Goal: Answer question/provide support: Share knowledge or assist other users

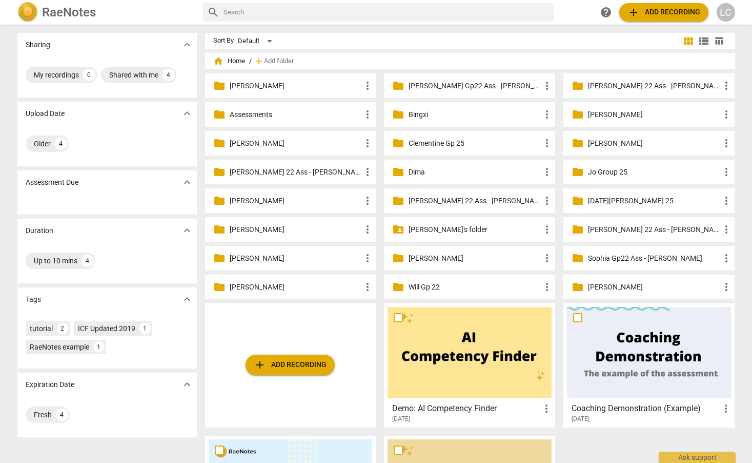
click at [440, 142] on p "Clementine Gp 25" at bounding box center [475, 143] width 132 height 11
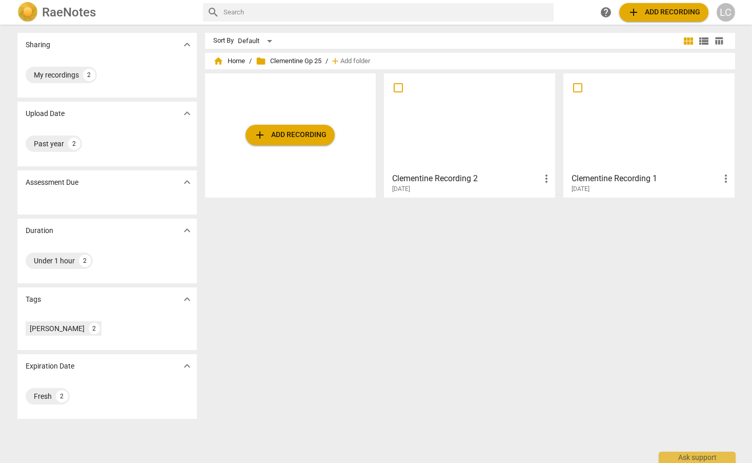
click at [440, 142] on div at bounding box center [470, 122] width 164 height 91
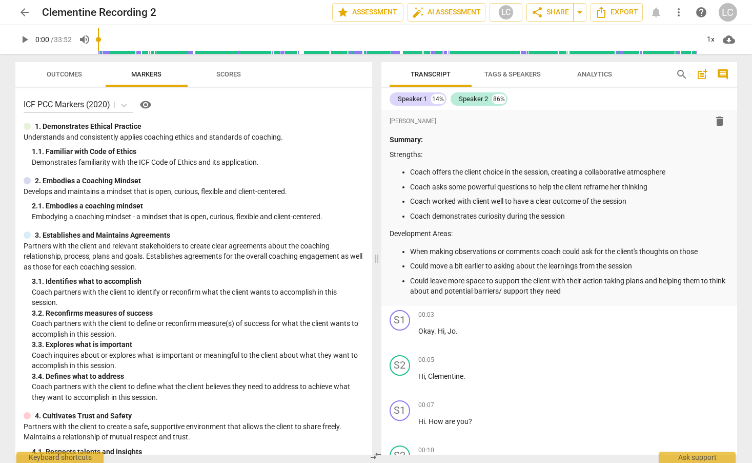
click at [23, 10] on span "arrow_back" at bounding box center [24, 12] width 12 height 12
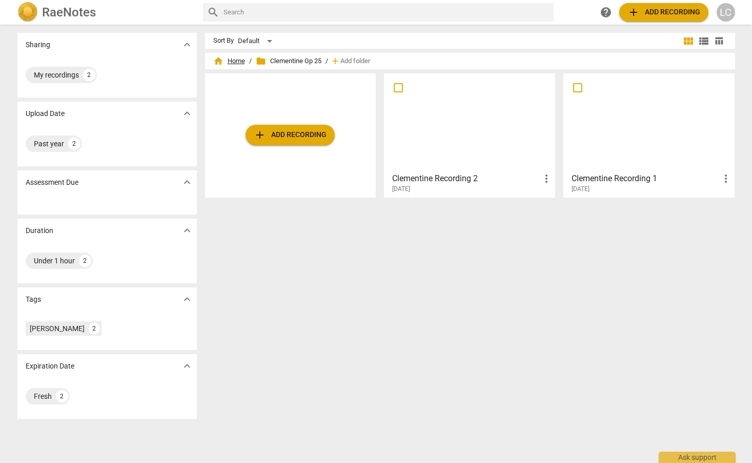
click at [236, 57] on span "home Home" at bounding box center [229, 61] width 32 height 10
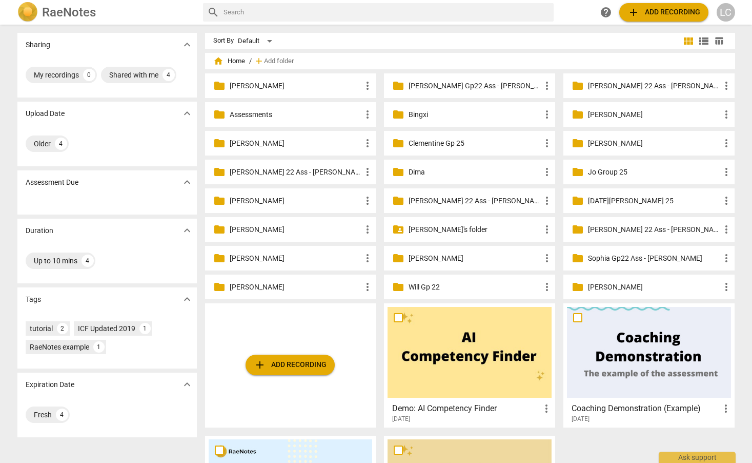
click at [415, 229] on p "[PERSON_NAME]'s folder" at bounding box center [475, 229] width 132 height 11
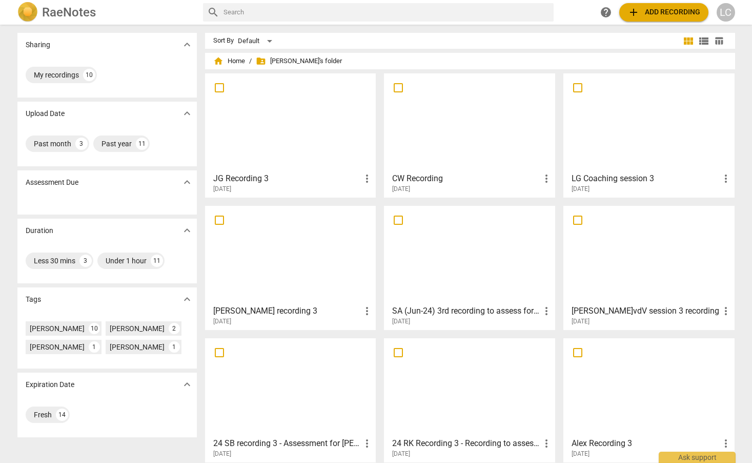
click at [422, 149] on div at bounding box center [470, 122] width 164 height 91
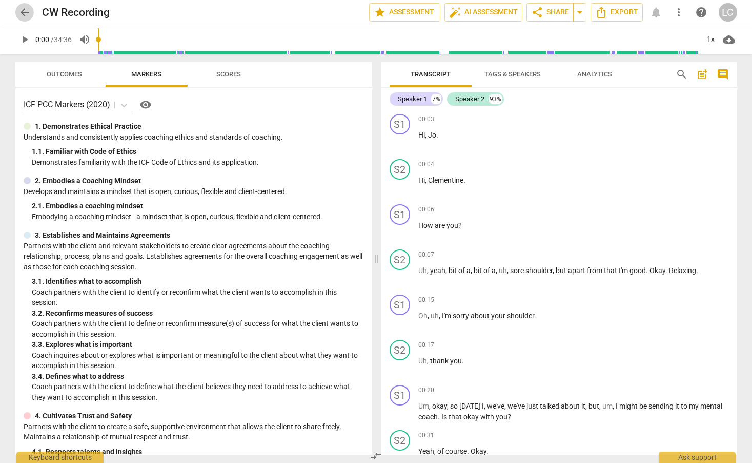
click at [20, 13] on span "arrow_back" at bounding box center [24, 12] width 12 height 12
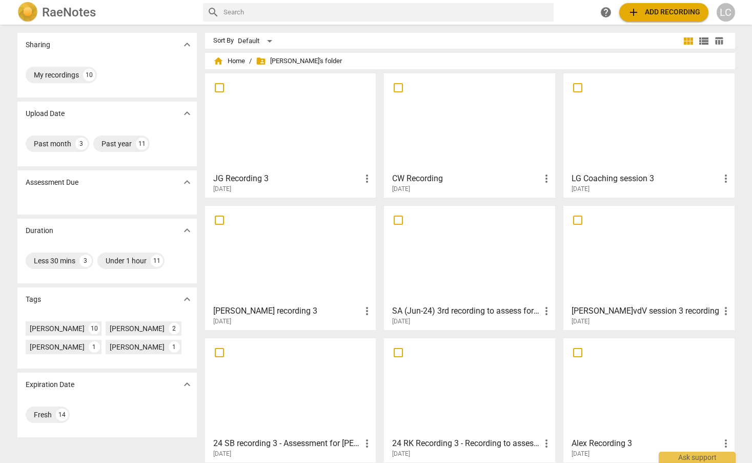
click at [309, 151] on div at bounding box center [291, 122] width 164 height 91
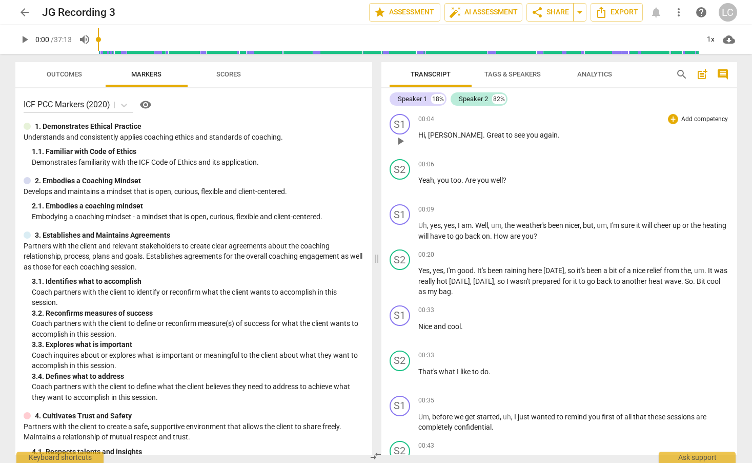
click at [399, 140] on span "play_arrow" at bounding box center [400, 141] width 12 height 12
click at [713, 36] on div "1x" at bounding box center [710, 39] width 19 height 16
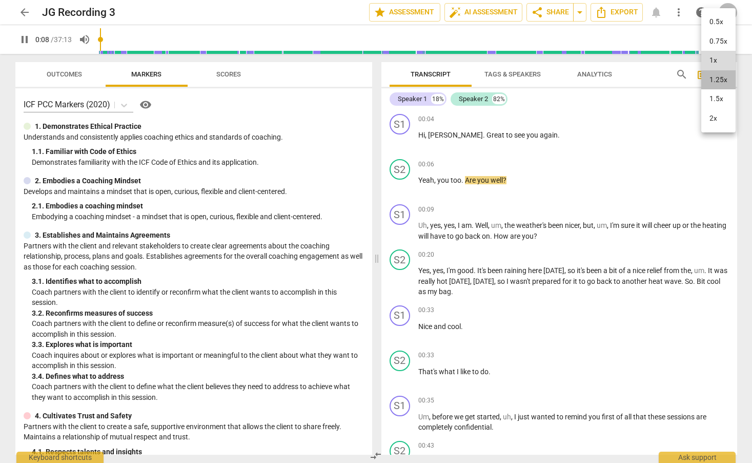
click at [717, 79] on li "1.25x" at bounding box center [718, 79] width 34 height 19
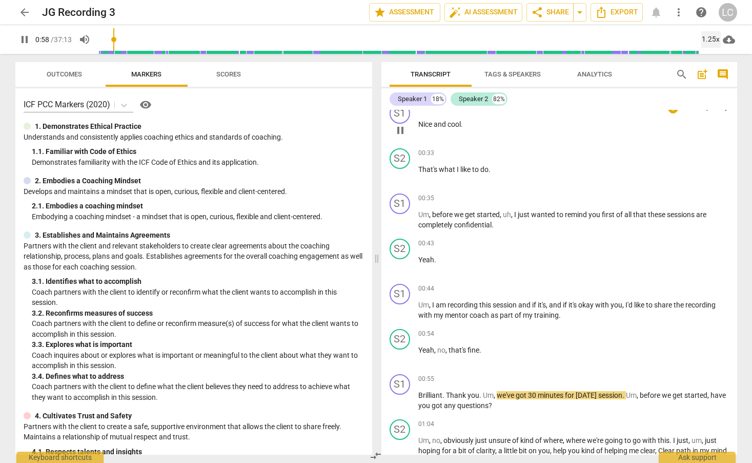
scroll to position [159, 0]
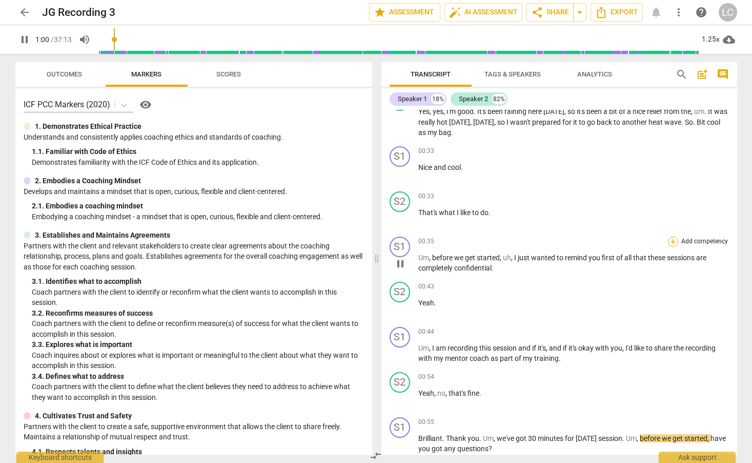
click at [668, 239] on div "+" at bounding box center [673, 241] width 10 height 10
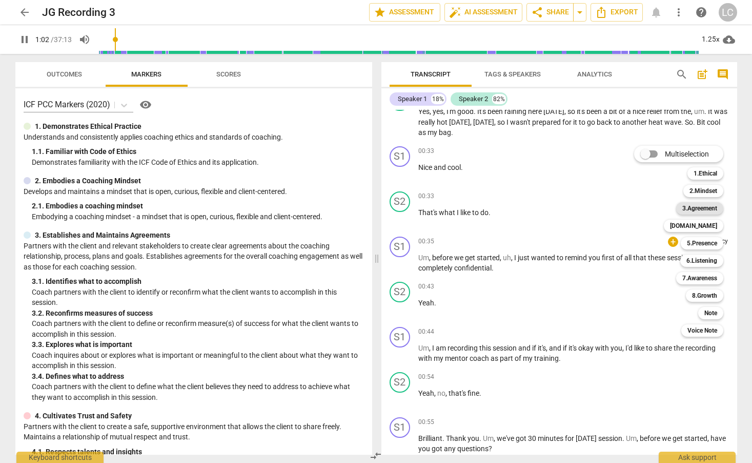
click at [692, 204] on b "3.Agreement" at bounding box center [699, 208] width 35 height 12
type input "63"
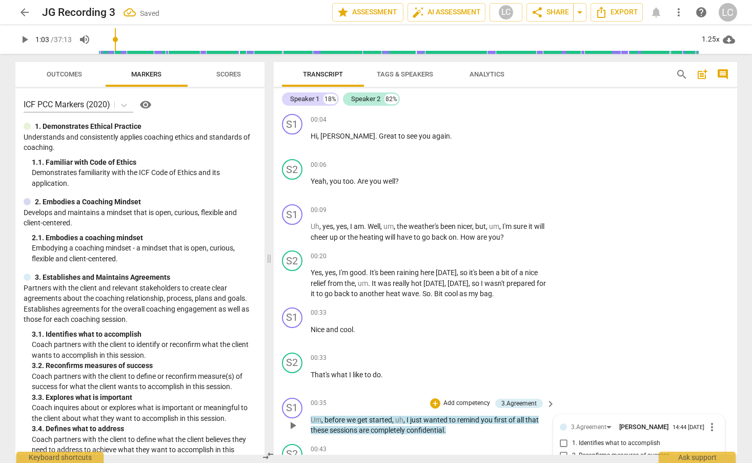
scroll to position [225, 0]
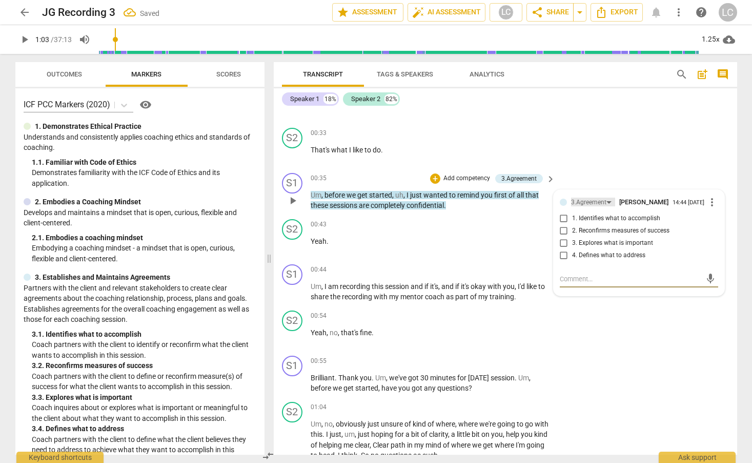
click at [589, 201] on div "3.Agreement" at bounding box center [588, 202] width 35 height 10
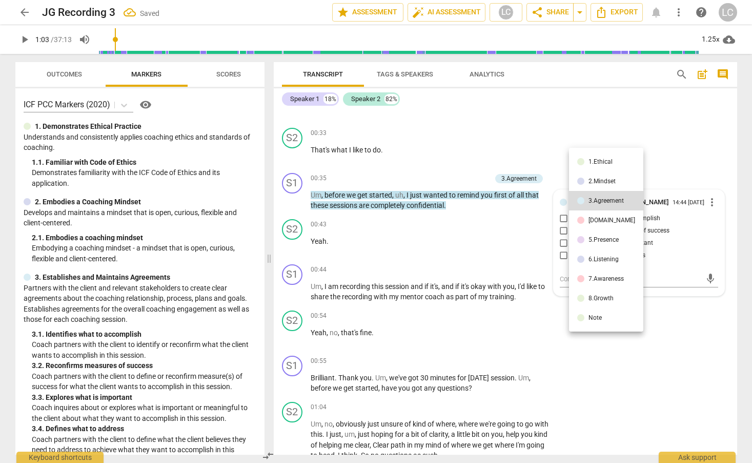
click at [594, 163] on div "1.Ethical" at bounding box center [601, 161] width 24 height 6
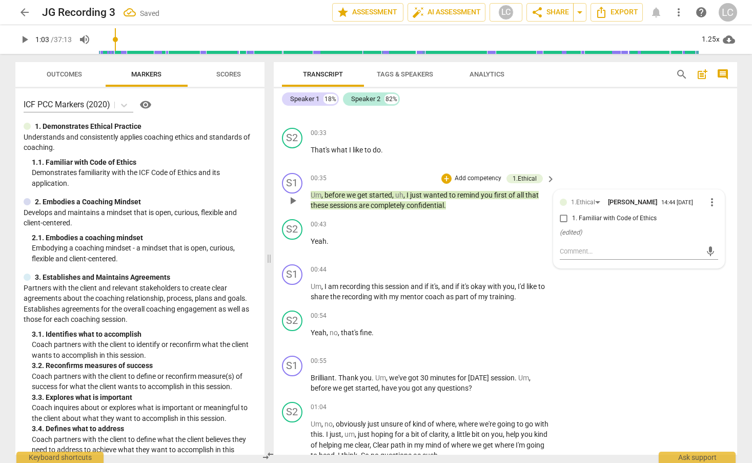
click at [563, 216] on input "1. Familiar with Code of Ethics" at bounding box center [564, 218] width 16 height 12
checkbox input "true"
click at [517, 247] on div "00:43 + Add competency keyboard_arrow_right Yeah ." at bounding box center [434, 237] width 246 height 37
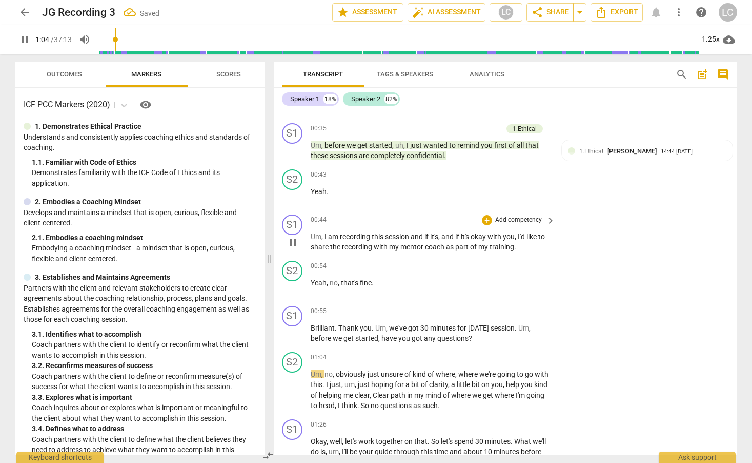
scroll to position [275, 0]
click at [485, 219] on div "+" at bounding box center [487, 219] width 10 height 10
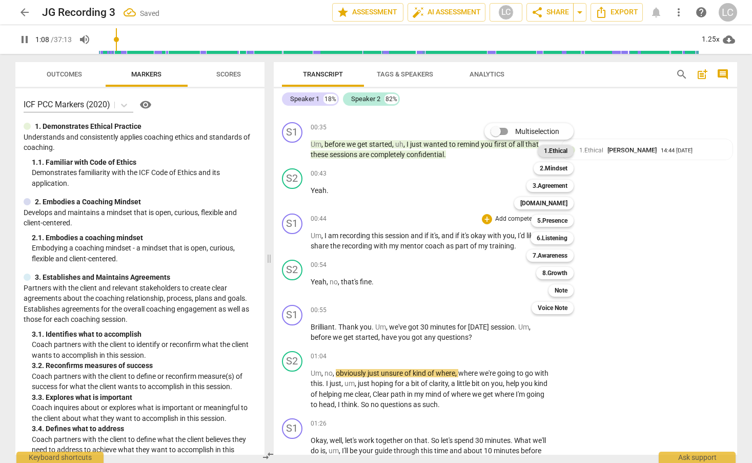
click at [552, 151] on b "1.Ethical" at bounding box center [556, 151] width 24 height 12
type input "69"
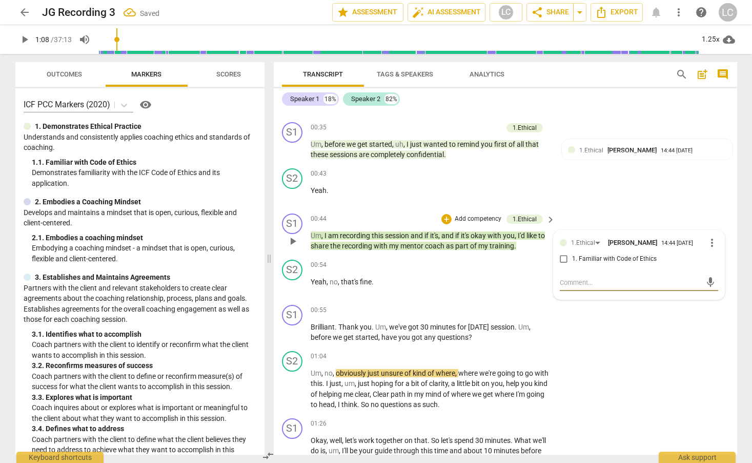
click at [562, 258] on input "1. Familiar with Code of Ethics" at bounding box center [564, 259] width 16 height 12
checkbox input "true"
click at [445, 268] on div "00:54 + Add competency keyboard_arrow_right" at bounding box center [434, 264] width 246 height 11
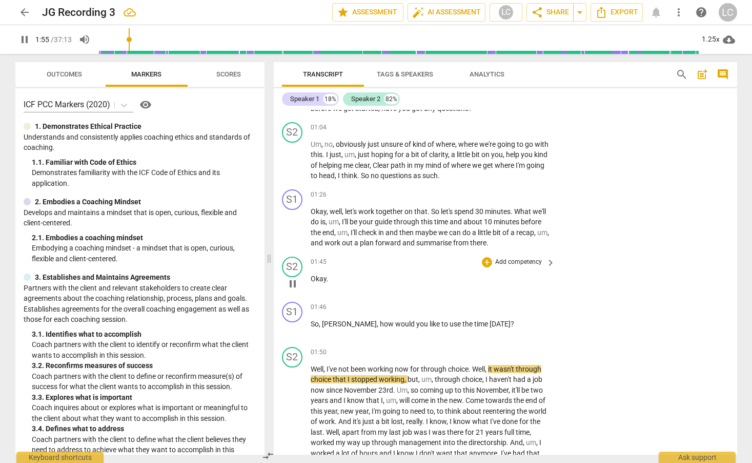
scroll to position [505, 0]
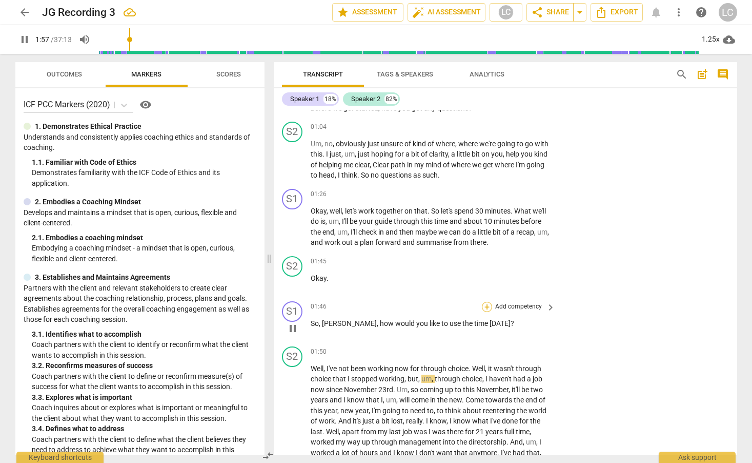
click at [486, 304] on div "+" at bounding box center [487, 307] width 10 height 10
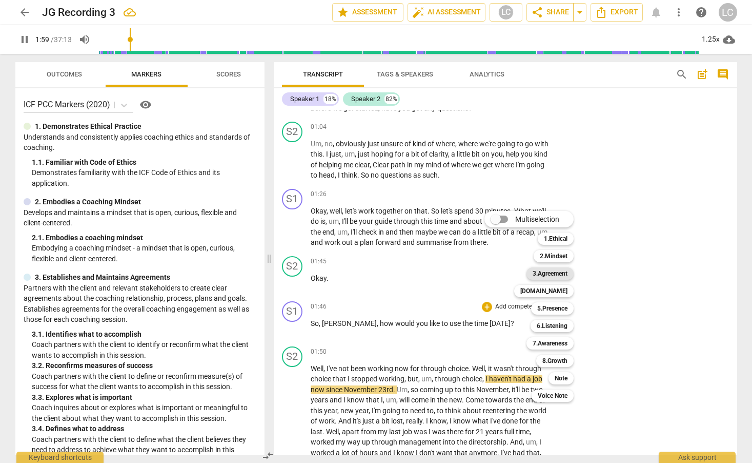
click at [539, 269] on b "3.Agreement" at bounding box center [550, 273] width 35 height 12
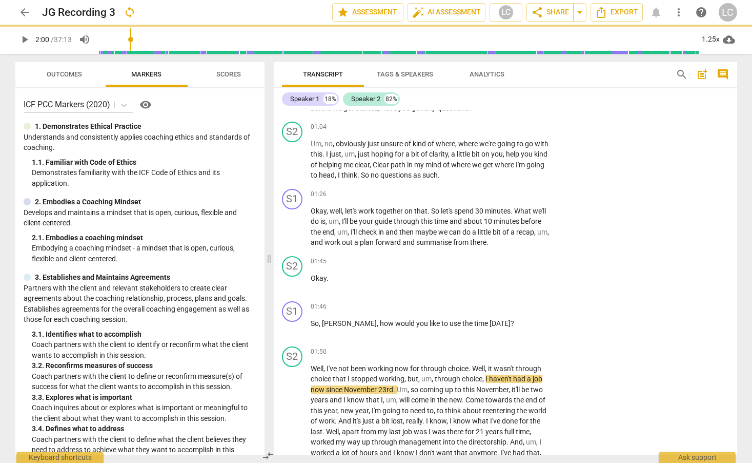
type input "120"
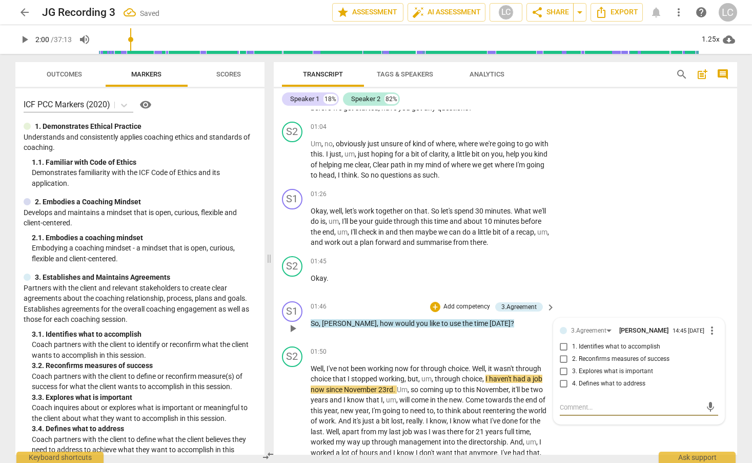
click at [563, 350] on input "1. Identifies what to accomplish" at bounding box center [564, 346] width 16 height 12
checkbox input "true"
click at [469, 342] on div "S2 play_arrow pause 01:50 + Add competency keyboard_arrow_right Well , I've not…" at bounding box center [506, 454] width 464 height 225
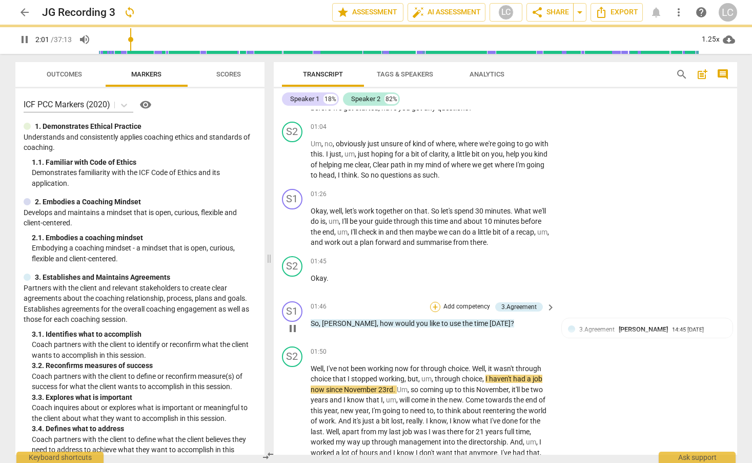
click at [435, 307] on div "+" at bounding box center [435, 307] width 10 height 10
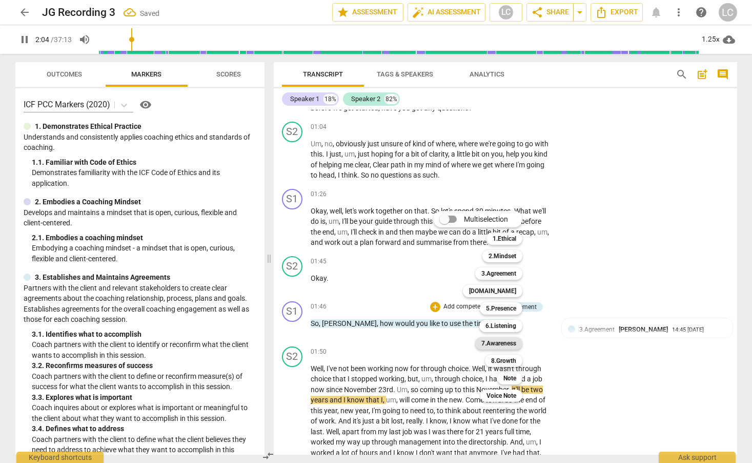
click at [497, 342] on b "7.Awareness" at bounding box center [498, 343] width 35 height 12
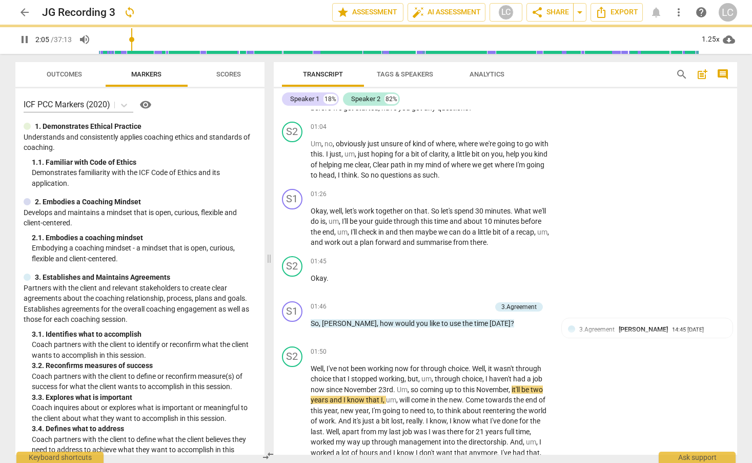
type input "125"
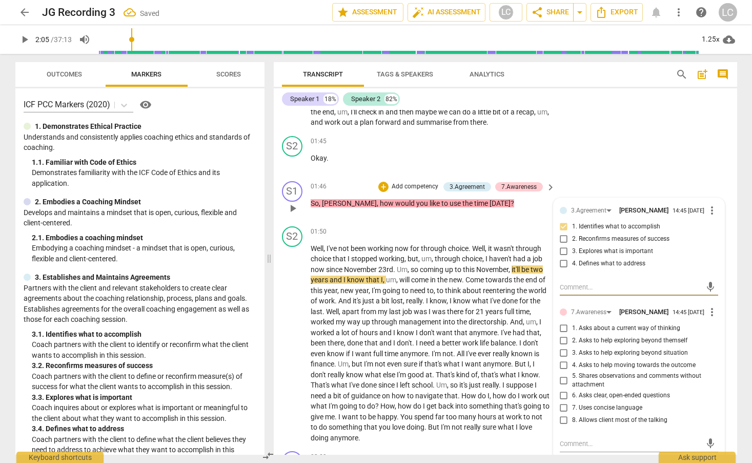
scroll to position [627, 0]
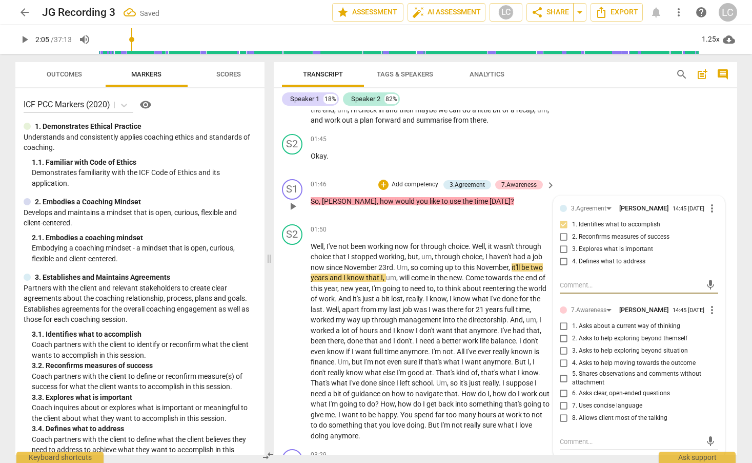
click at [564, 399] on input "6. Asks clear, open-ended questions" at bounding box center [564, 393] width 16 height 12
checkbox input "true"
click at [562, 412] on input "7. Uses concise language" at bounding box center [564, 405] width 16 height 12
checkbox input "true"
click at [561, 423] on input "8. Allows client most of the talking" at bounding box center [564, 418] width 16 height 12
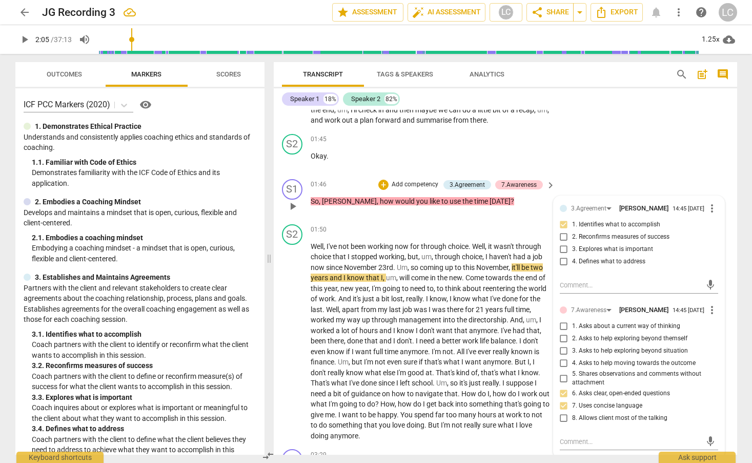
checkbox input "true"
click at [474, 220] on div "S2 play_arrow pause 01:50 + Add competency keyboard_arrow_right Well , I've not…" at bounding box center [506, 332] width 464 height 225
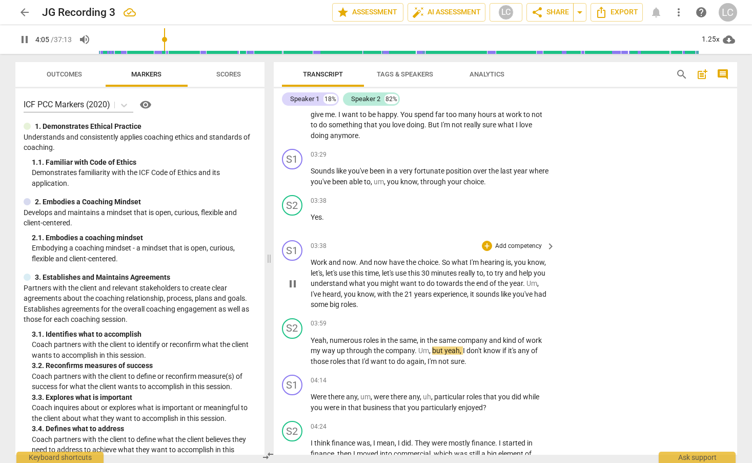
scroll to position [912, 0]
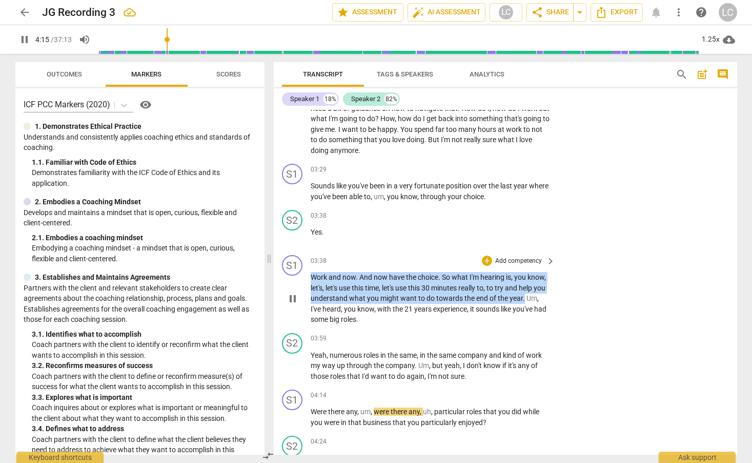
drag, startPoint x: 314, startPoint y: 275, endPoint x: 541, endPoint y: 296, distance: 228.1
click at [541, 296] on p "Work and now . And now have the choice . So what I'm hearing is , you know , le…" at bounding box center [431, 298] width 240 height 53
click at [485, 258] on div "+" at bounding box center [487, 260] width 10 height 10
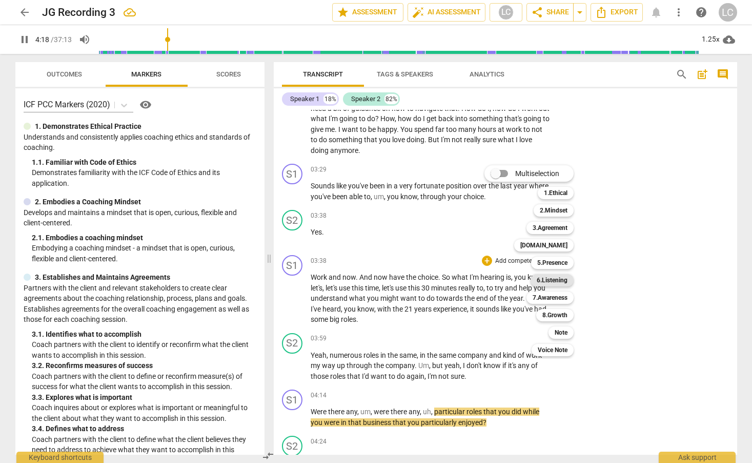
click at [547, 278] on b "6.Listening" at bounding box center [552, 280] width 31 height 12
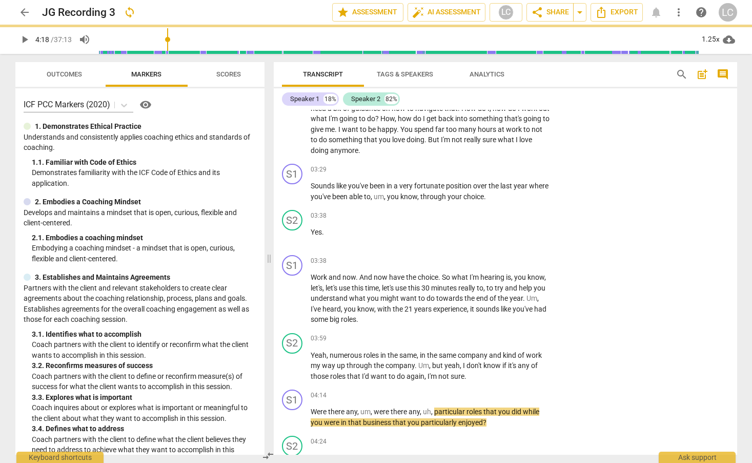
type input "259"
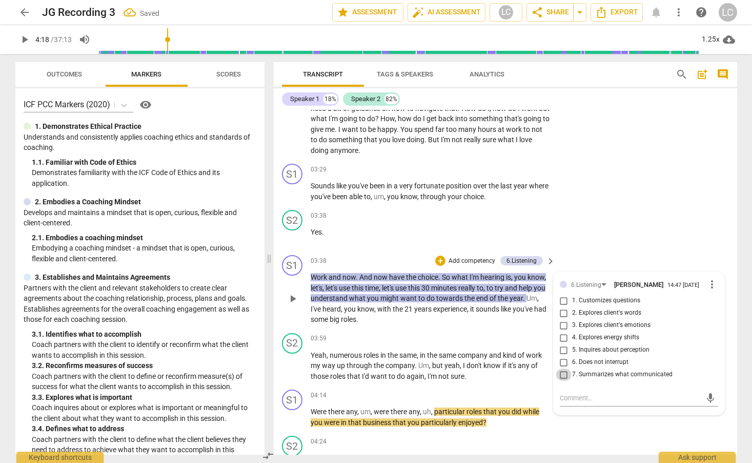
click at [561, 375] on input "7. Summarizes what communicated" at bounding box center [564, 374] width 16 height 12
checkbox input "true"
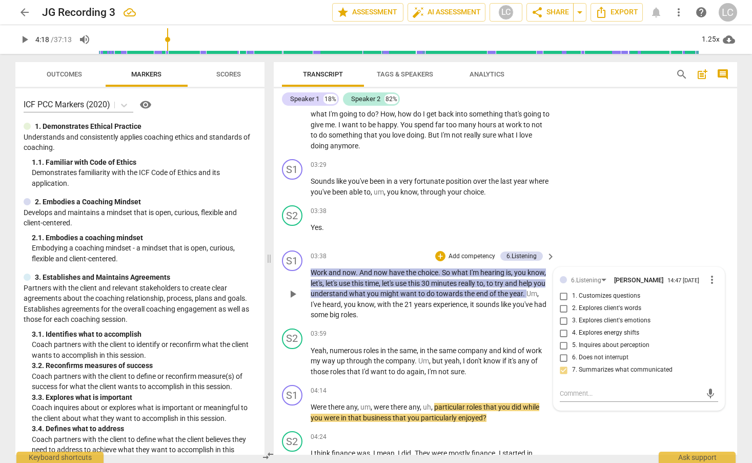
scroll to position [917, 0]
click at [563, 293] on input "1. Customizes questions" at bounding box center [564, 295] width 16 height 12
checkbox input "true"
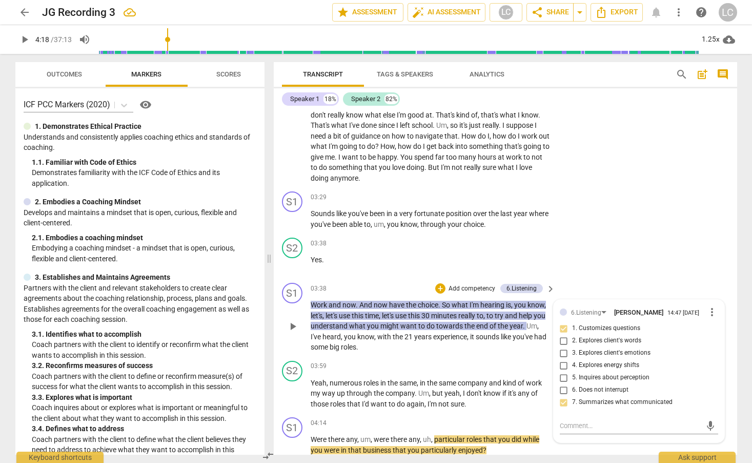
scroll to position [877, 0]
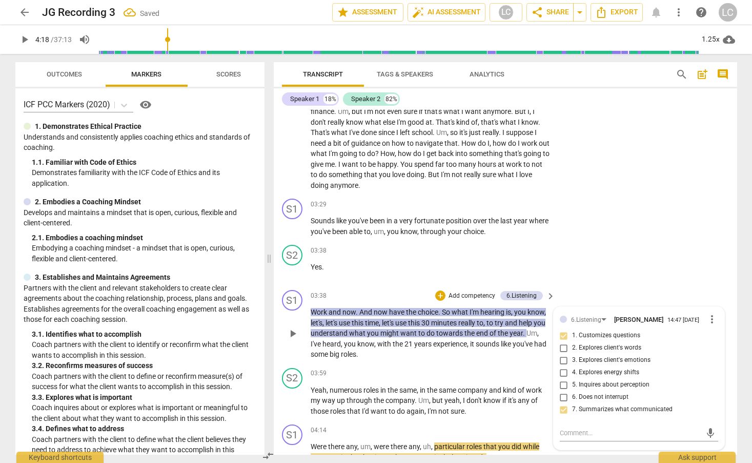
click at [460, 286] on div "S1 play_arrow pause 03:38 + Add competency 6.Listening keyboard_arrow_right Wor…" at bounding box center [506, 325] width 464 height 78
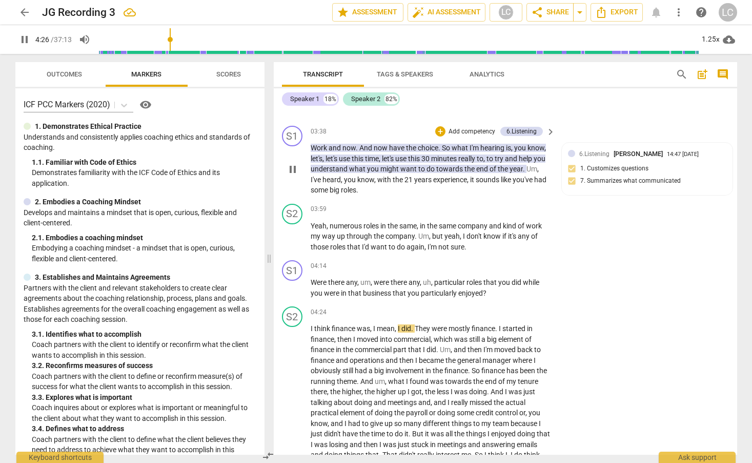
scroll to position [1056, 0]
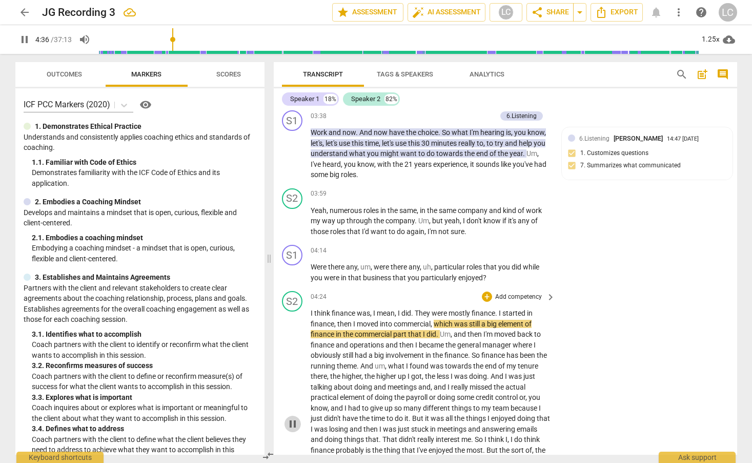
click at [292, 424] on span "pause" at bounding box center [293, 423] width 12 height 12
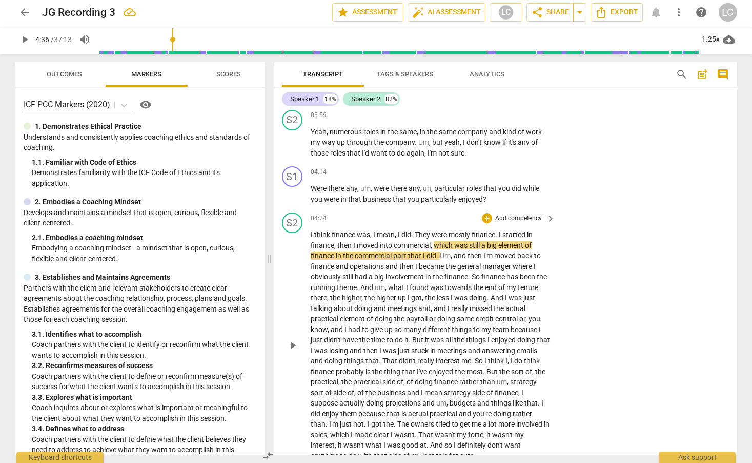
scroll to position [1149, 0]
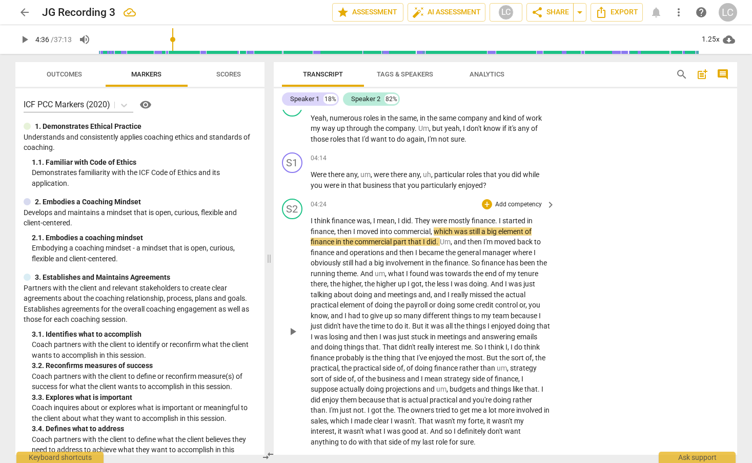
click at [291, 331] on span "play_arrow" at bounding box center [293, 331] width 12 height 12
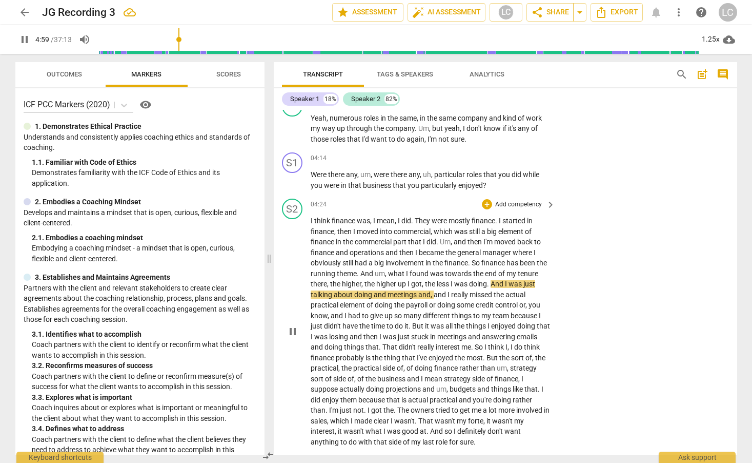
click at [293, 332] on span "pause" at bounding box center [293, 331] width 12 height 12
click at [311, 174] on span "Were" at bounding box center [319, 174] width 17 height 8
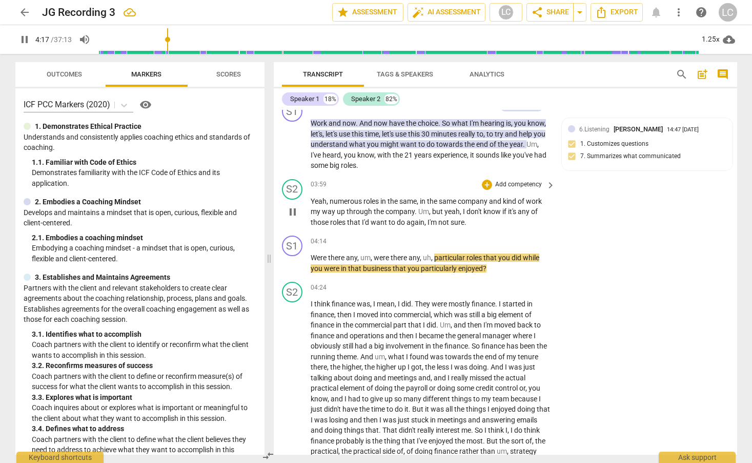
scroll to position [1063, 0]
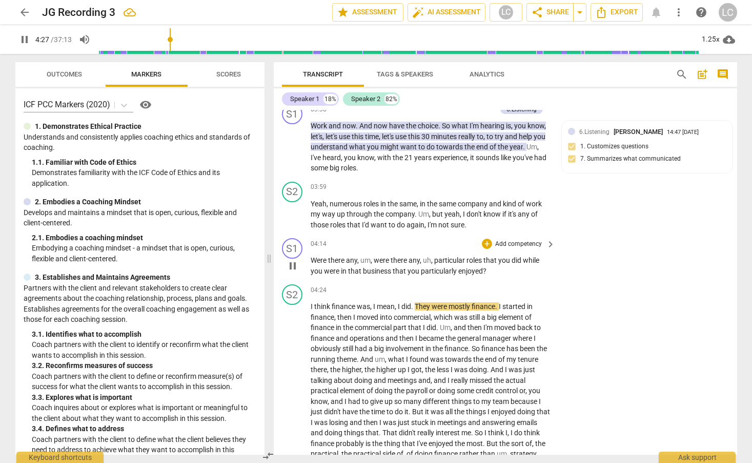
click at [293, 266] on span "pause" at bounding box center [293, 265] width 12 height 12
type input "268"
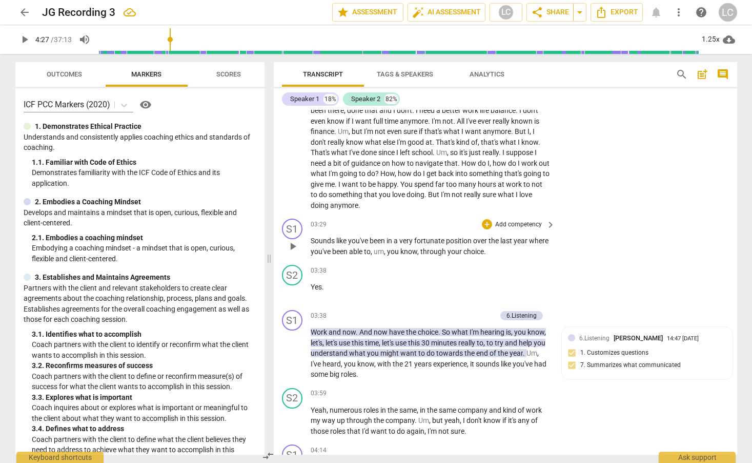
scroll to position [866, 0]
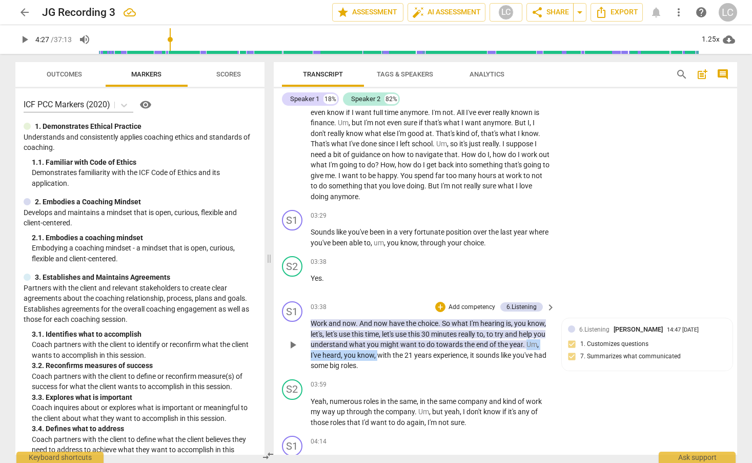
drag, startPoint x: 311, startPoint y: 354, endPoint x: 391, endPoint y: 356, distance: 80.5
click at [391, 356] on p "Work and now . And now have the choice . So what I'm hearing is , you know , le…" at bounding box center [431, 344] width 240 height 53
click at [399, 340] on div "+" at bounding box center [400, 341] width 10 height 10
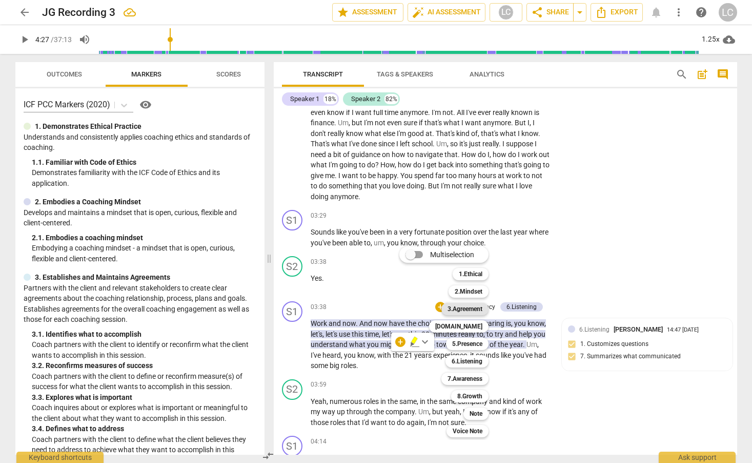
click at [454, 309] on b "3.Agreement" at bounding box center [465, 309] width 35 height 12
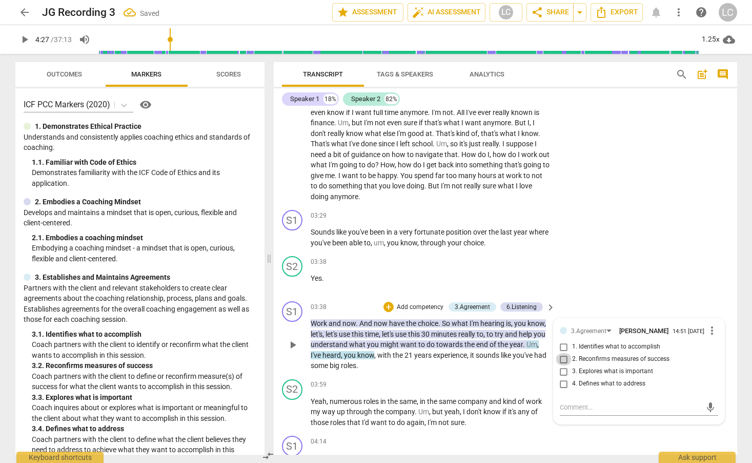
click at [562, 363] on input "2. Reconfirms measures of success" at bounding box center [564, 359] width 16 height 12
checkbox input "true"
click at [565, 411] on textarea at bounding box center [631, 407] width 142 height 10
type textarea "W"
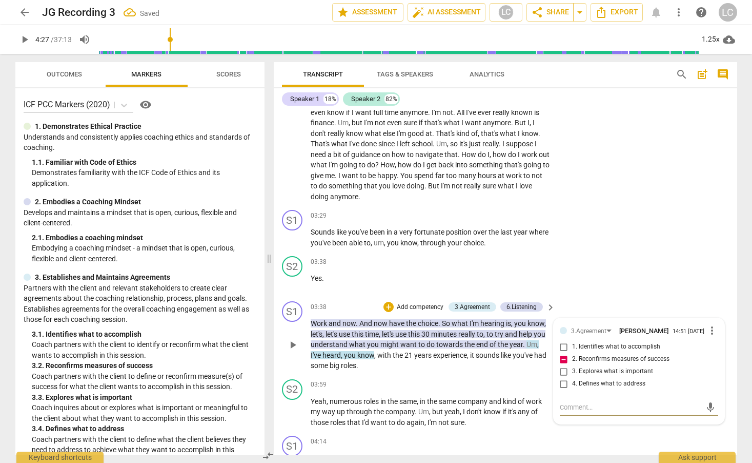
type textarea "W"
type textarea "Wh"
type textarea "Wha"
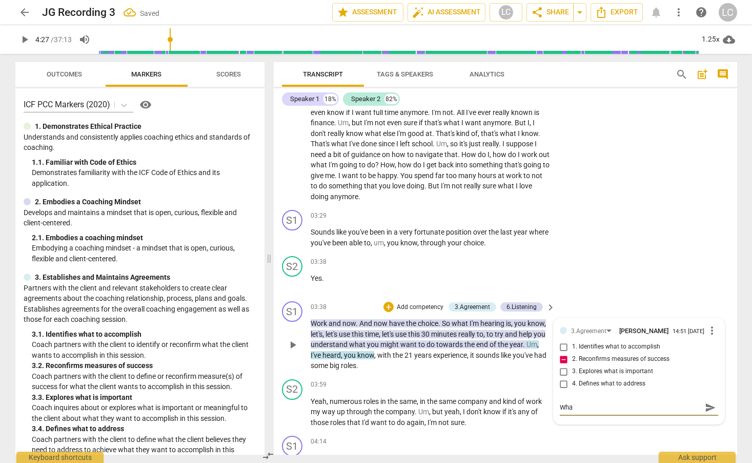
type textarea "What"
type textarea "What w"
type textarea "What wo"
type textarea "What wou"
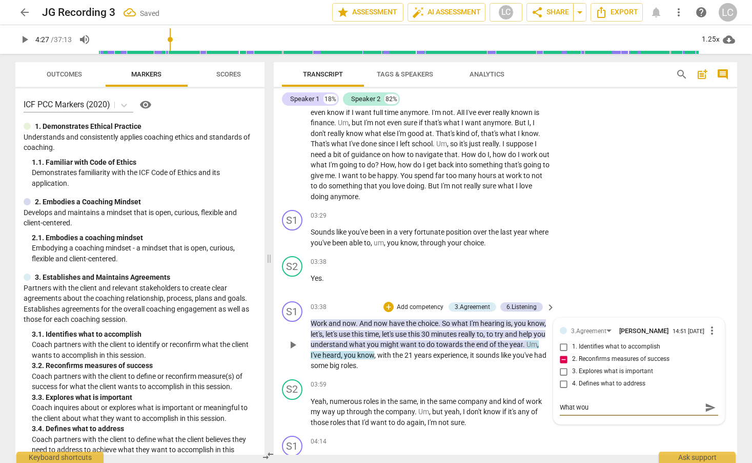
type textarea "What woul"
type textarea "What would"
type textarea "What would b"
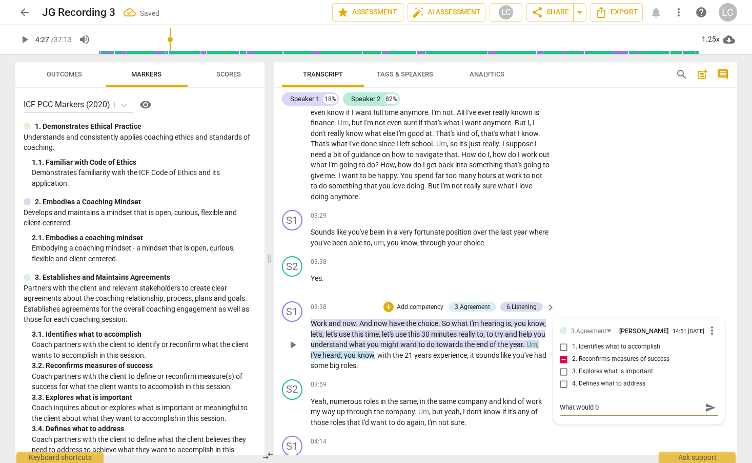
type textarea "What would be"
type textarea "What would be a"
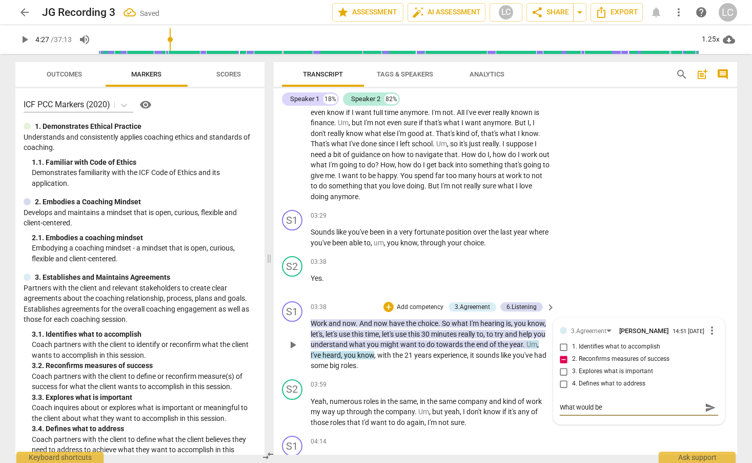
type textarea "What would be a"
type textarea "What would be a m"
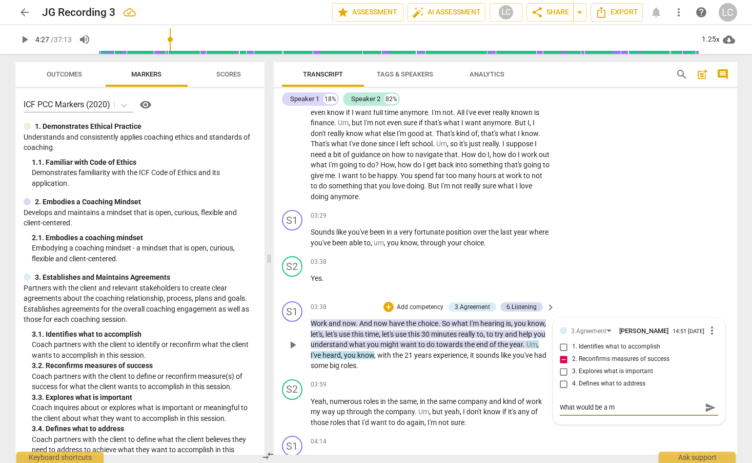
type textarea "What would be a me"
type textarea "What would be a mea"
type textarea "What would be a meas"
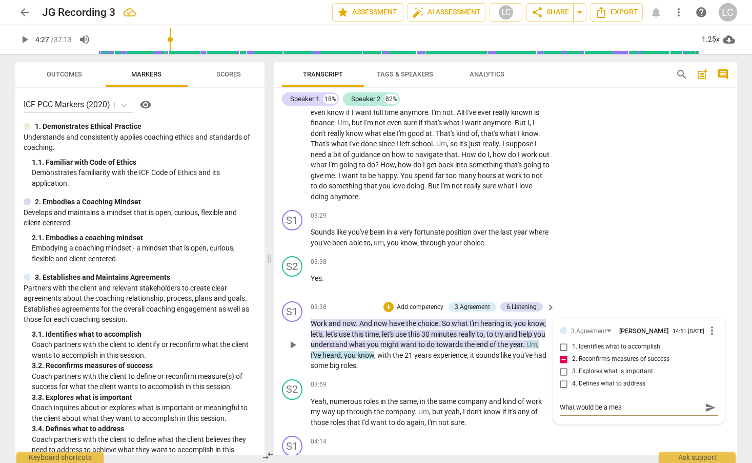
type textarea "What would be a meas"
type textarea "What would be a measu"
type textarea "What would be a measur"
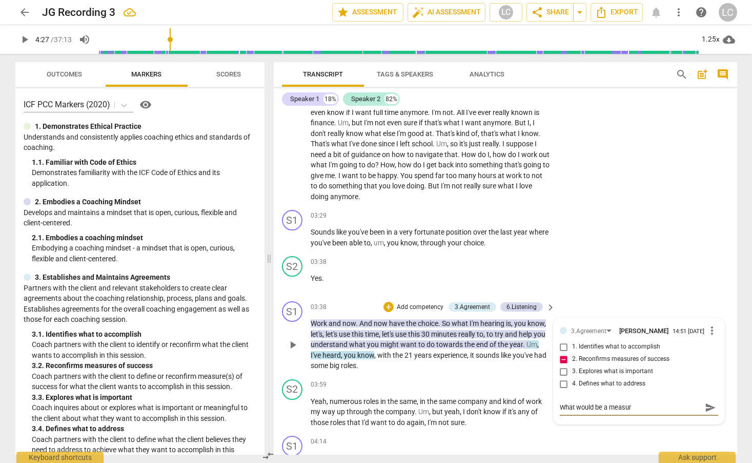
type textarea "What would be a measure"
type textarea "What would be a measure o"
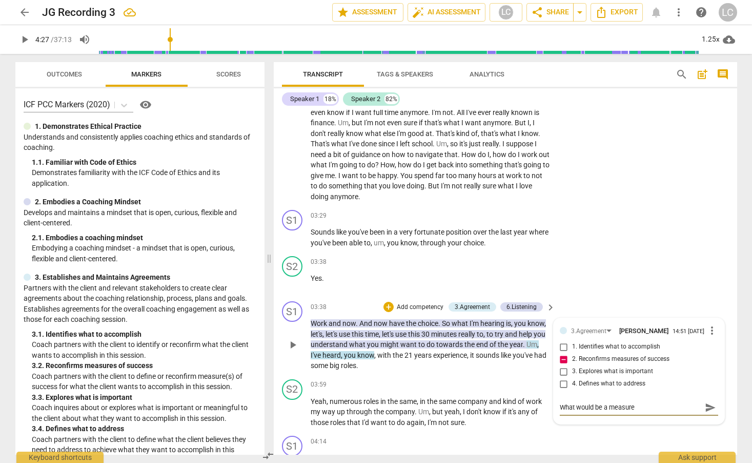
type textarea "What would be a measure o"
type textarea "What would be a measure of"
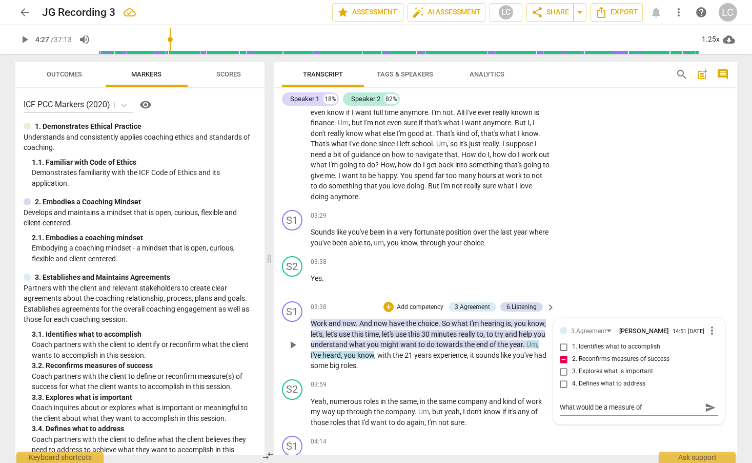
type textarea "What would be a measure of s"
type textarea "What would be a measure of su"
type textarea "What would be a measure of suc"
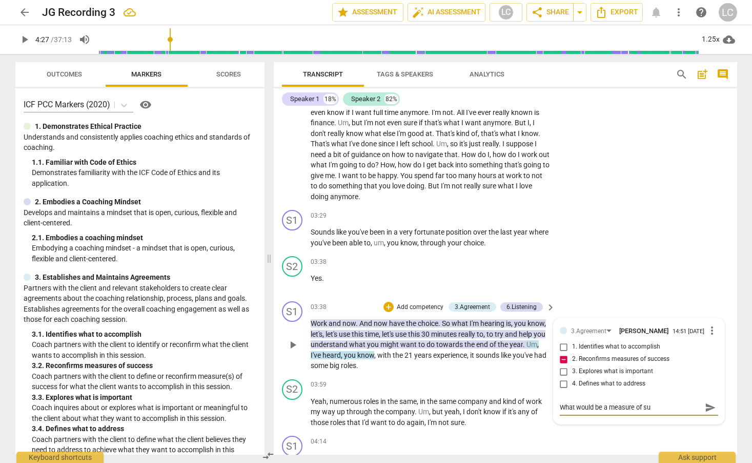
type textarea "What would be a measure of suc"
type textarea "What would be a measure of succ"
type textarea "What would be a measure of succe"
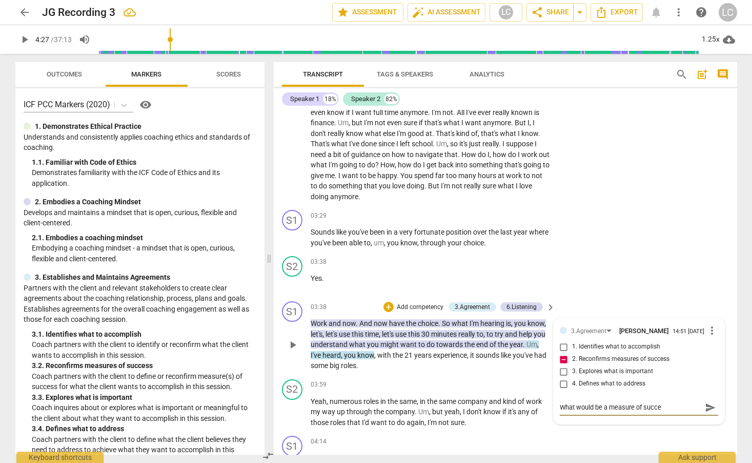
type textarea "What would be a measure of succes"
type textarea "What would be a measure of success"
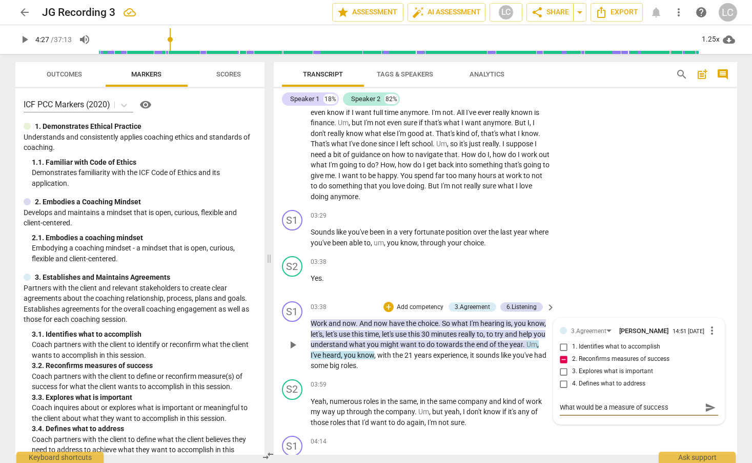
type textarea "What would be a measure of success"
type textarea "What would be a measure of success f"
type textarea "What would be a measure of success fo"
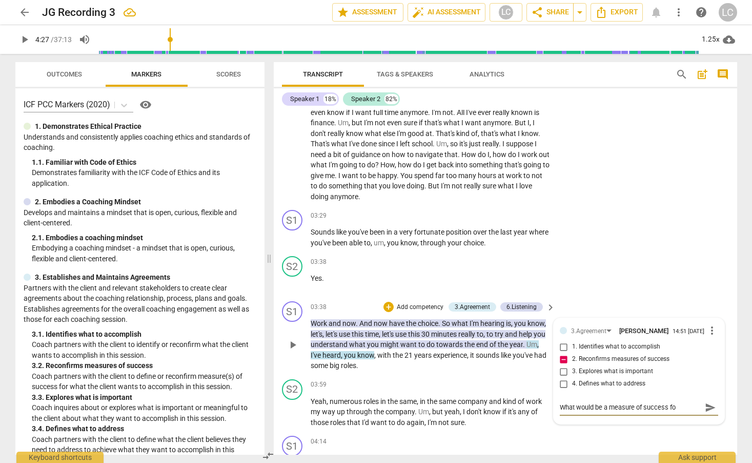
type textarea "What would be a measure of success for"
type textarea "What would be a measure of success for t"
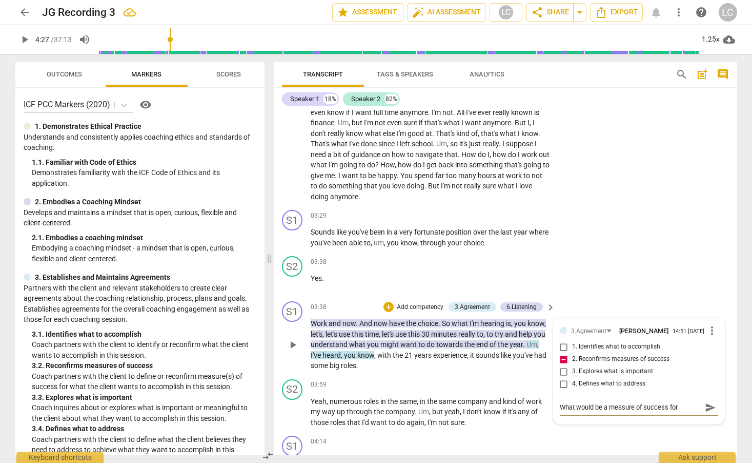
type textarea "What would be a measure of success for t"
type textarea "What would be a measure of success for th"
type textarea "What would be a measure of success for the"
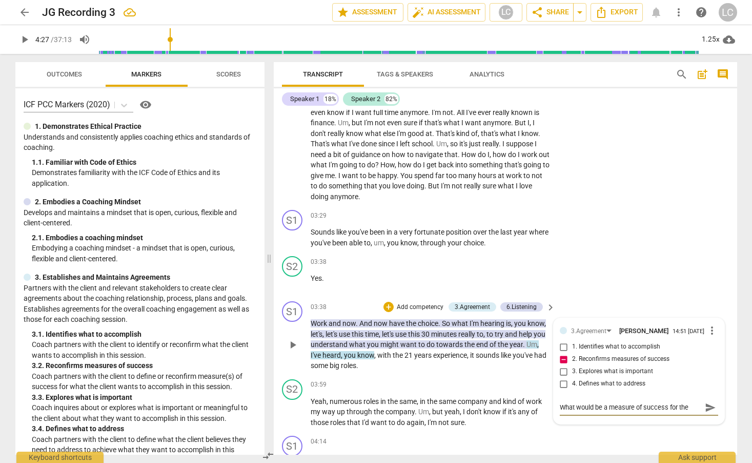
type textarea "What would be a measure of success for the"
type textarea "What would be a measure of success for the c"
type textarea "What would be a measure of success for the cl"
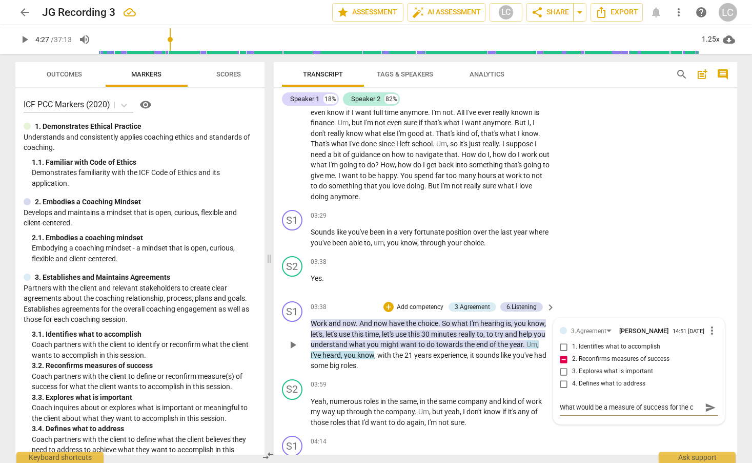
type textarea "What would be a measure of success for the cl"
type textarea "What would be a measure of success for the cli"
type textarea "What would be a measure of success for the clie"
type textarea "What would be a measure of success for the clien"
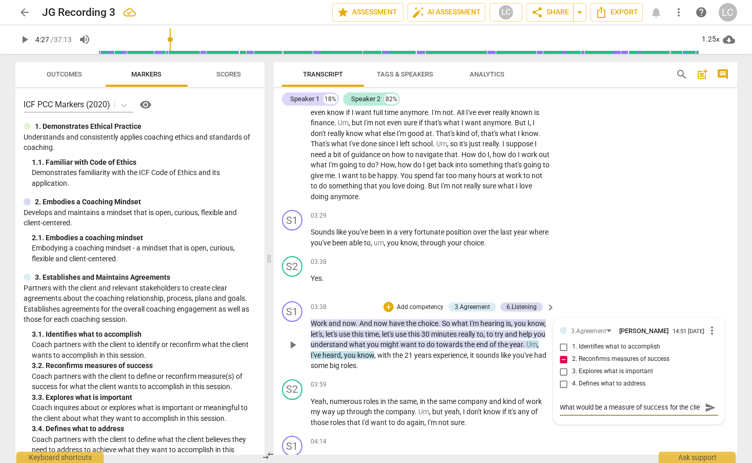
type textarea "What would be a measure of success for the clien"
type textarea "What would be a measure of success for the client"
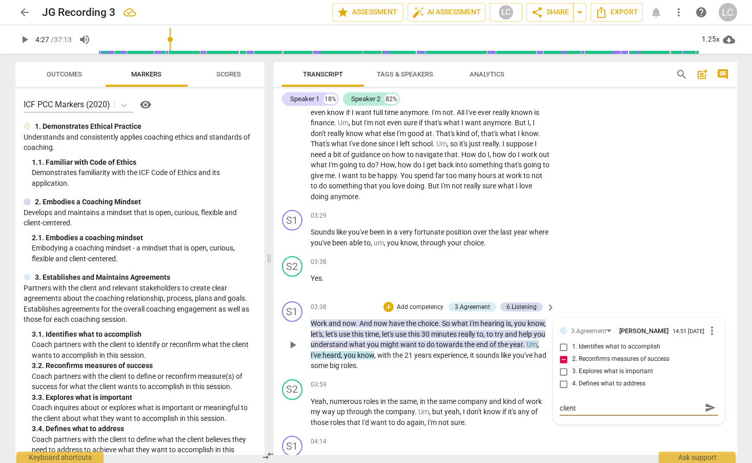
type textarea "What would be a measure of success for the client a"
type textarea "What would be a measure of success for the client at"
type textarea "What would be a measure of success for the client at t"
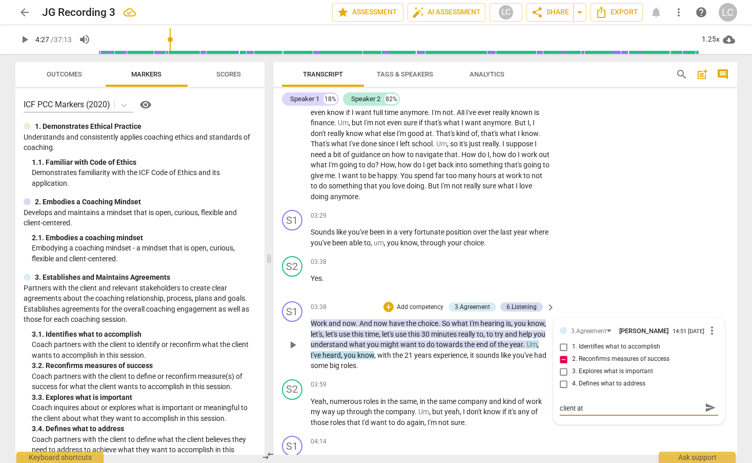
type textarea "What would be a measure of success for the client at t"
type textarea "What would be a measure of success for the client at th"
type textarea "What would be a measure of success for the client at the"
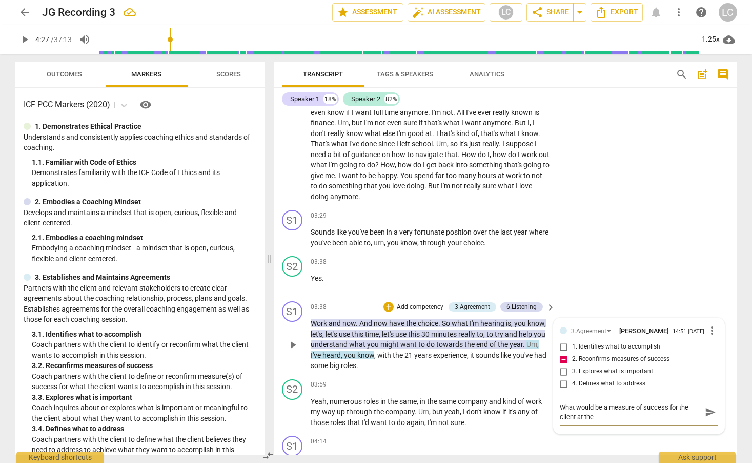
type textarea "What would be a measure of success for the client at the"
type textarea "What would be a measure of success for the client at the e"
type textarea "What would be a measure of success for the client at the em"
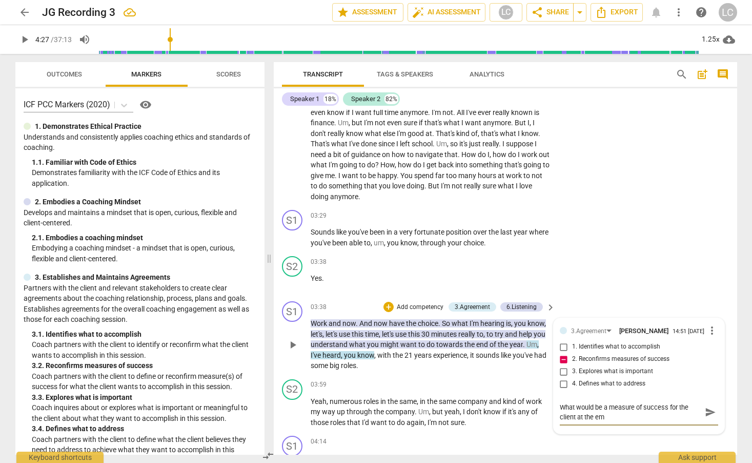
type textarea "What would be a measure of success for the client at the emd"
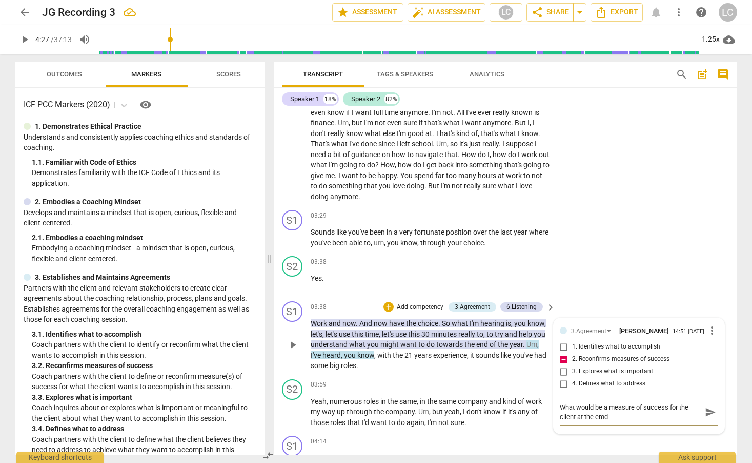
type textarea "What would be a measure of success for the client at the emd"
type textarea "What would be a measure of success for the client at the em"
type textarea "What would be a measure of success for the client at the e"
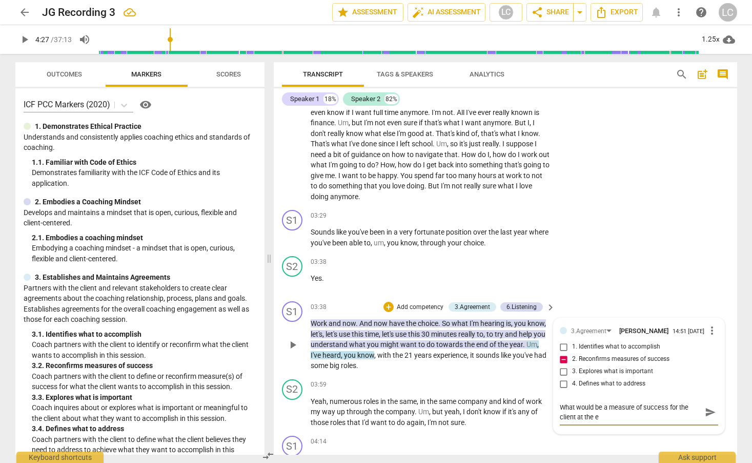
type textarea "What would be a measure of success for the client at the en"
type textarea "What would be a measure of success for the client at the end"
type textarea "What would be a measure of success for the client at the end o"
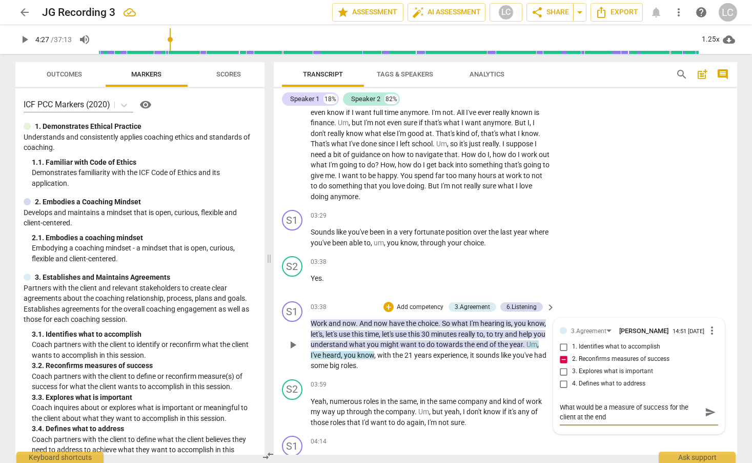
type textarea "What would be a measure of success for the client at the end o"
type textarea "What would be a measure of success for the client at the end of"
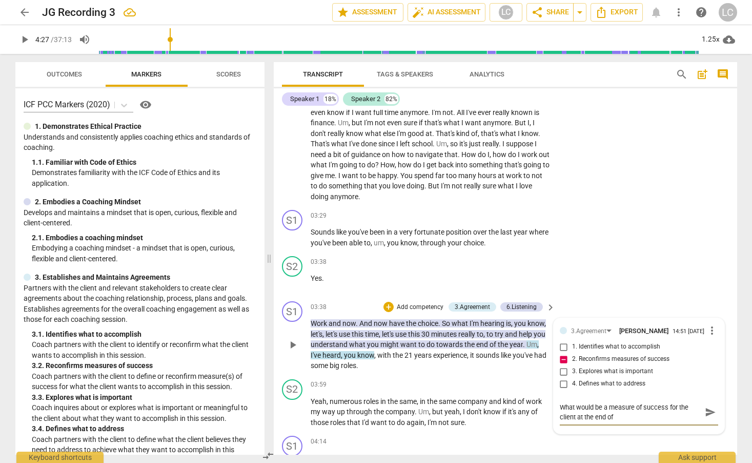
type textarea "What would be a measure of success for the client at the end of t"
type textarea "What would be a measure of success for the client at the end of th"
type textarea "What would be a measure of success for the client at the end of the"
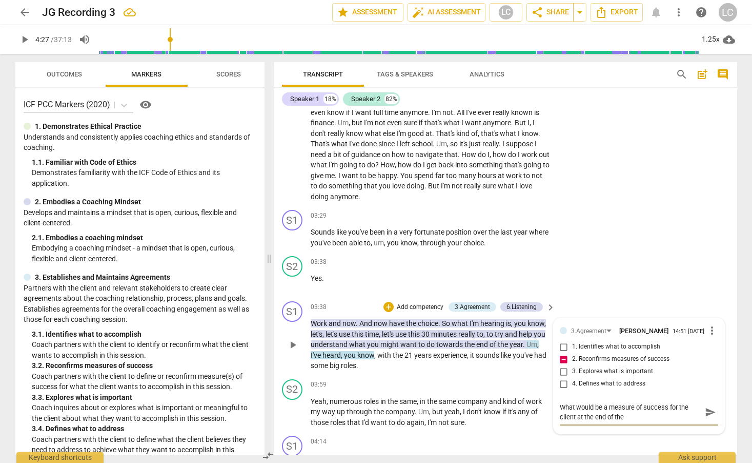
type textarea "What would be a measure of success for the client at the end of the"
type textarea "What would be a measure of success for the client at the end of the s"
type textarea "What would be a measure of success for the client at the end of the se"
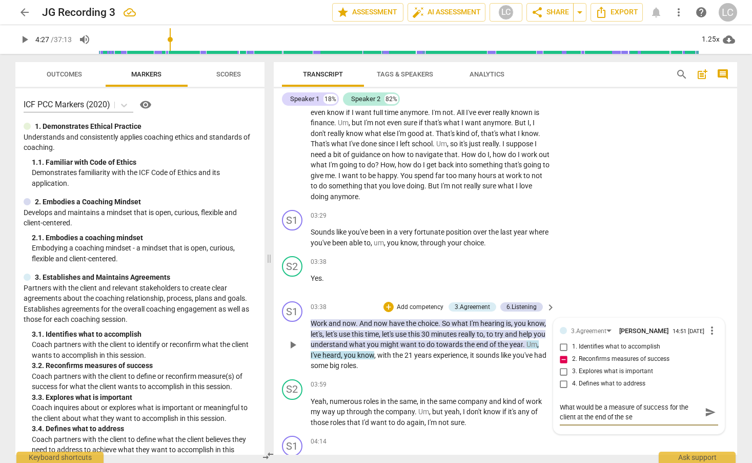
type textarea "What would be a measure of success for the client at the end of the ses"
type textarea "What would be a measure of success for the client at the end of the sess"
type textarea "What would be a measure of success for the client at the end of the sessi"
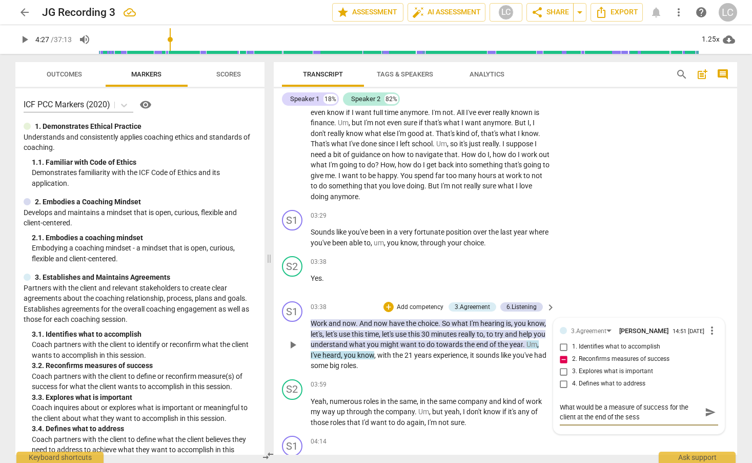
type textarea "What would be a measure of success for the client at the end of the sessi"
type textarea "What would be a measure of success for the client at the end of the sessio"
type textarea "What would be a measure of success for the client at the end of the session"
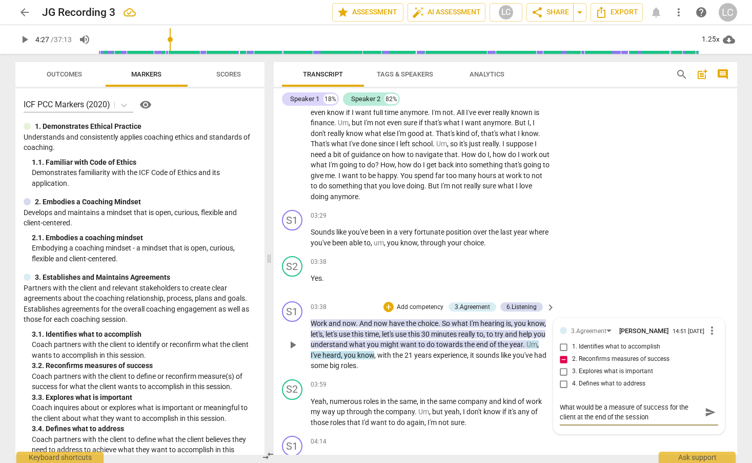
type textarea "What would be a measure of success for the client at the end of the session?"
click at [705, 413] on span "send" at bounding box center [710, 411] width 11 height 11
click at [467, 365] on p "Work and now . And now have the choice . So what I'm hearing is , you know , le…" at bounding box center [431, 344] width 240 height 53
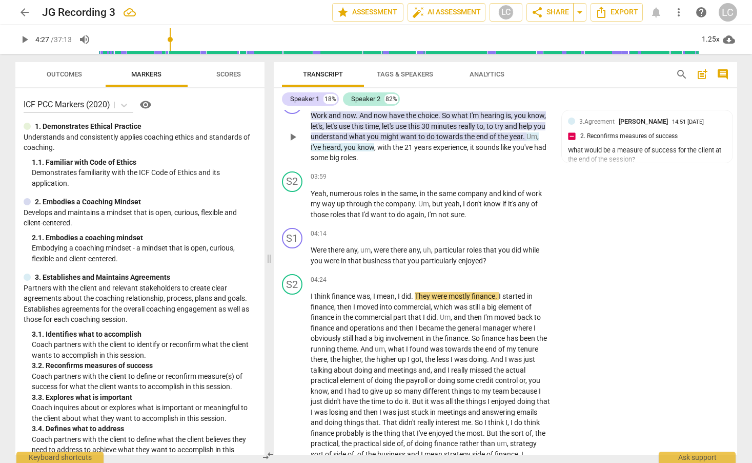
scroll to position [1086, 0]
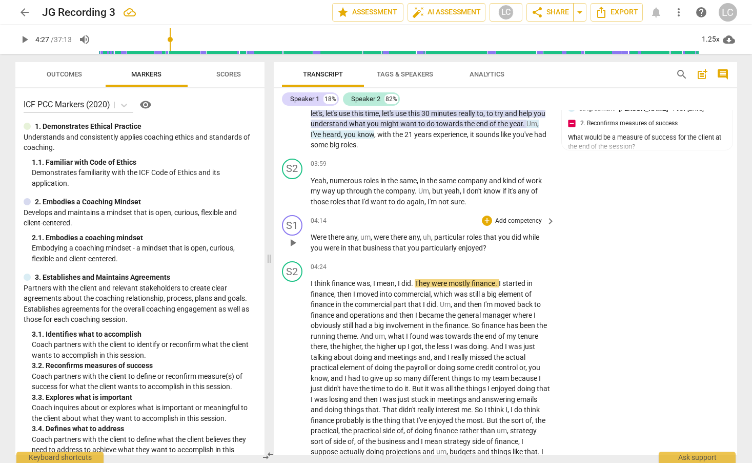
click at [361, 244] on span "that" at bounding box center [355, 248] width 15 height 8
click at [485, 220] on div "+" at bounding box center [487, 220] width 10 height 10
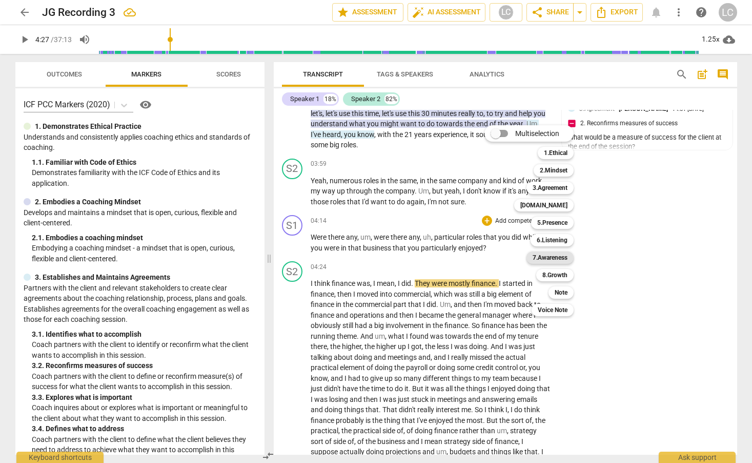
click at [553, 253] on b "7.Awareness" at bounding box center [550, 257] width 35 height 12
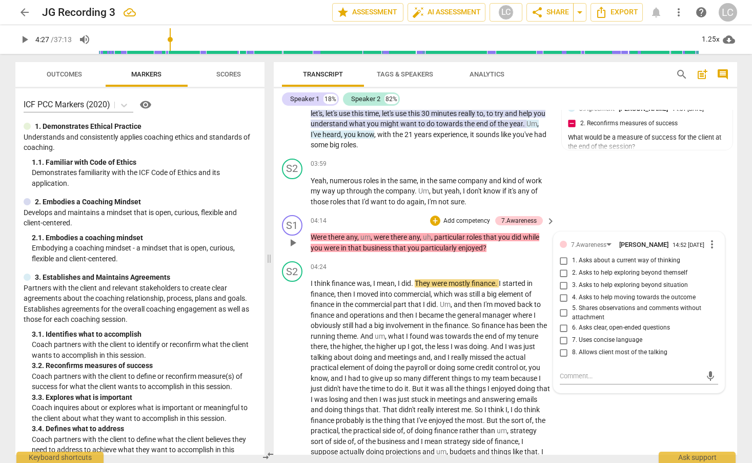
click at [602, 299] on span "4. Asks to help moving towards the outcome" at bounding box center [634, 297] width 124 height 9
click at [572, 299] on input "4. Asks to help moving towards the outcome" at bounding box center [564, 297] width 16 height 12
click at [562, 300] on input "4. Asks to help moving towards the outcome" at bounding box center [564, 297] width 16 height 12
checkbox input "true"
click at [563, 264] on input "1. Asks about a current way of thinking" at bounding box center [564, 260] width 16 height 12
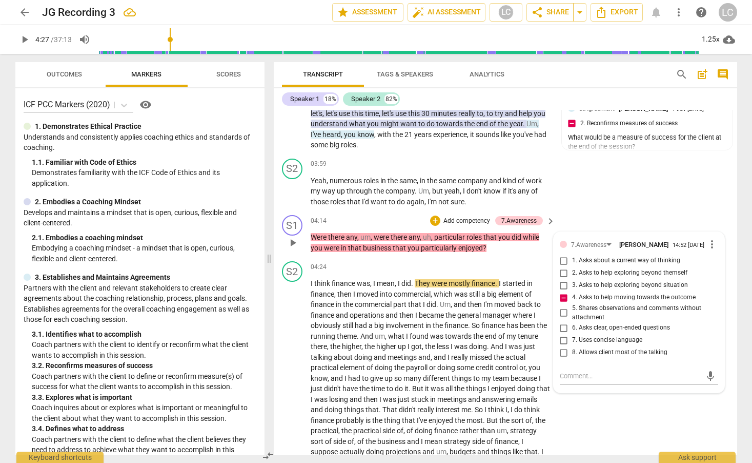
checkbox input "true"
click at [563, 300] on input "4. Asks to help moving towards the outcome" at bounding box center [564, 297] width 16 height 12
checkbox input "false"
click at [513, 254] on div "S1 play_arrow pause 04:14 + Add competency 7.Awareness keyboard_arrow_right Wer…" at bounding box center [506, 234] width 464 height 46
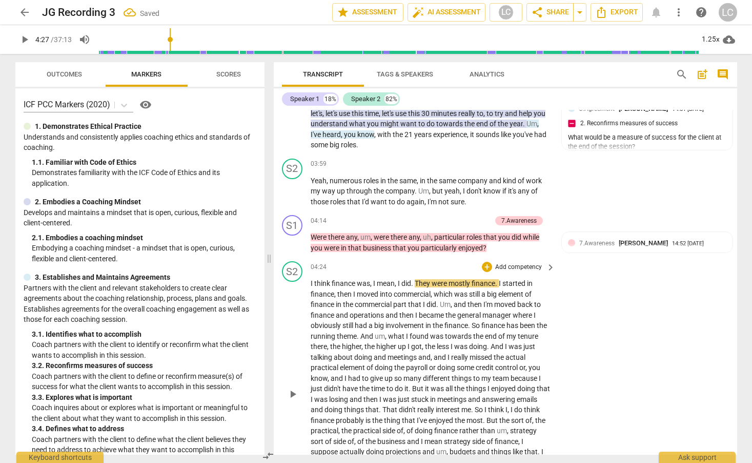
click at [295, 395] on span "play_arrow" at bounding box center [293, 394] width 12 height 12
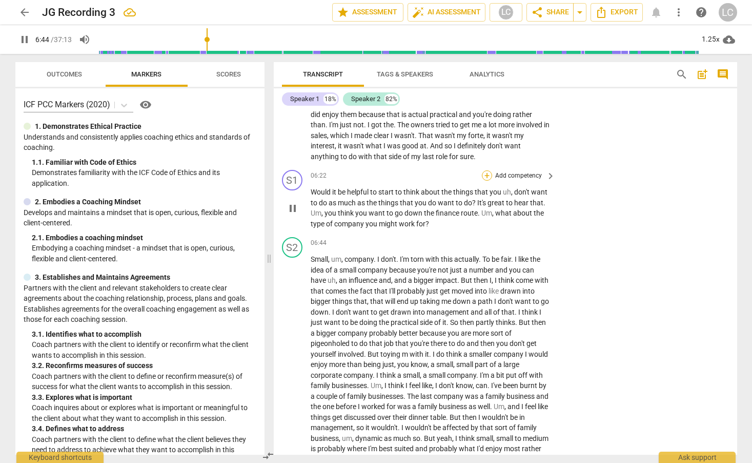
click at [488, 177] on div "+" at bounding box center [487, 175] width 10 height 10
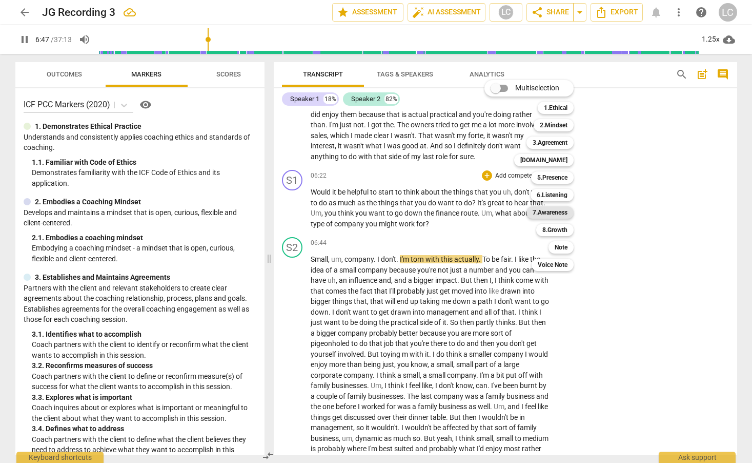
click at [553, 211] on b "7.Awareness" at bounding box center [550, 212] width 35 height 12
type input "408"
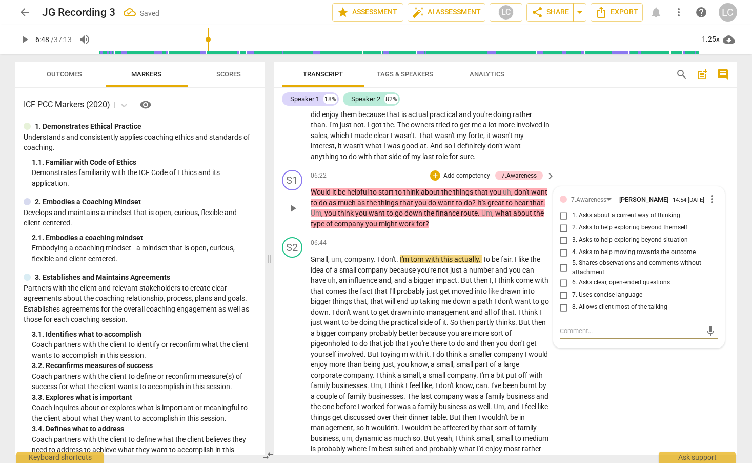
scroll to position [1434, 0]
click at [564, 285] on input "6. Asks clear, open-ended questions" at bounding box center [564, 282] width 16 height 12
checkbox input "true"
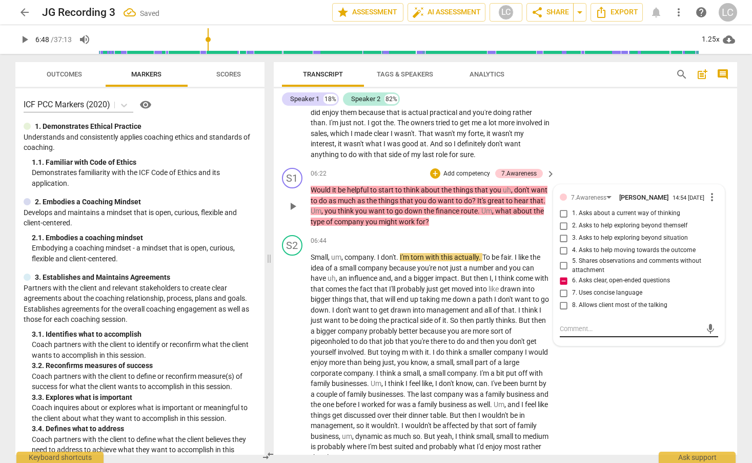
click at [574, 333] on textarea at bounding box center [631, 329] width 142 height 10
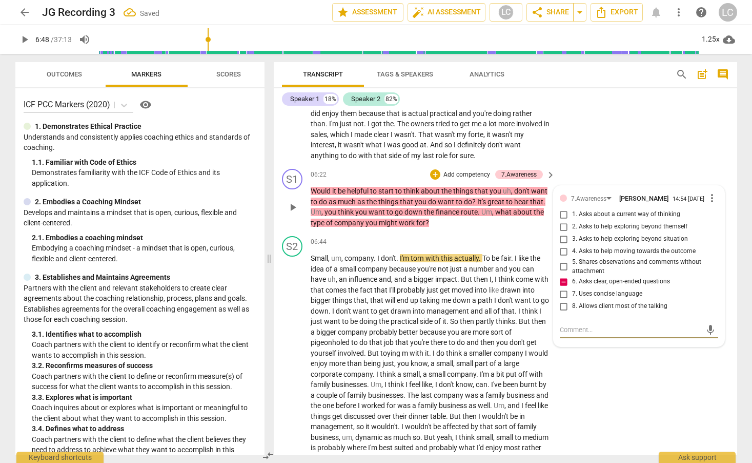
type textarea "W"
type textarea "Wa"
type textarea "Wat"
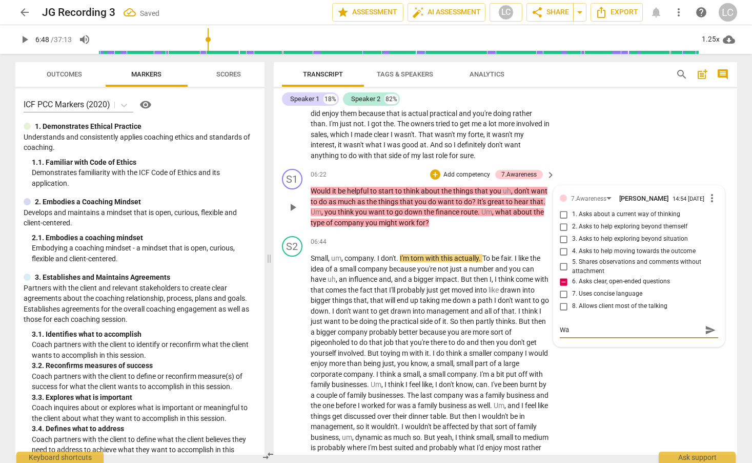
type textarea "Wat"
type textarea "Watc"
type textarea "Watch"
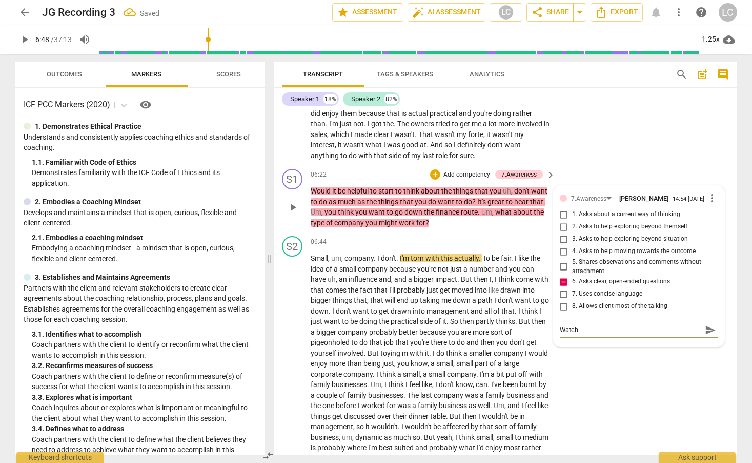
type textarea "Watch"
type textarea "Watch o"
type textarea "Watch ou"
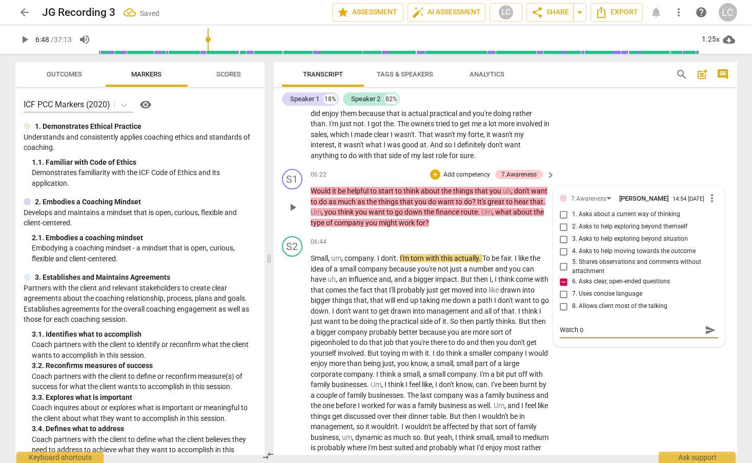
type textarea "Watch ou"
type textarea "Watch out"
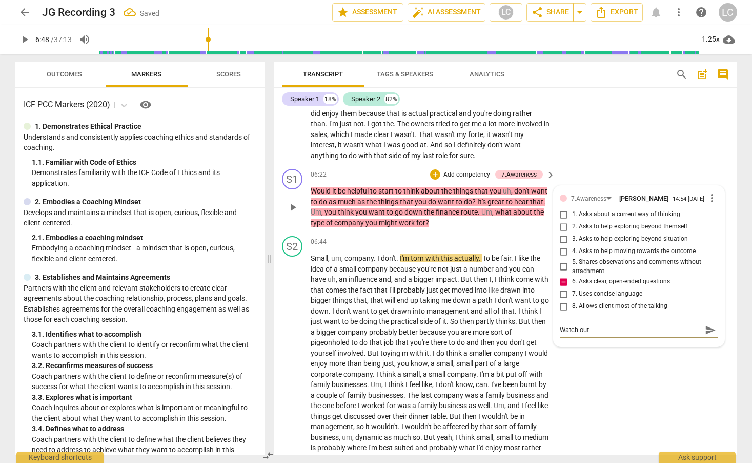
type textarea "Watch out f"
type textarea "Watch out fo"
type textarea "Watch out for"
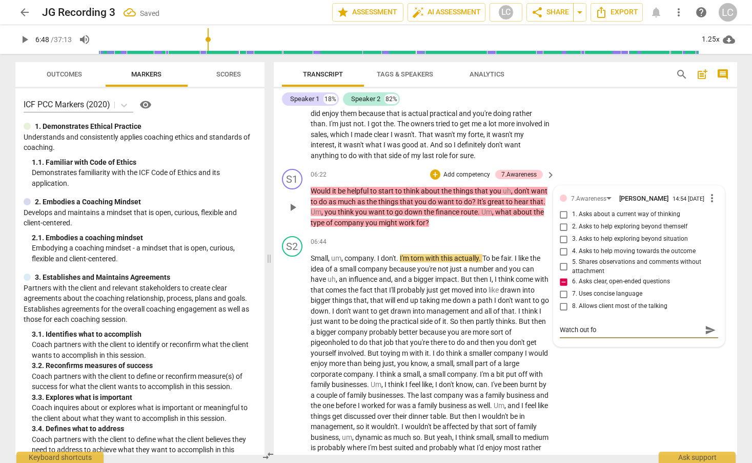
type textarea "Watch out for"
type textarea "Watch out for s"
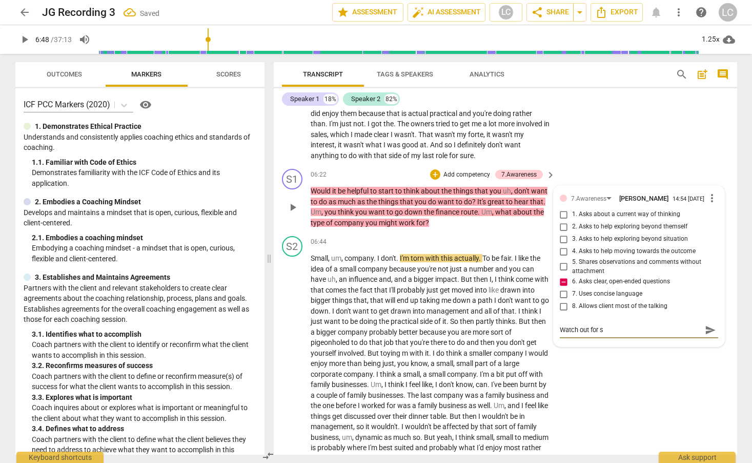
type textarea "Watch out for st"
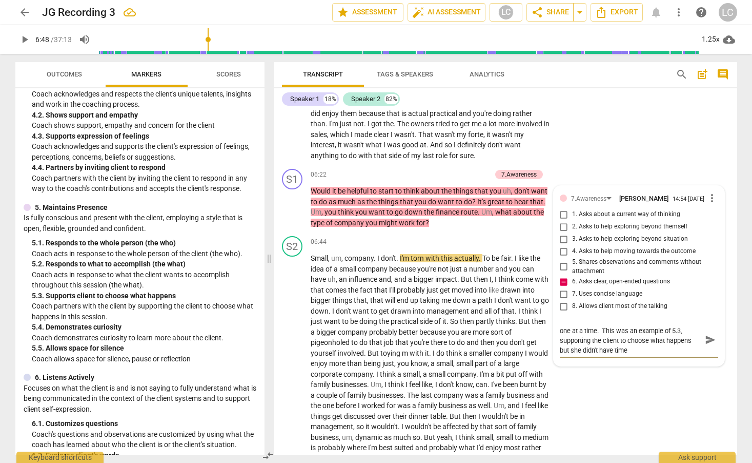
scroll to position [0, 0]
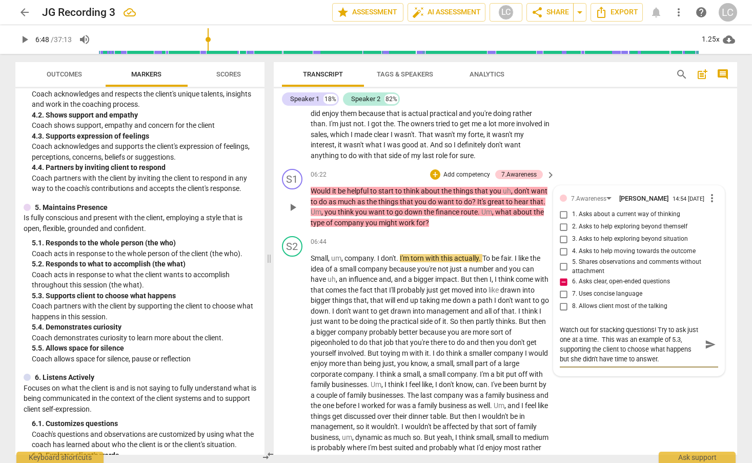
drag, startPoint x: 612, startPoint y: 342, endPoint x: 603, endPoint y: 342, distance: 9.8
click at [603, 342] on textarea "Watch out for stacking questions! Try to ask just one at a time. This was an ex…" at bounding box center [631, 344] width 142 height 39
click at [709, 350] on span "send" at bounding box center [710, 343] width 11 height 11
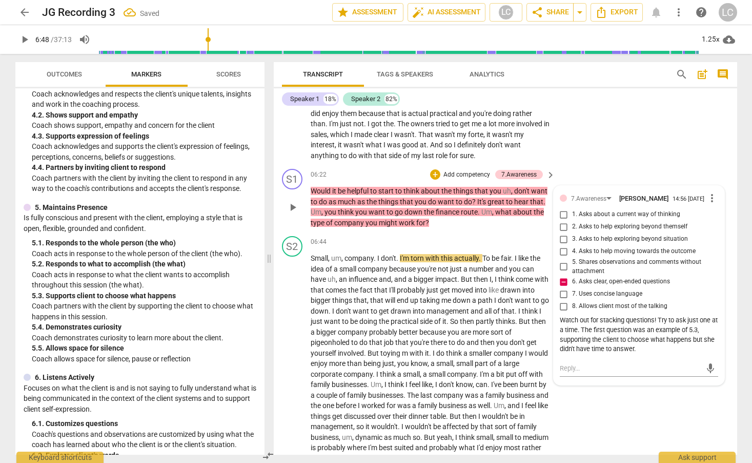
click at [495, 225] on p "Would it be helpful to start to think about the things that you uh , don't want…" at bounding box center [431, 207] width 240 height 42
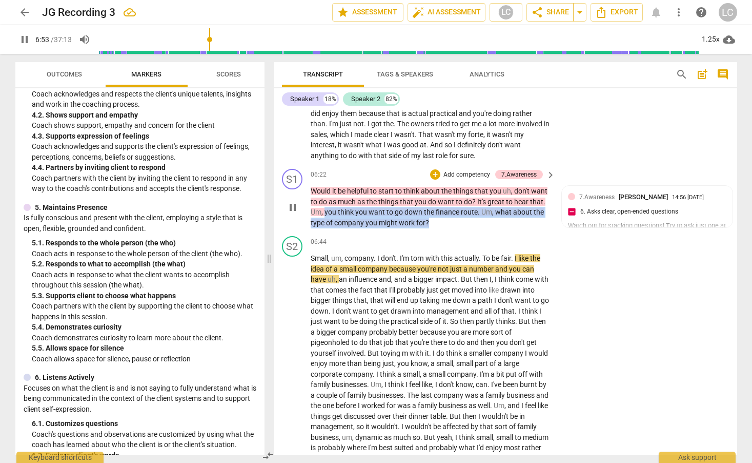
drag, startPoint x: 324, startPoint y: 210, endPoint x: 433, endPoint y: 222, distance: 109.8
click at [433, 222] on p "Would it be helpful to start to think about the things that you uh , don't want…" at bounding box center [431, 207] width 240 height 42
click at [435, 210] on div "+" at bounding box center [438, 209] width 10 height 10
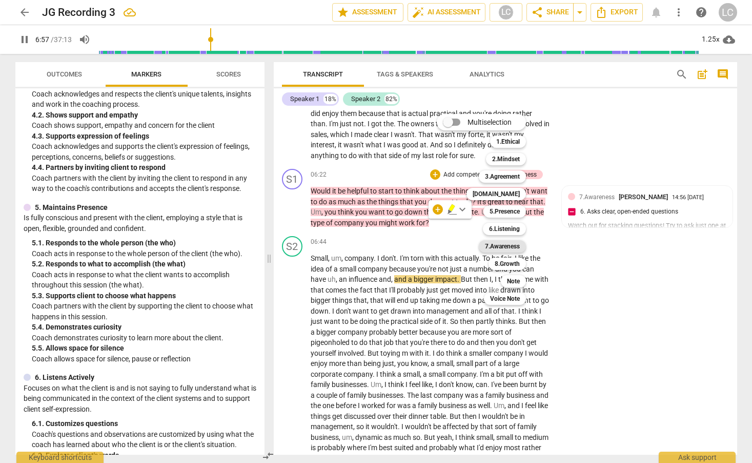
click at [492, 244] on b "7.Awareness" at bounding box center [502, 246] width 35 height 12
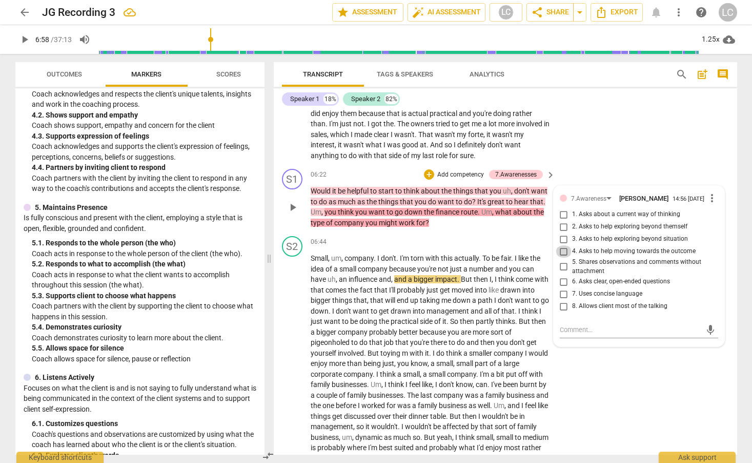
click at [564, 255] on input "4. Asks to help moving towards the outcome" at bounding box center [564, 251] width 16 height 12
click at [379, 323] on span "doing" at bounding box center [368, 321] width 19 height 8
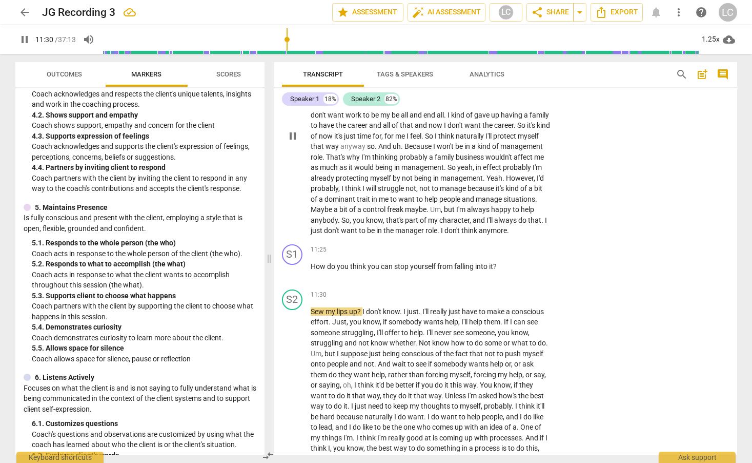
scroll to position [2158, 0]
click at [486, 253] on div "+" at bounding box center [487, 248] width 10 height 10
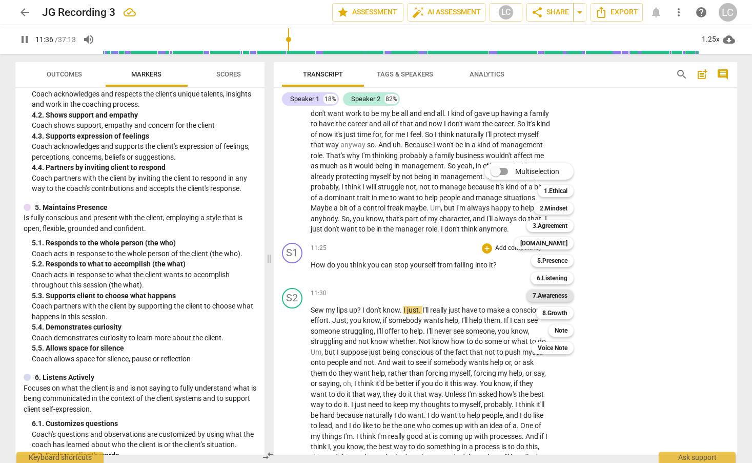
click at [552, 292] on b "7.Awareness" at bounding box center [550, 295] width 35 height 12
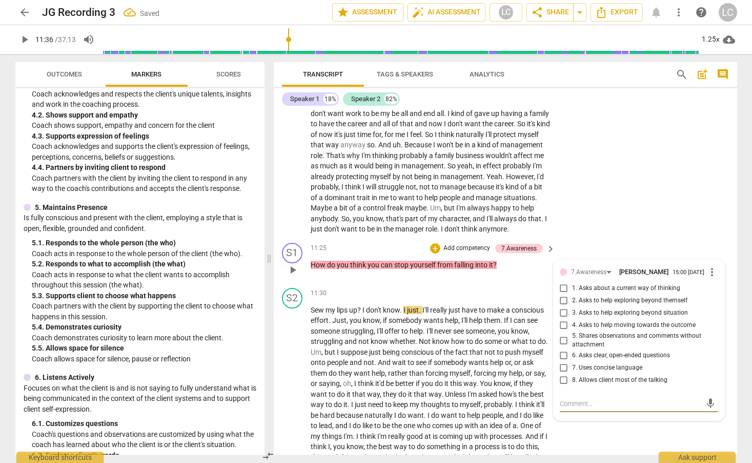
click at [564, 307] on input "2. Asks to help exploring beyond themself" at bounding box center [564, 300] width 16 height 12
click at [510, 279] on div "11:25 + Add competency 7.Awareness keyboard_arrow_right How do you think you ca…" at bounding box center [434, 261] width 246 height 37
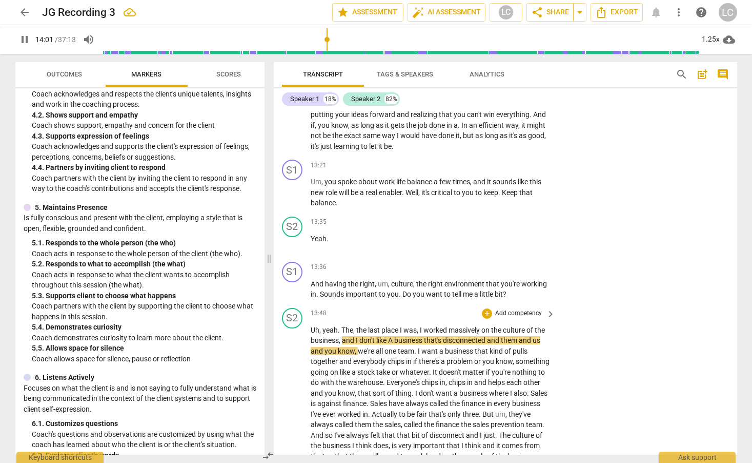
scroll to position [2521, 0]
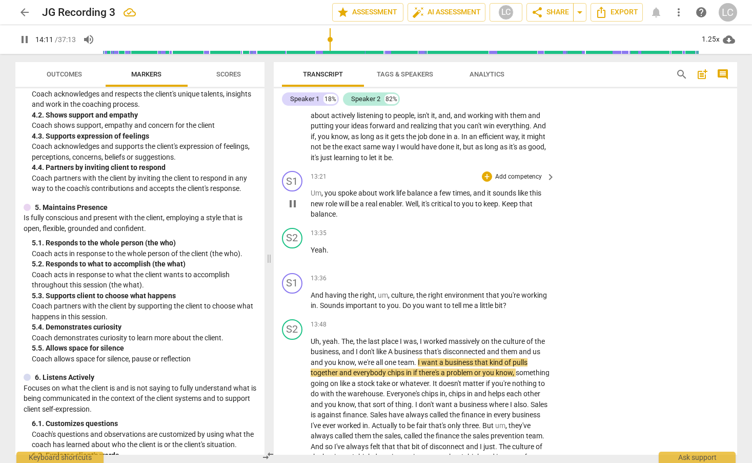
click at [339, 208] on span "will" at bounding box center [345, 203] width 12 height 8
click at [338, 208] on span "role" at bounding box center [332, 203] width 13 height 8
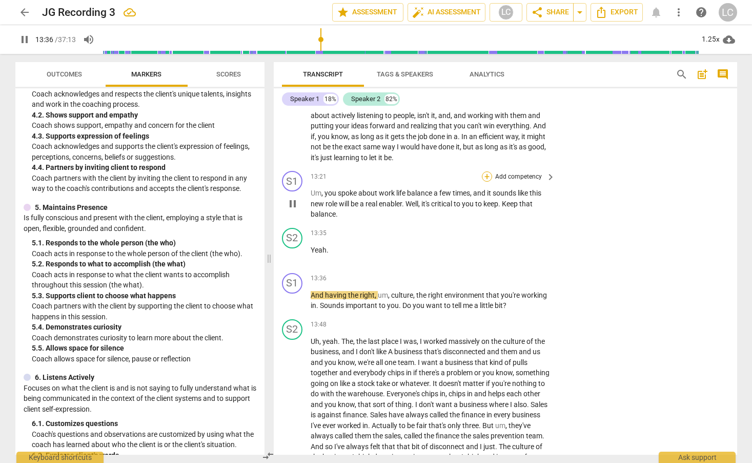
click at [487, 182] on div "+" at bounding box center [487, 176] width 10 height 10
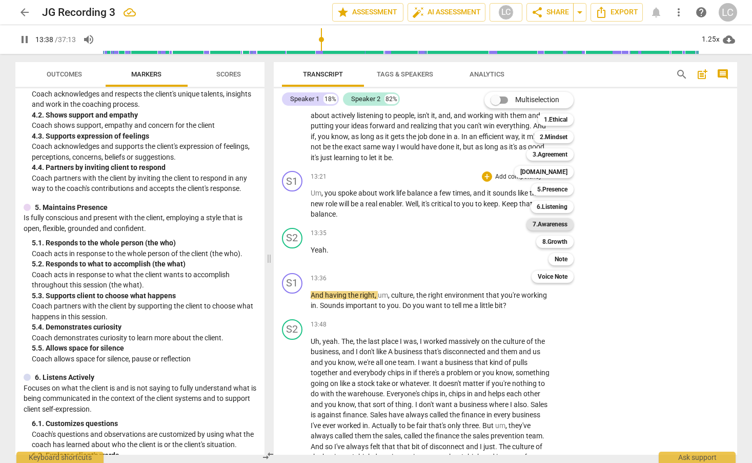
click at [554, 226] on b "7.Awareness" at bounding box center [550, 224] width 35 height 12
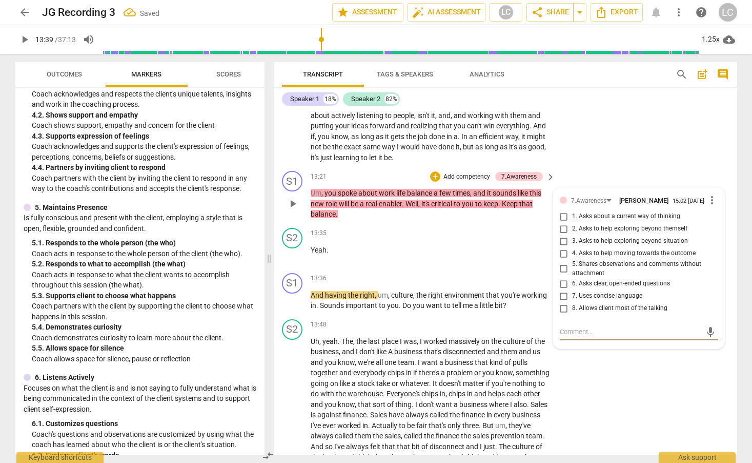
click at [563, 275] on input "5. Shares observations and comments without attachment" at bounding box center [564, 269] width 16 height 12
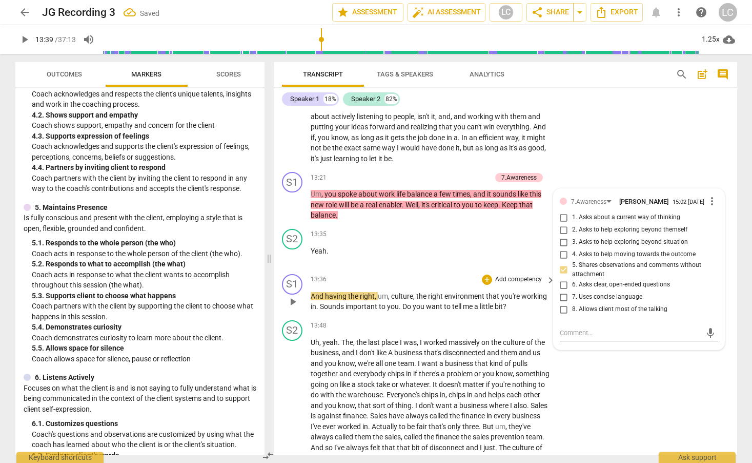
scroll to position [2521, 0]
click at [457, 299] on span "environment" at bounding box center [466, 295] width 42 height 8
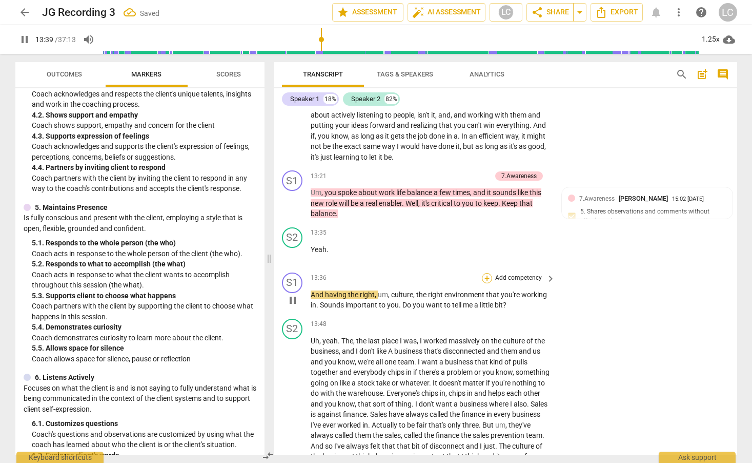
click at [487, 283] on div "+" at bounding box center [487, 278] width 10 height 10
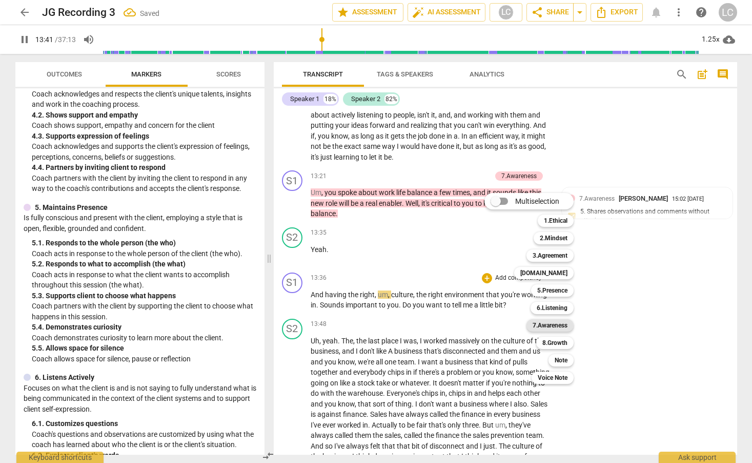
click at [546, 326] on b "7.Awareness" at bounding box center [550, 325] width 35 height 12
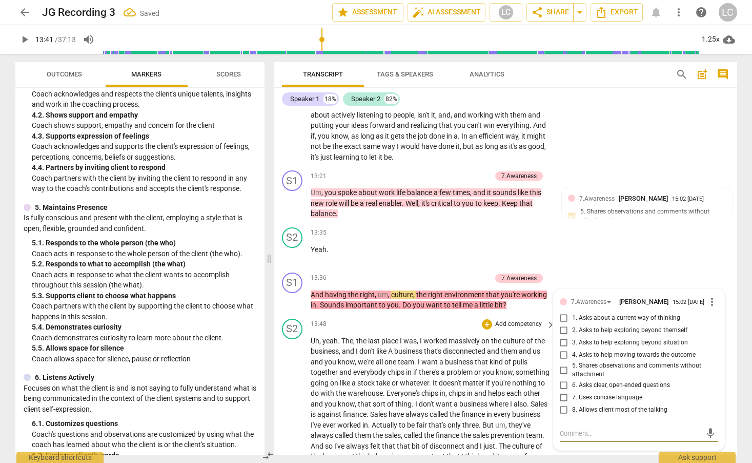
scroll to position [2520, 0]
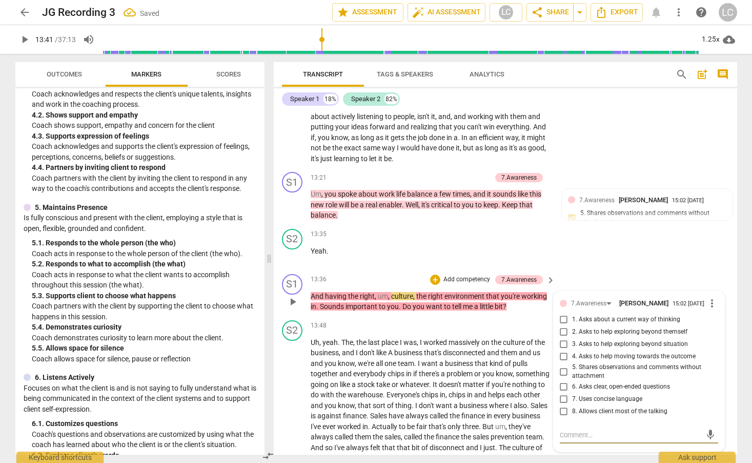
click at [563, 377] on input "5. Shares observations and comments without attachment" at bounding box center [564, 371] width 16 height 12
click at [464, 331] on div "13:48 + Add competency keyboard_arrow_right" at bounding box center [434, 325] width 246 height 11
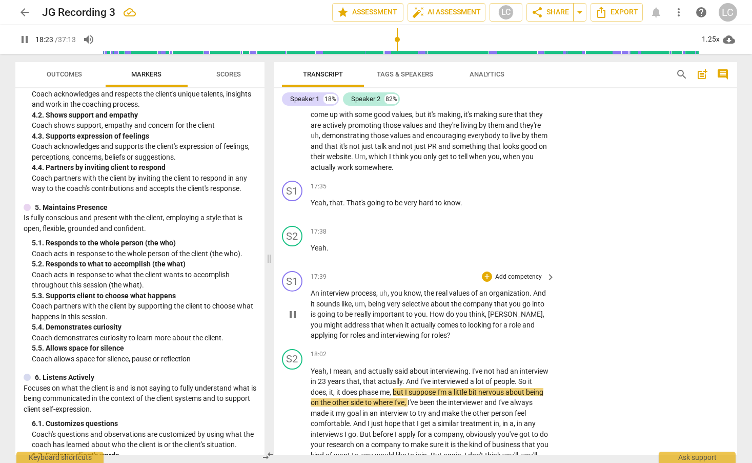
scroll to position [3181, 0]
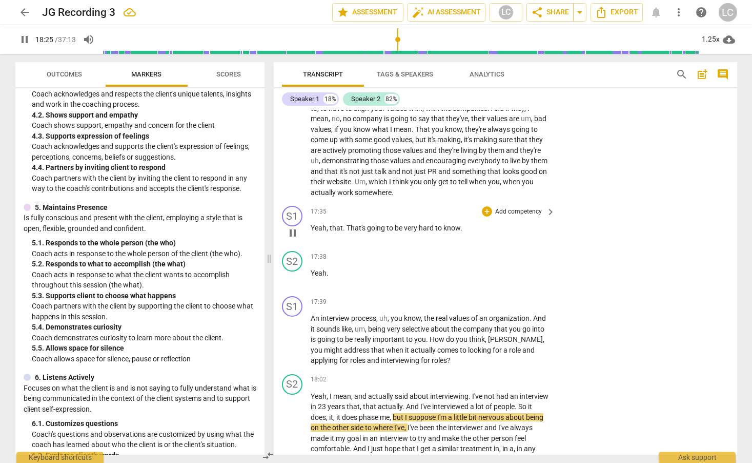
click at [314, 232] on span "Yeah" at bounding box center [319, 228] width 16 height 8
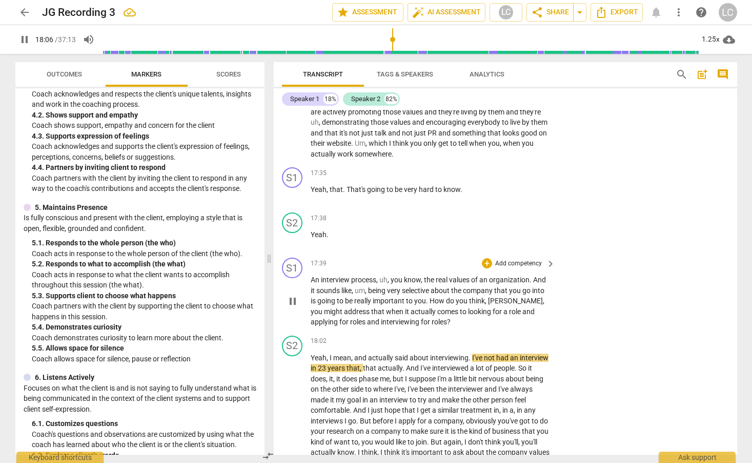
scroll to position [3230, 0]
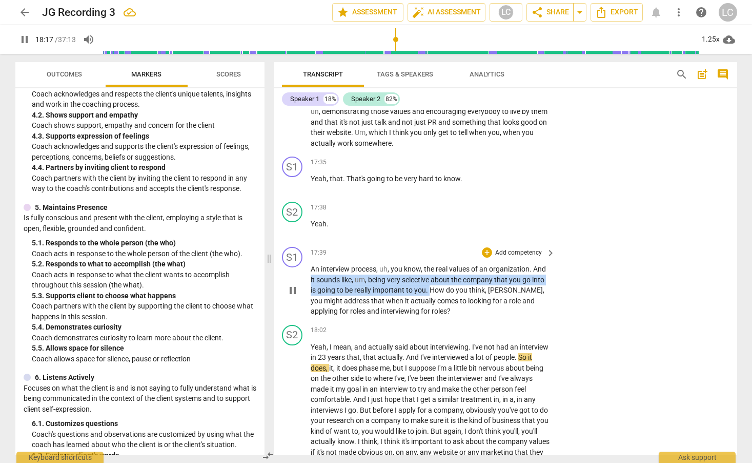
drag, startPoint x: 310, startPoint y: 289, endPoint x: 430, endPoint y: 299, distance: 120.0
click at [430, 299] on p "An interview process , uh , you know , the real values of an organization . And…" at bounding box center [431, 290] width 240 height 53
click at [440, 288] on div "+" at bounding box center [439, 287] width 10 height 10
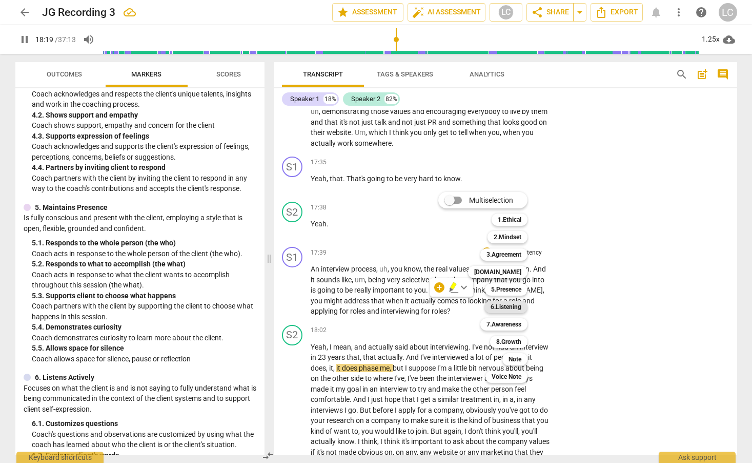
click at [501, 304] on b "6.Listening" at bounding box center [506, 306] width 31 height 12
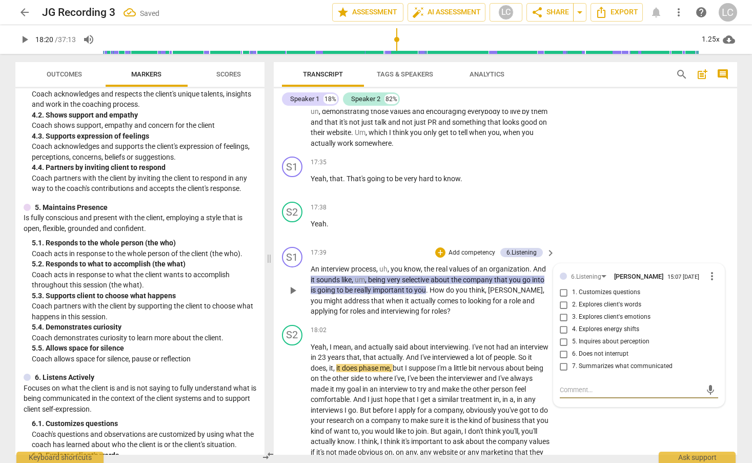
click at [563, 372] on input "7. Summarizes what communicated" at bounding box center [564, 366] width 16 height 12
click at [456, 294] on span "you" at bounding box center [462, 290] width 13 height 8
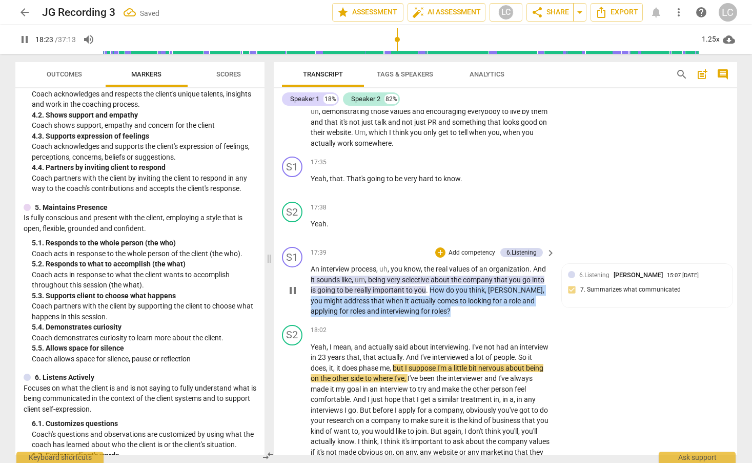
drag, startPoint x: 443, startPoint y: 303, endPoint x: 477, endPoint y: 320, distance: 38.1
click at [477, 316] on p "An interview process , uh , you know , the real values of an organization . And…" at bounding box center [431, 290] width 240 height 53
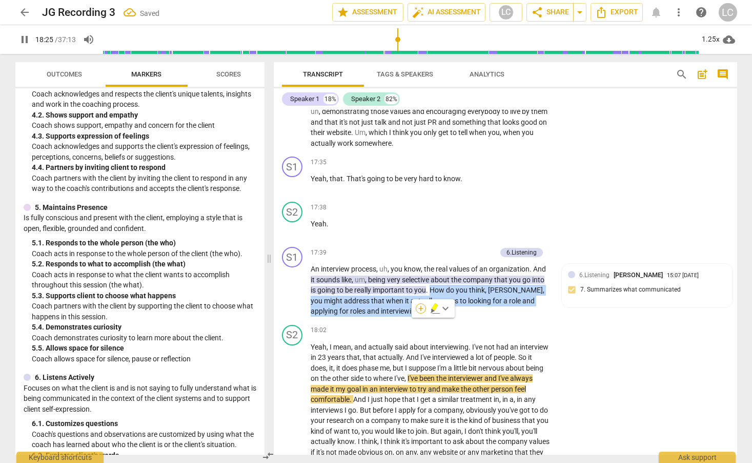
click at [420, 305] on div "+" at bounding box center [421, 308] width 10 height 10
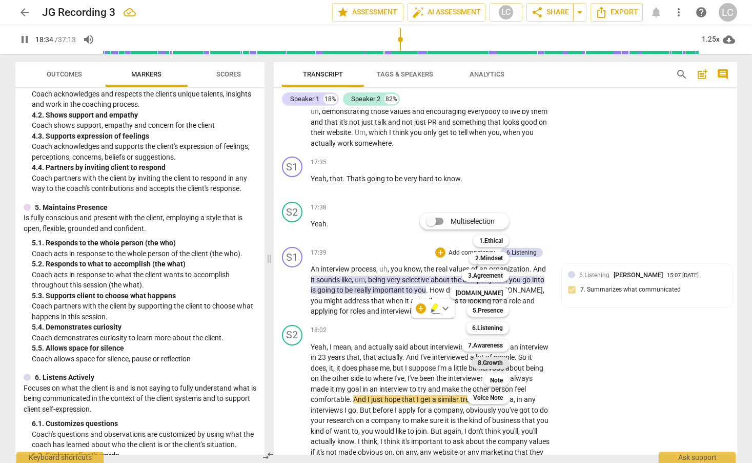
click at [500, 358] on b "8.Growth" at bounding box center [490, 362] width 25 height 12
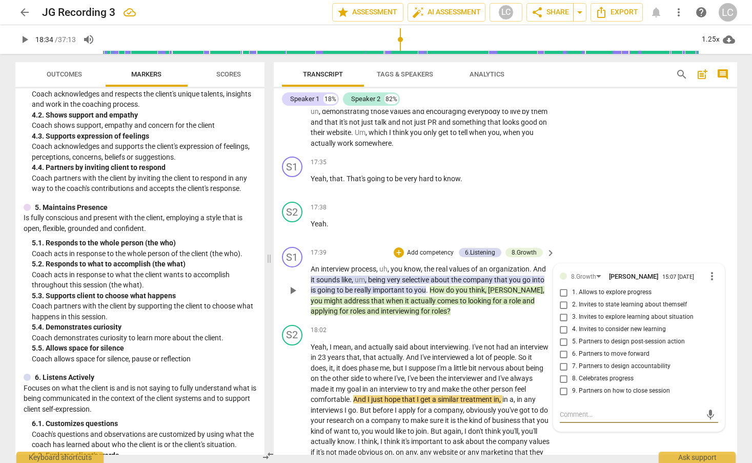
click at [563, 335] on input "4. Invites to consider new learning" at bounding box center [564, 329] width 16 height 12
click at [457, 320] on div "S1 play_arrow pause 17:39 + Add competency 6.Listening 8.Growth keyboard_arrow_…" at bounding box center [506, 282] width 464 height 78
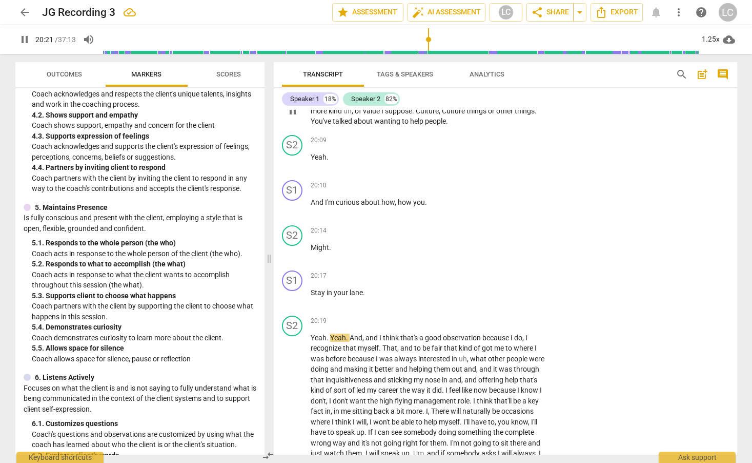
scroll to position [3811, 0]
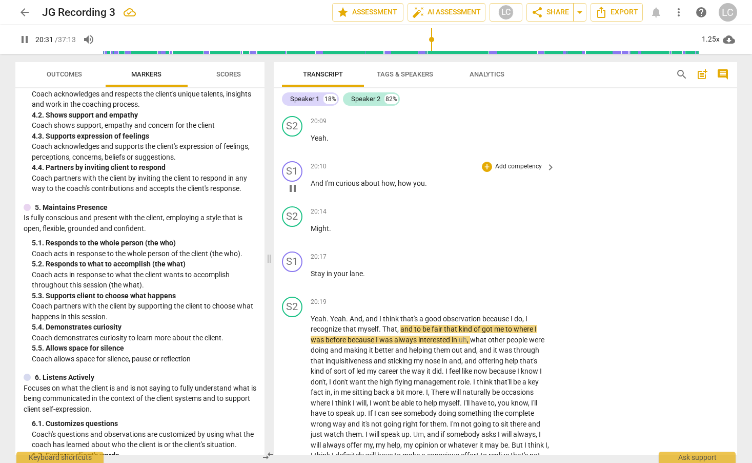
click at [291, 194] on span "pause" at bounding box center [293, 188] width 12 height 12
click at [317, 96] on div "Speaker 1" at bounding box center [304, 99] width 29 height 10
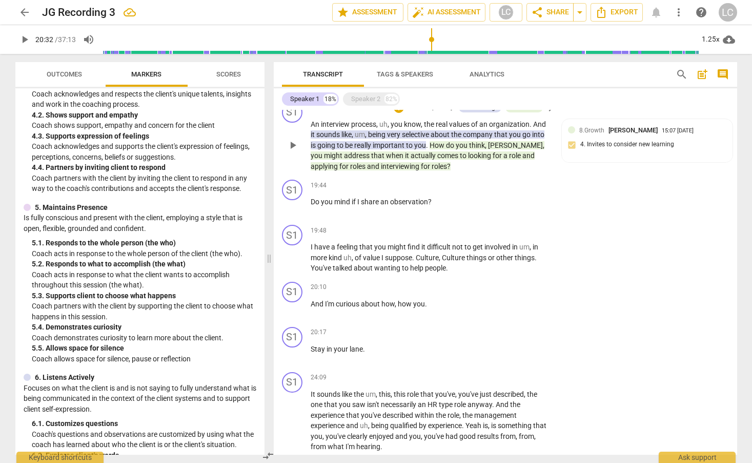
scroll to position [1045, 0]
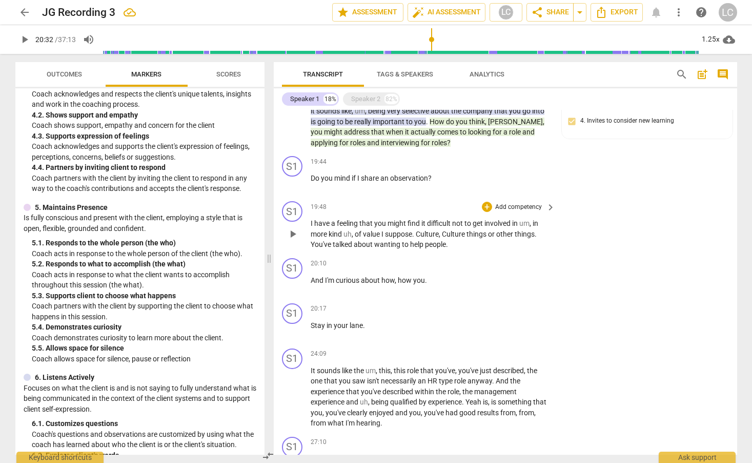
click at [292, 236] on span "play_arrow" at bounding box center [293, 234] width 12 height 12
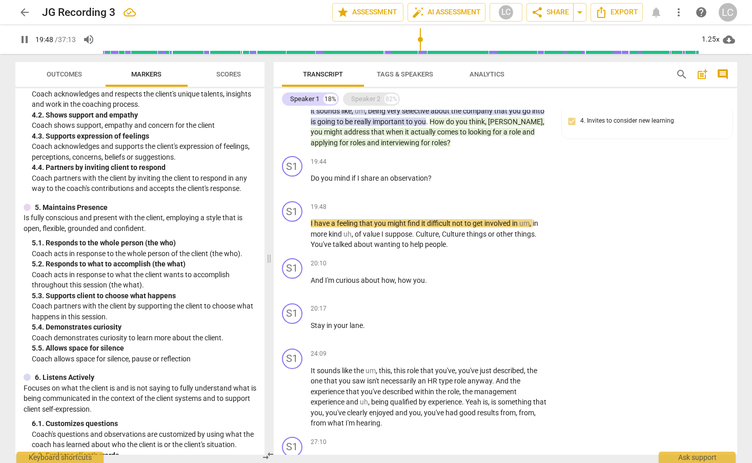
drag, startPoint x: 367, startPoint y: 99, endPoint x: 381, endPoint y: 156, distance: 58.1
click at [367, 99] on div "Speaker 2" at bounding box center [365, 99] width 29 height 10
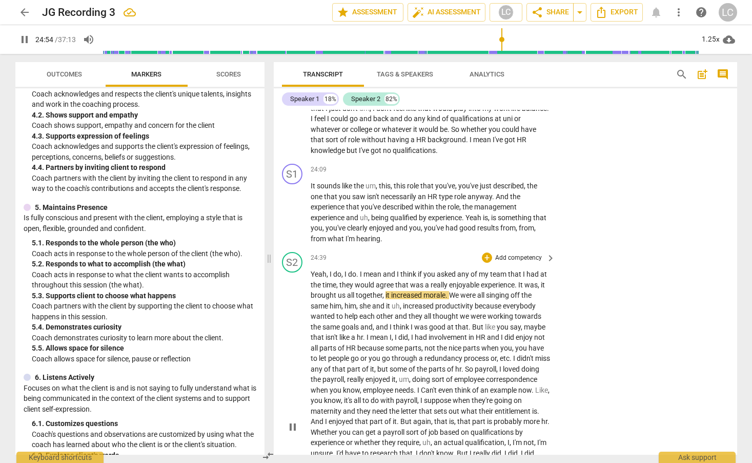
scroll to position [4409, 0]
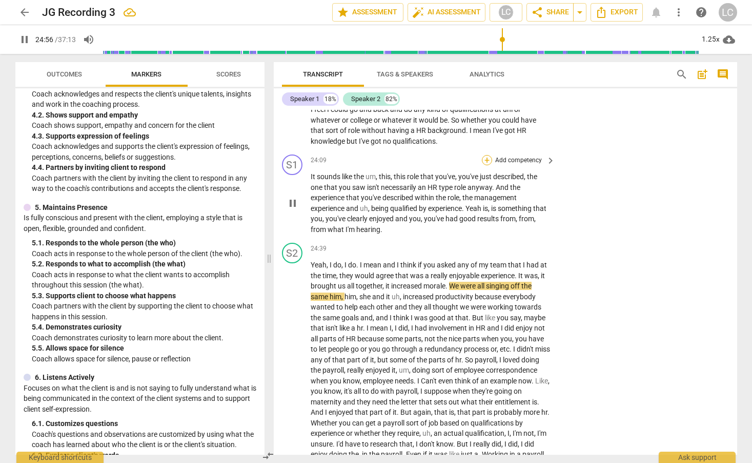
click at [484, 165] on div "+" at bounding box center [487, 160] width 10 height 10
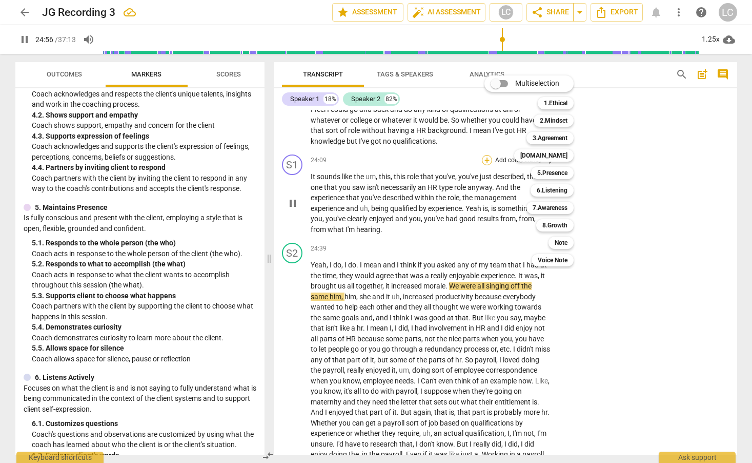
scroll to position [4408, 0]
click at [541, 189] on b "6.Listening" at bounding box center [552, 190] width 31 height 12
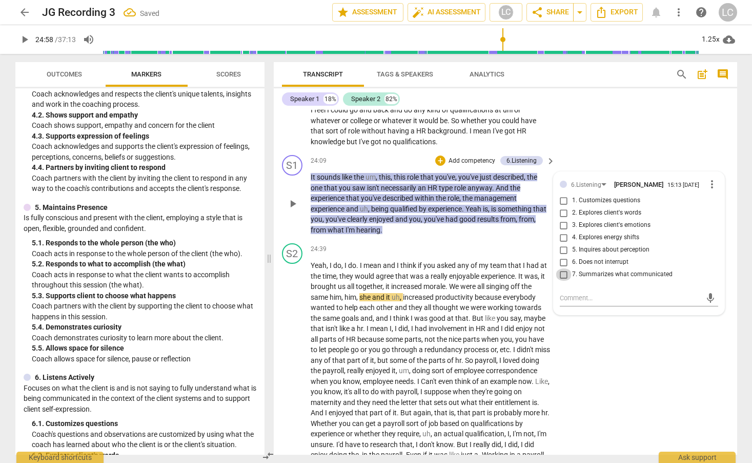
click at [563, 280] on input "7. Summarizes what communicated" at bounding box center [564, 274] width 16 height 12
click at [432, 254] on div "24:39 + Add competency keyboard_arrow_right" at bounding box center [434, 248] width 246 height 11
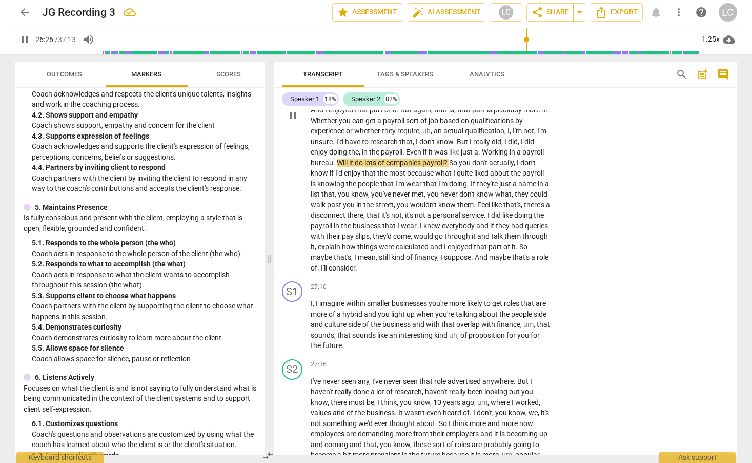
scroll to position [4722, 0]
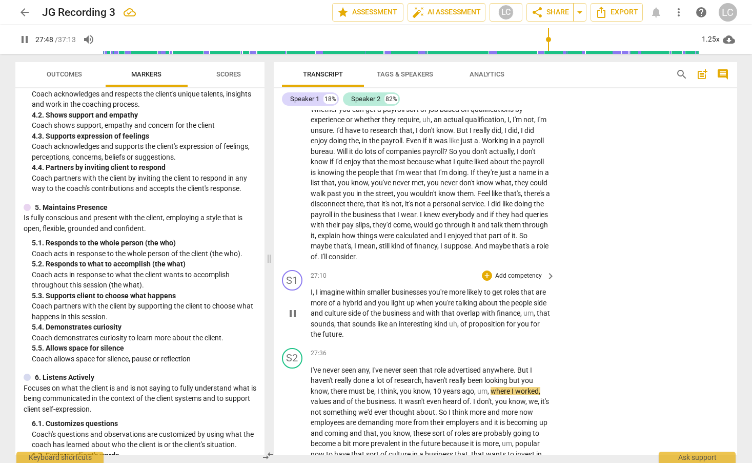
click at [352, 328] on span "that" at bounding box center [344, 323] width 15 height 8
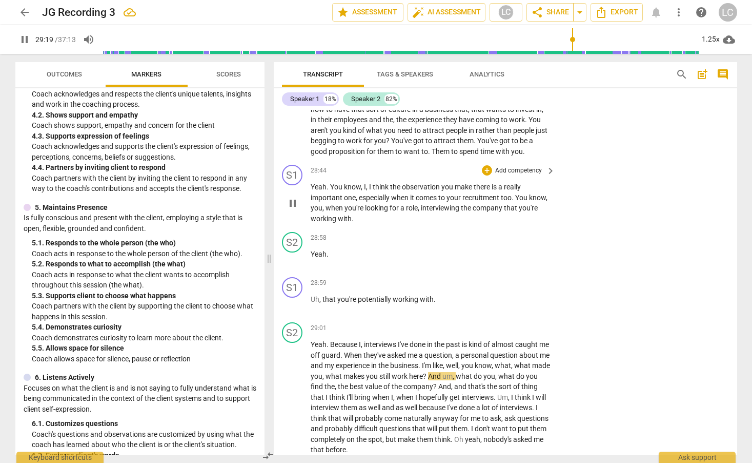
scroll to position [5068, 0]
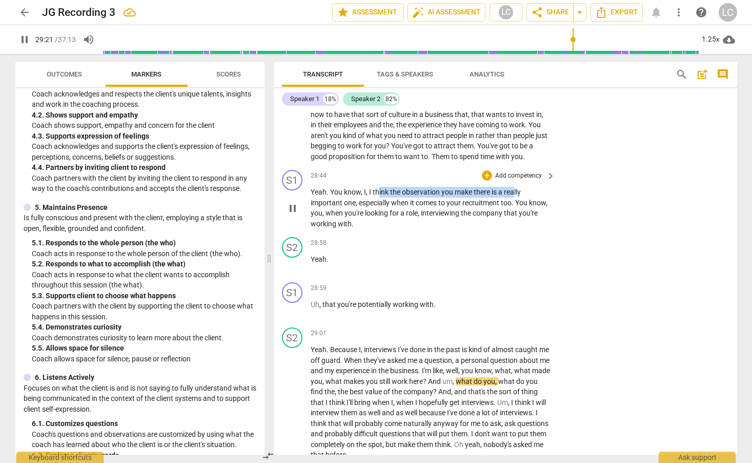
drag, startPoint x: 397, startPoint y: 205, endPoint x: 515, endPoint y: 216, distance: 118.9
click at [515, 216] on p "Yeah . You know , I , I think the observation you make there is a really import…" at bounding box center [431, 208] width 240 height 42
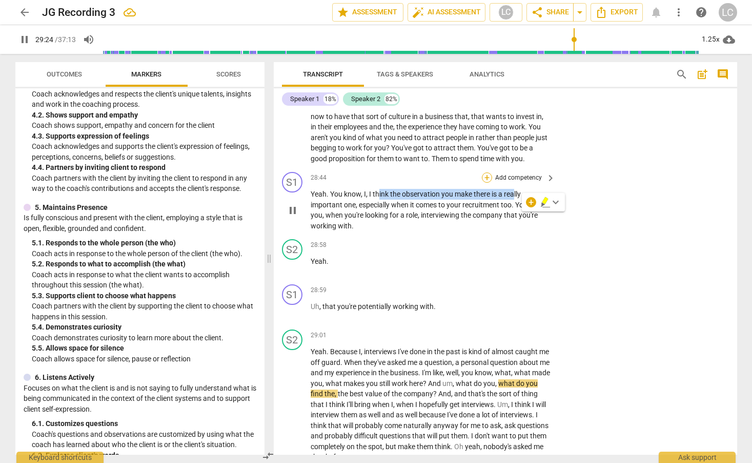
click at [488, 183] on div "+" at bounding box center [487, 177] width 10 height 10
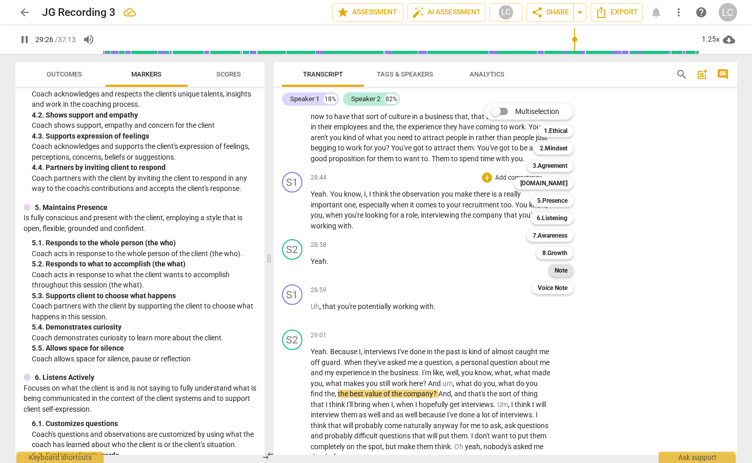
click at [564, 269] on b "Note" at bounding box center [561, 270] width 13 height 12
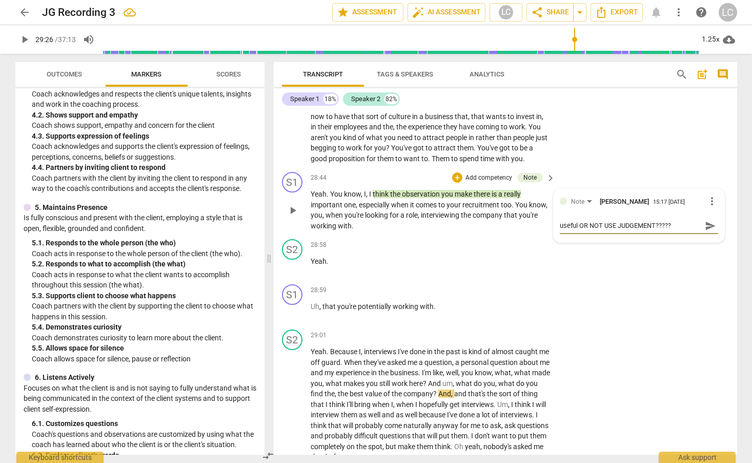
click at [705, 231] on span "send" at bounding box center [710, 225] width 11 height 11
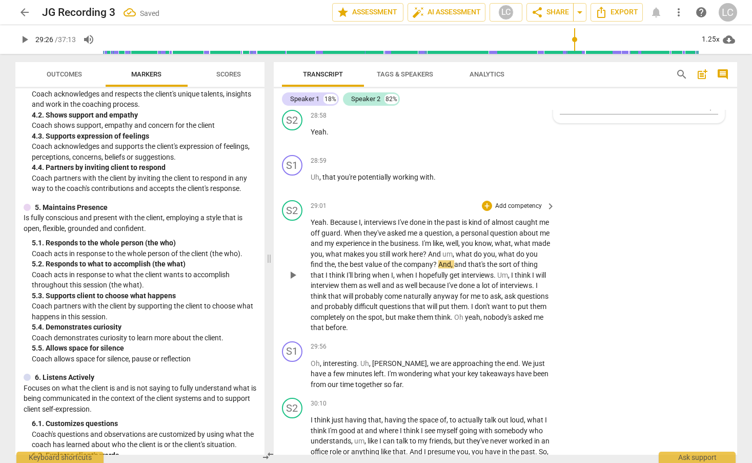
scroll to position [5217, 0]
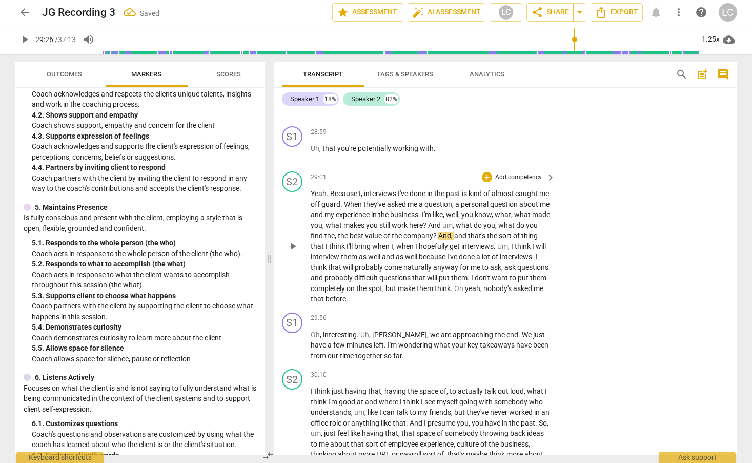
click at [293, 252] on span "play_arrow" at bounding box center [293, 246] width 12 height 12
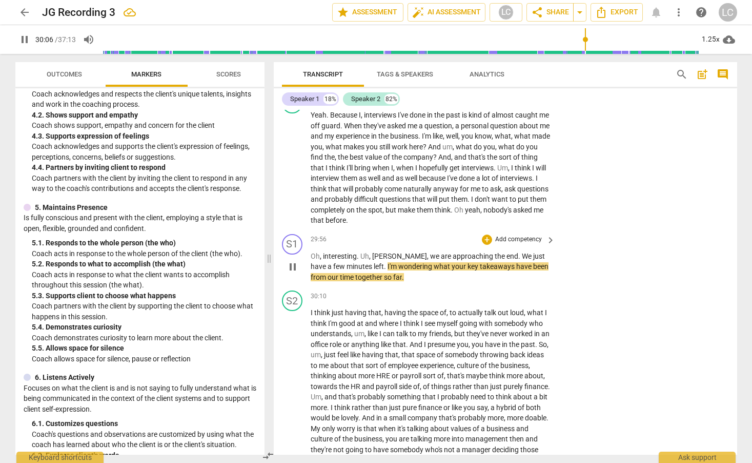
scroll to position [5298, 0]
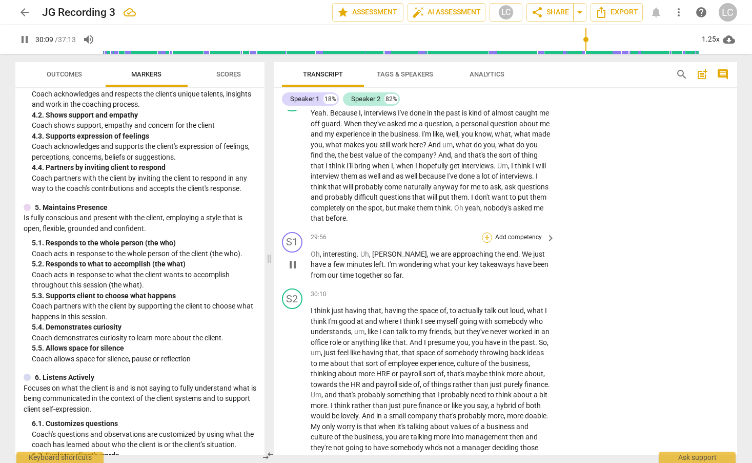
click at [485, 243] on div "+" at bounding box center [487, 237] width 10 height 10
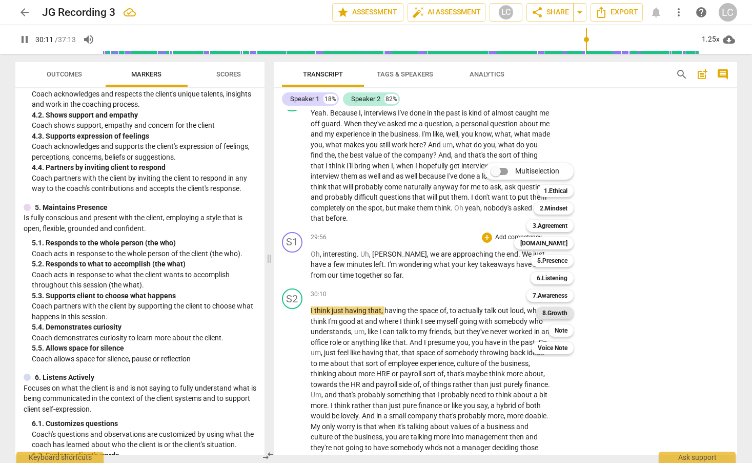
click at [552, 312] on b "8.Growth" at bounding box center [555, 313] width 25 height 12
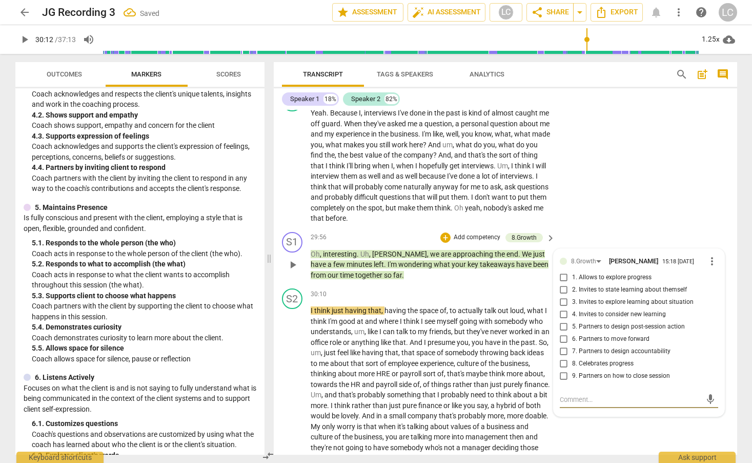
click at [565, 308] on input "3. Invites to explore learning about situation" at bounding box center [564, 302] width 16 height 12
click at [448, 285] on div "S1 play_arrow pause 29:56 + Add competency 8.Growth keyboard_arrow_right Oh , i…" at bounding box center [506, 256] width 464 height 57
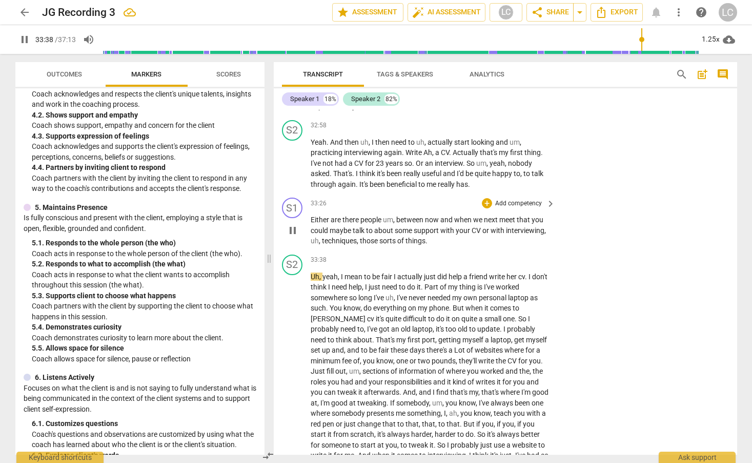
scroll to position [6077, 0]
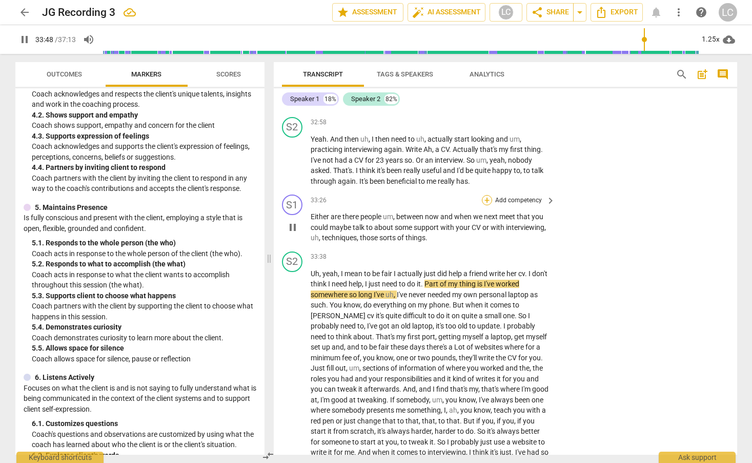
click at [488, 205] on div "+" at bounding box center [487, 200] width 10 height 10
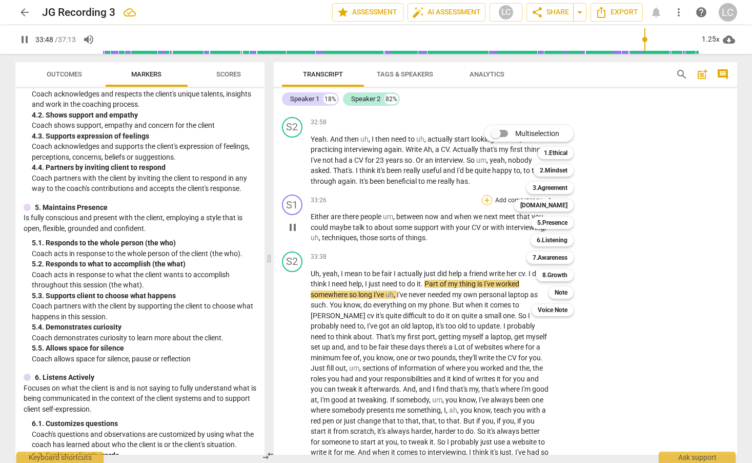
scroll to position [6078, 0]
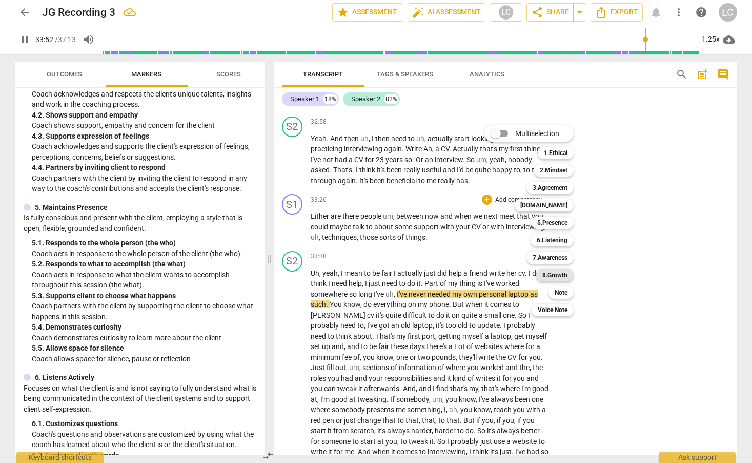
click at [556, 274] on b "8.Growth" at bounding box center [555, 275] width 25 height 12
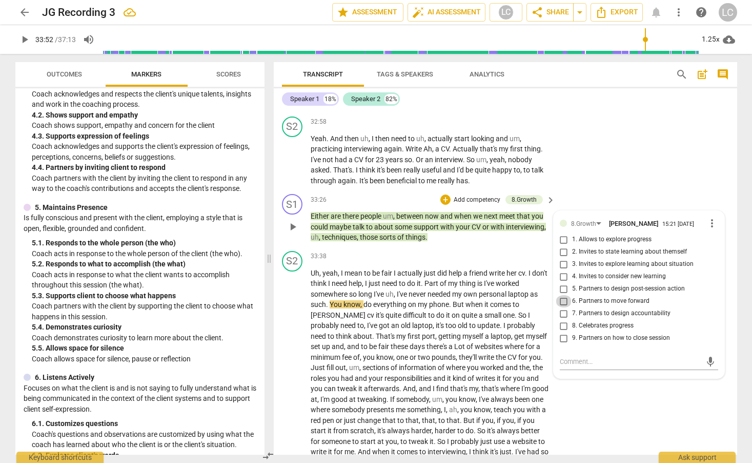
click at [562, 307] on input "6. Partners to move forward" at bounding box center [564, 301] width 16 height 12
click at [570, 366] on textarea at bounding box center [631, 361] width 142 height 10
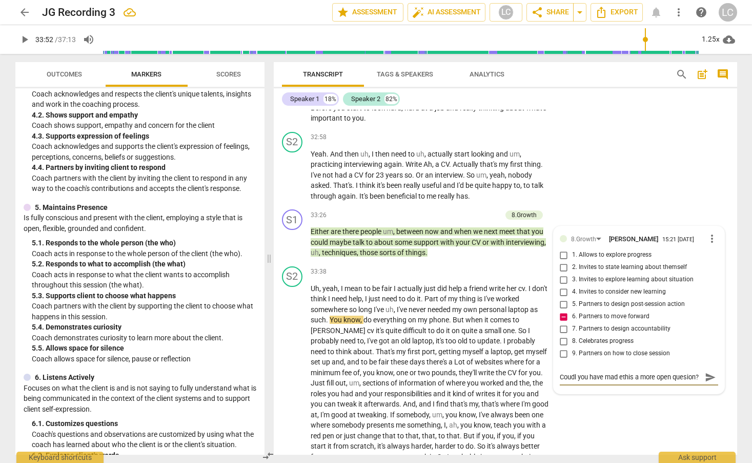
scroll to position [9, 0]
click at [476, 313] on span "own" at bounding box center [471, 309] width 15 height 8
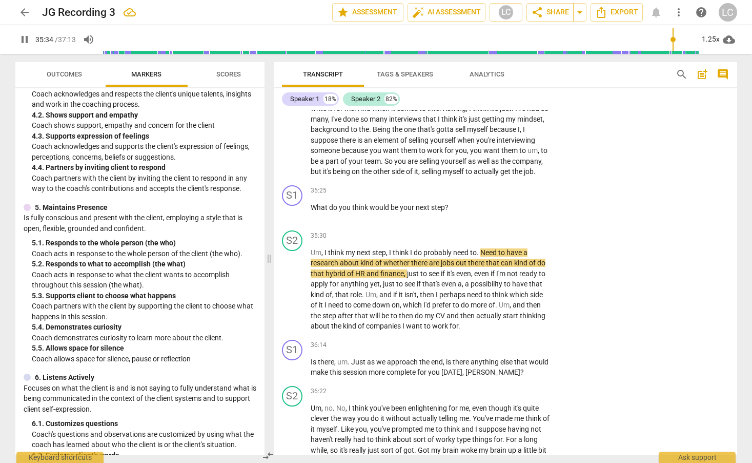
scroll to position [6419, 0]
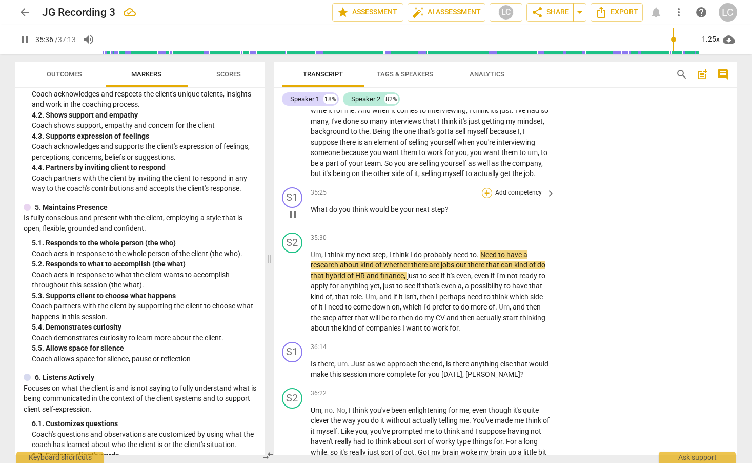
click at [487, 198] on div "+" at bounding box center [487, 193] width 10 height 10
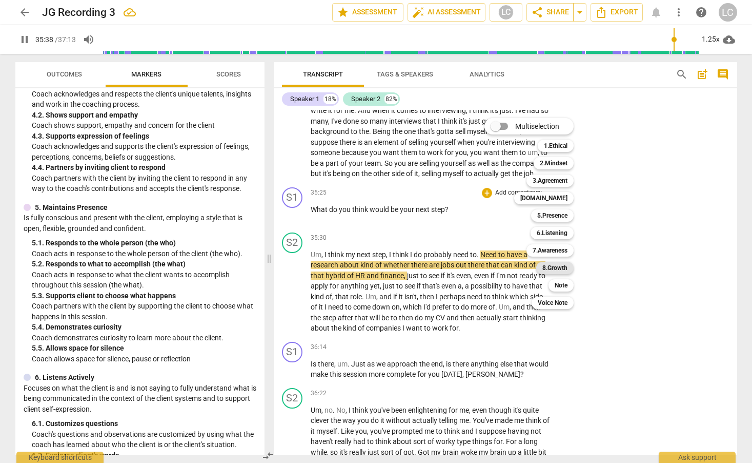
click at [551, 270] on b "8.Growth" at bounding box center [555, 268] width 25 height 12
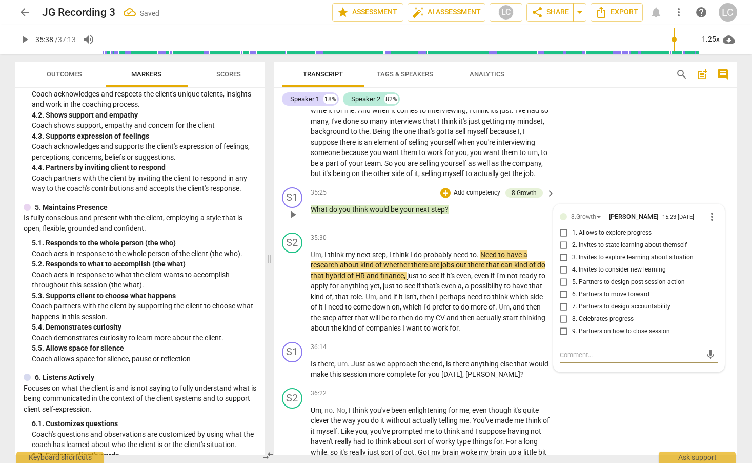
click at [563, 288] on input "5. Partners to design post-session action" at bounding box center [564, 282] width 16 height 12
click at [451, 224] on div "35:25 + Add competency 8.Growth keyboard_arrow_right What do you think would be…" at bounding box center [434, 205] width 246 height 37
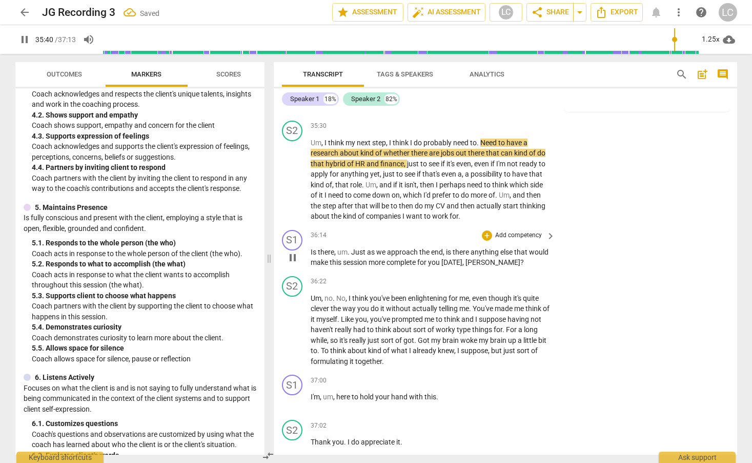
scroll to position [6533, 0]
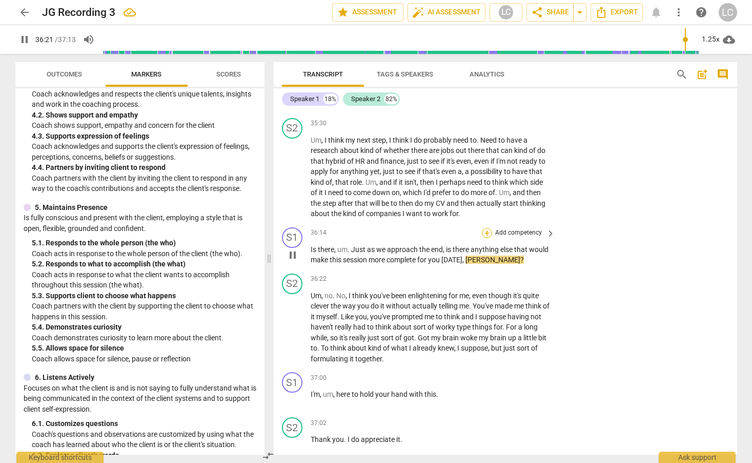
click at [488, 238] on div "+" at bounding box center [487, 233] width 10 height 10
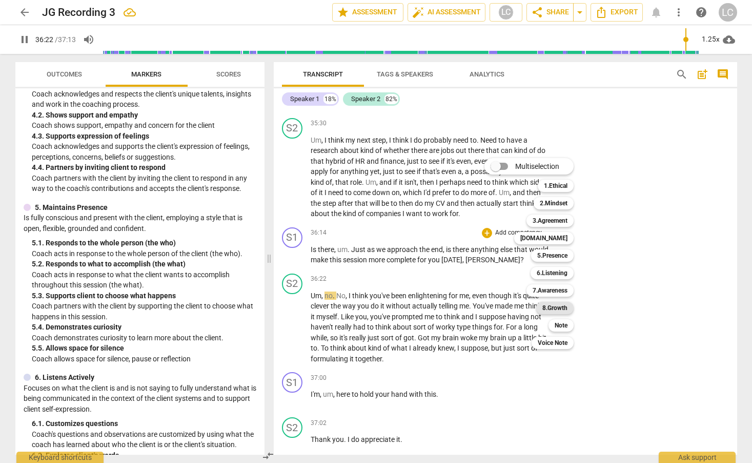
click at [553, 309] on b "8.Growth" at bounding box center [555, 308] width 25 height 12
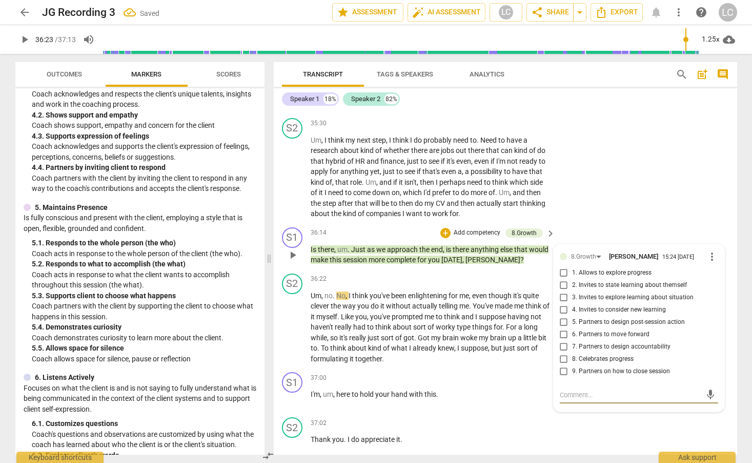
click at [563, 377] on input "9. Partners on how to close session" at bounding box center [564, 371] width 16 height 12
click at [456, 285] on div "36:22 + Add competency keyboard_arrow_right" at bounding box center [434, 278] width 246 height 11
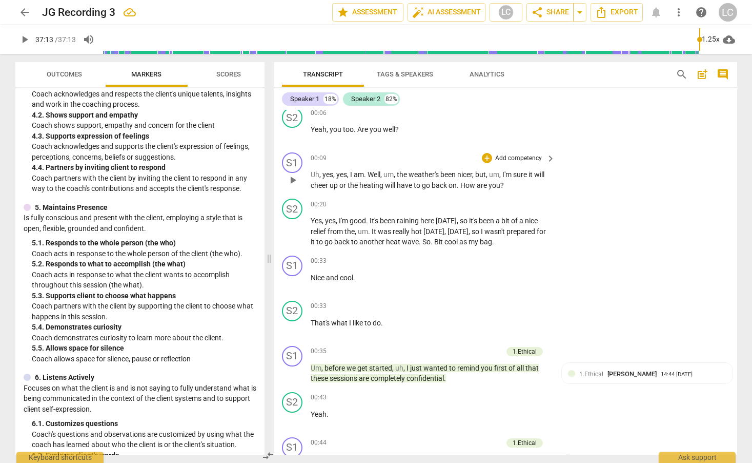
scroll to position [0, 0]
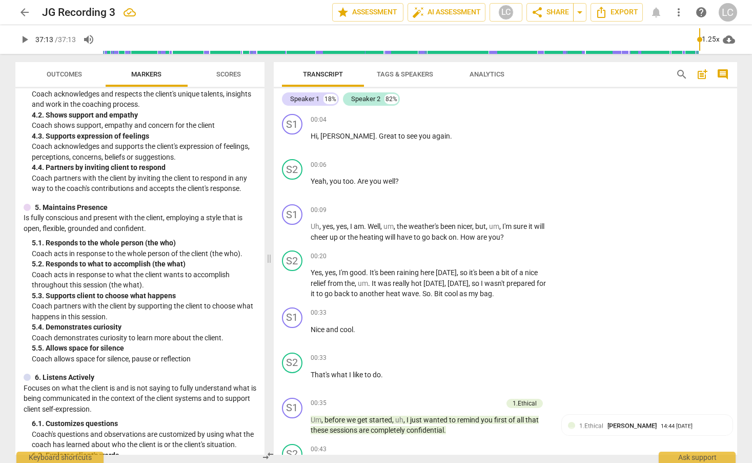
click at [703, 71] on span "post_add" at bounding box center [702, 74] width 12 height 12
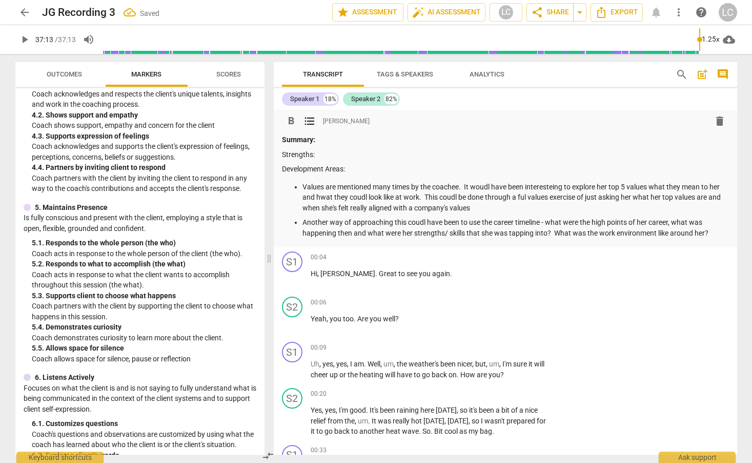
click at [324, 199] on p "Values are mentioned many times by the coachee. It woudl have been interesteing…" at bounding box center [516, 198] width 427 height 32
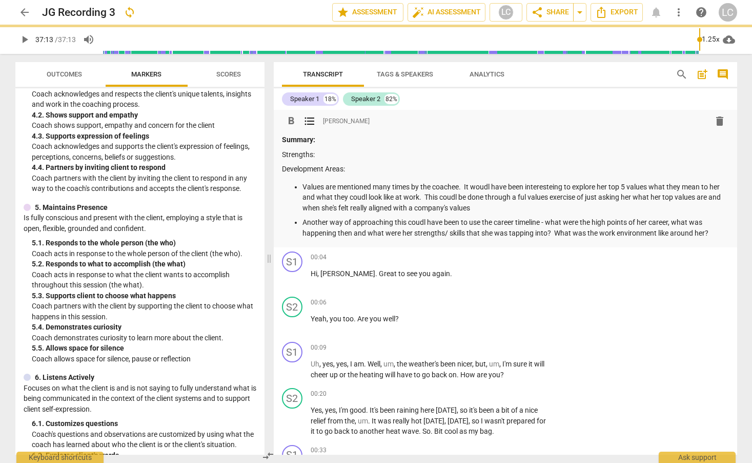
click at [367, 198] on p "Values are mentioned many times by the coachee. It woudl have been interesteing…" at bounding box center [516, 198] width 427 height 32
click at [458, 198] on p "Values are mentioned many times by the coachee. It woudl have been interesteing…" at bounding box center [516, 198] width 427 height 32
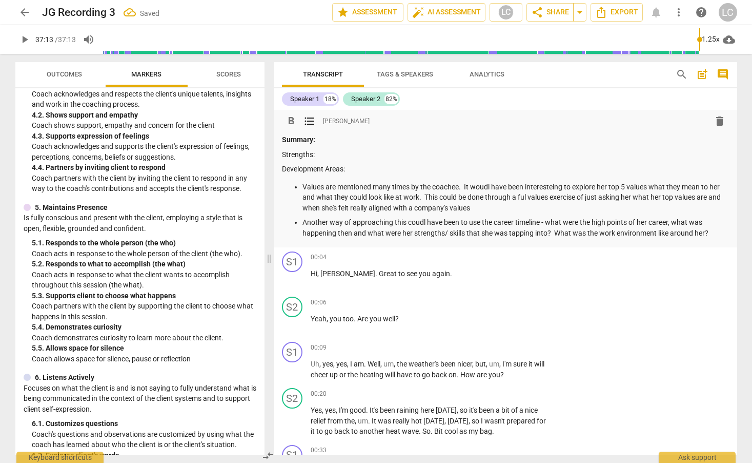
scroll to position [2, 0]
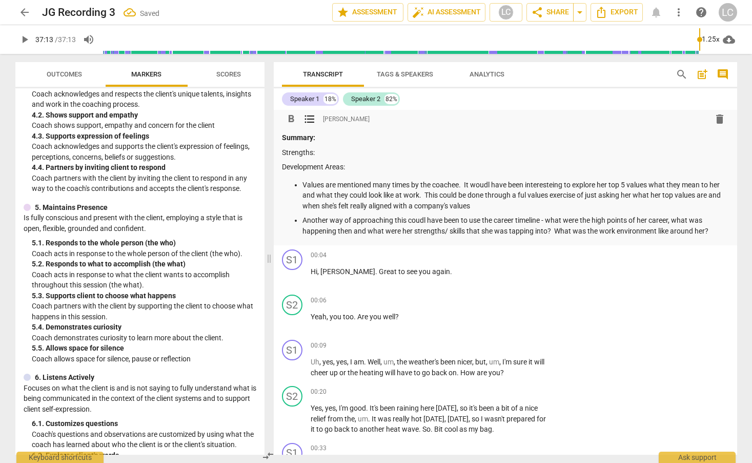
drag, startPoint x: 491, startPoint y: 185, endPoint x: 491, endPoint y: 179, distance: 5.7
click at [491, 184] on p "Values are mentioned many times by the coachee. It woudl have been interesteing…" at bounding box center [516, 195] width 427 height 32
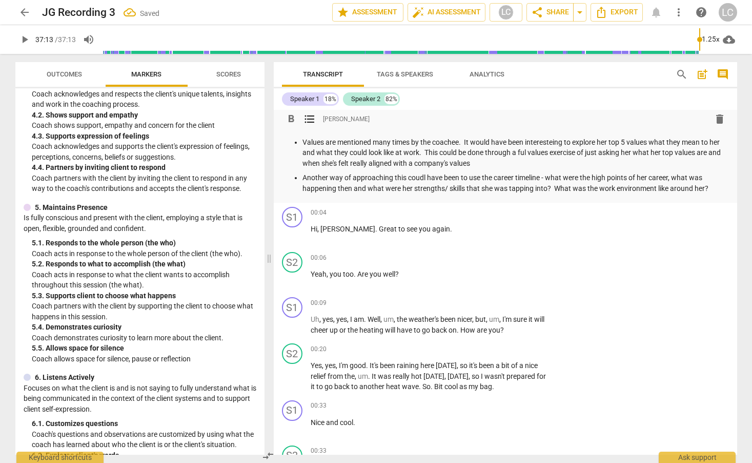
scroll to position [45, 0]
drag, startPoint x: 555, startPoint y: 142, endPoint x: 552, endPoint y: 135, distance: 7.1
click at [554, 140] on p "Values are mentioned many times by the coachee. It would have been interesteing…" at bounding box center [516, 152] width 427 height 32
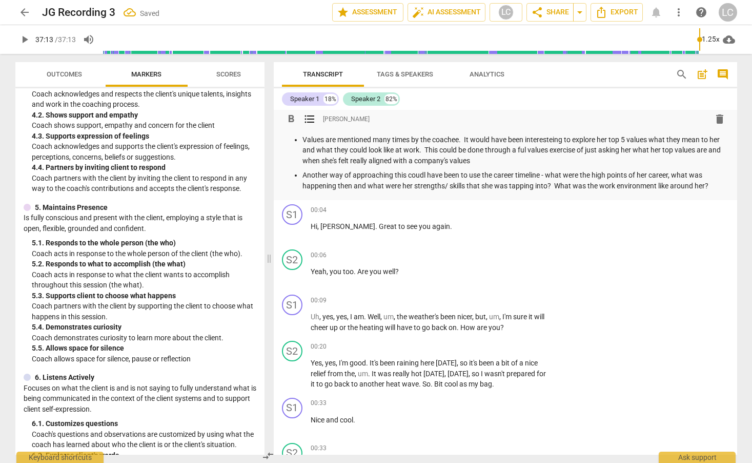
scroll to position [48, 0]
click at [528, 150] on p "Values are mentioned many times by the coachee. It would have been interesting …" at bounding box center [516, 149] width 427 height 32
drag, startPoint x: 425, startPoint y: 174, endPoint x: 439, endPoint y: 169, distance: 15.9
click at [425, 174] on p "Another way of approaching this coudl have been to use the career timeline - wh…" at bounding box center [516, 179] width 427 height 21
click at [303, 137] on p "Values are mentioned many times by the coachee. It would have been interesting …" at bounding box center [516, 149] width 427 height 32
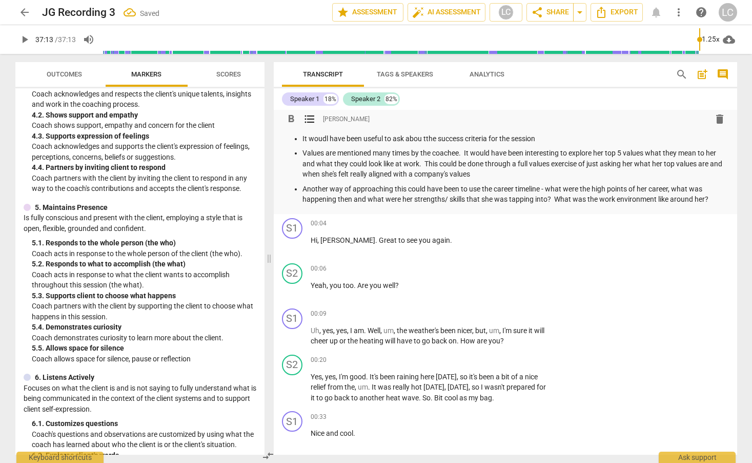
scroll to position [49, 0]
click at [328, 137] on p "It woudl have been useful to ask abou tthe success criteria for the session" at bounding box center [516, 138] width 427 height 11
click at [424, 138] on p "It would have been useful to ask abou tthe success criteria for the session" at bounding box center [516, 137] width 427 height 11
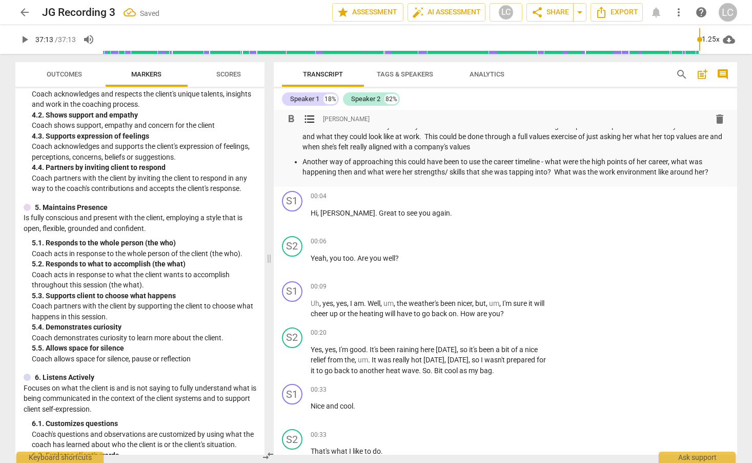
scroll to position [0, 0]
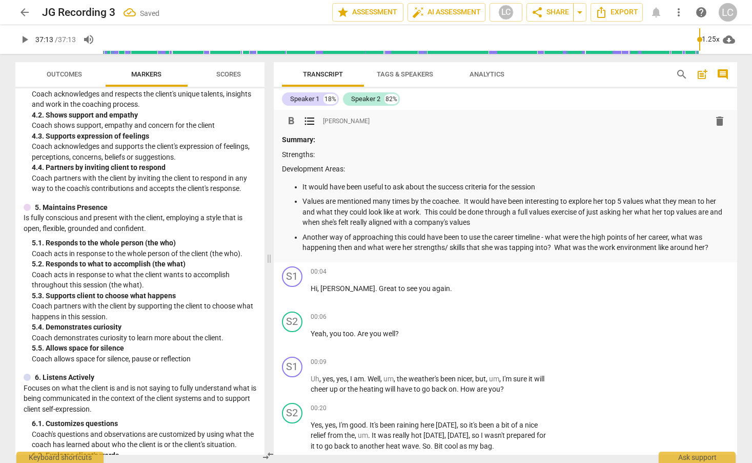
click at [542, 186] on p "It would have been useful to ask about the success criteria for the session" at bounding box center [516, 187] width 427 height 11
click at [327, 155] on p "Strengths:" at bounding box center [505, 154] width 447 height 11
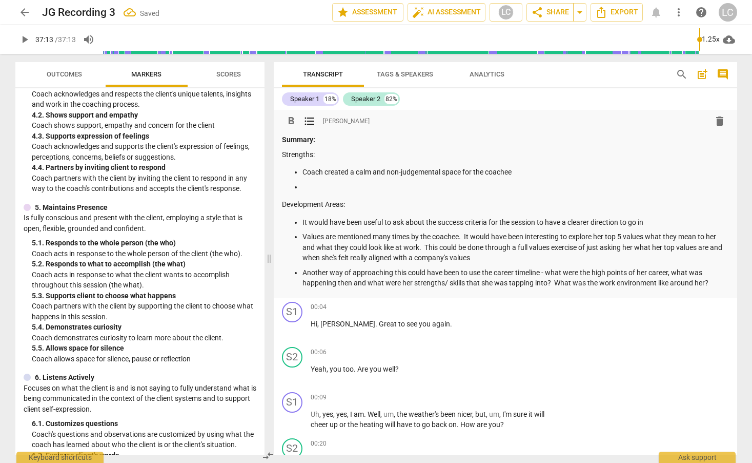
click at [659, 220] on p "It would have been useful to ask about the success criteria for the session to …" at bounding box center [516, 222] width 427 height 11
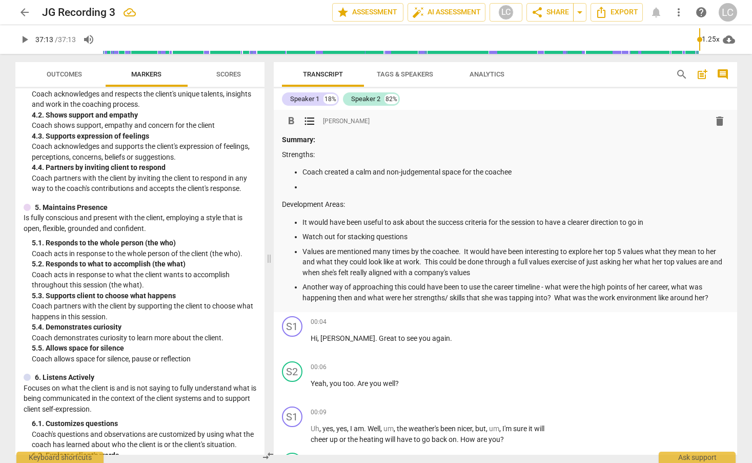
click at [310, 186] on p at bounding box center [516, 187] width 427 height 11
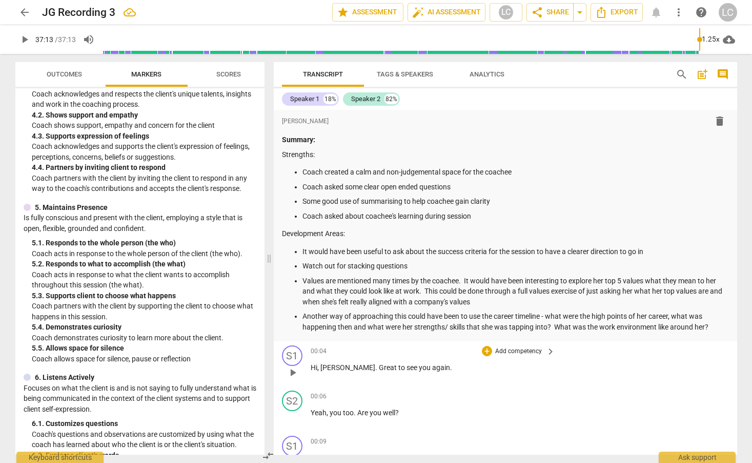
click at [419, 367] on span "you" at bounding box center [425, 367] width 13 height 8
click at [292, 372] on span "play_arrow" at bounding box center [293, 372] width 12 height 12
click at [295, 369] on span "pause" at bounding box center [293, 372] width 12 height 12
click at [314, 101] on div "Speaker 1" at bounding box center [304, 99] width 29 height 10
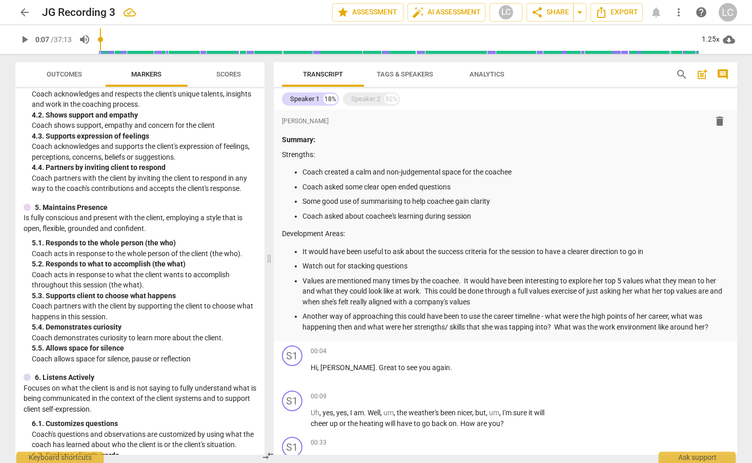
click at [229, 85] on button "Scores" at bounding box center [229, 74] width 82 height 25
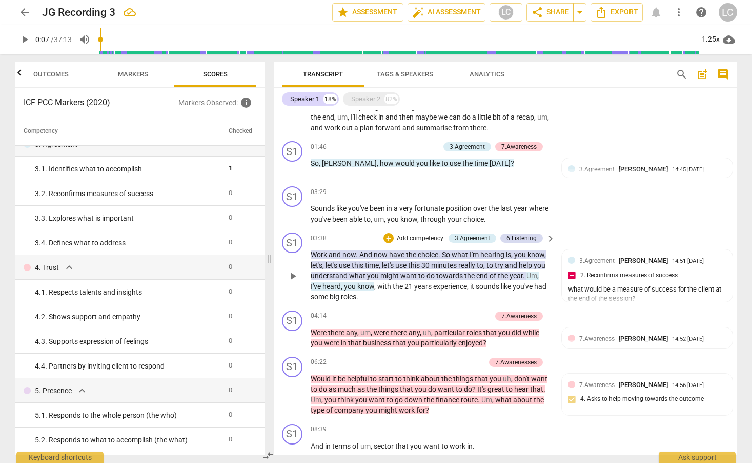
scroll to position [552, 0]
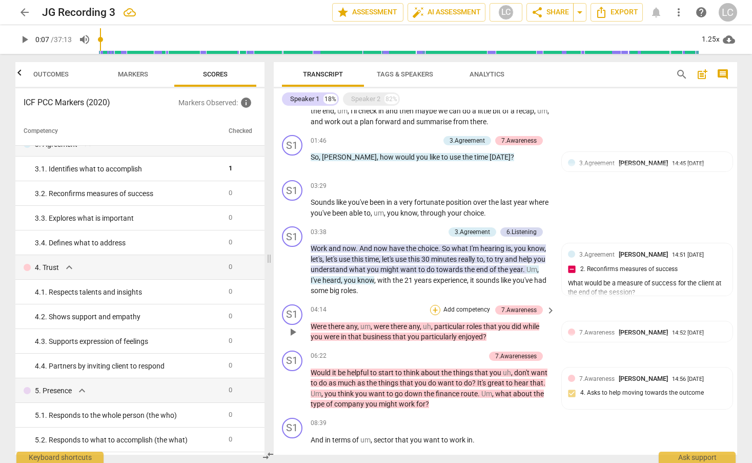
click at [434, 309] on div "+" at bounding box center [435, 310] width 10 height 10
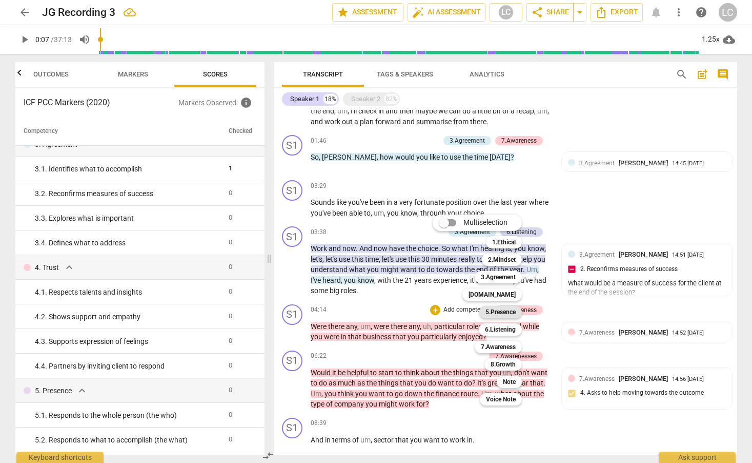
click at [506, 310] on b "5.Presence" at bounding box center [501, 312] width 30 height 12
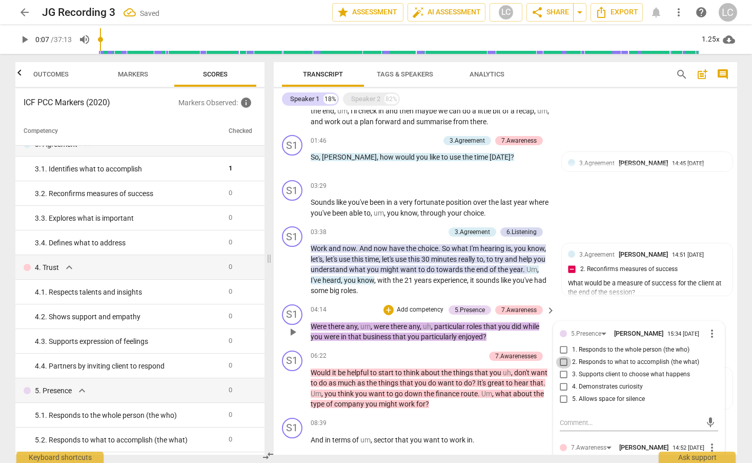
click at [563, 359] on input "2. Responds to what to accomplish (the what)" at bounding box center [564, 362] width 16 height 12
click at [454, 345] on div "S1 play_arrow pause 04:14 + Add competency 5.Presence 7.Awareness keyboard_arro…" at bounding box center [506, 323] width 464 height 46
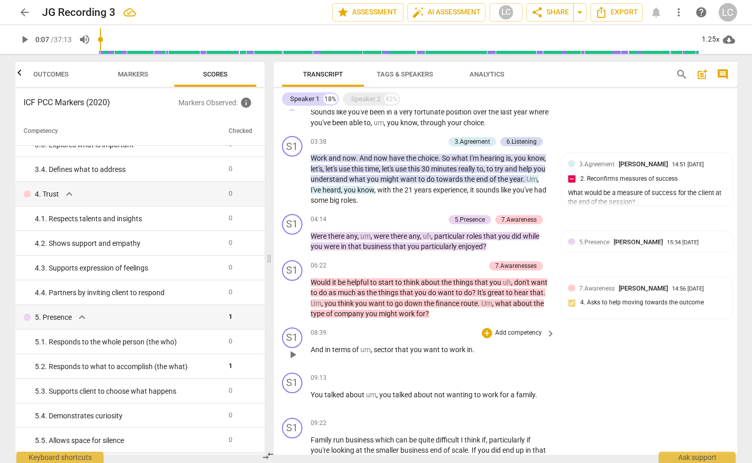
scroll to position [641, 0]
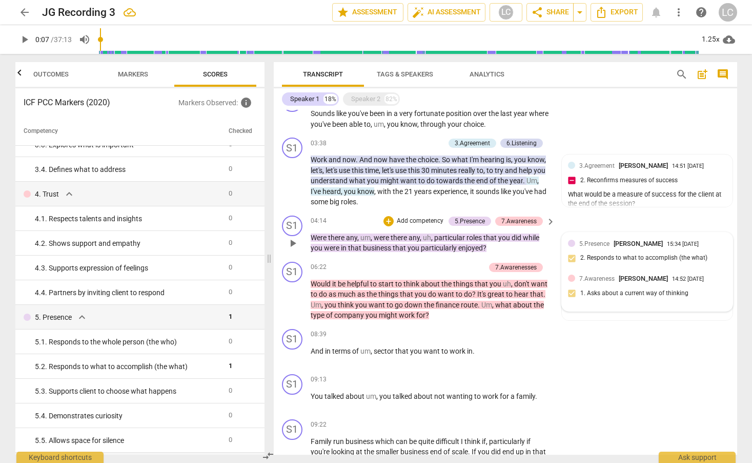
click at [606, 246] on span "5.Presence" at bounding box center [594, 243] width 30 height 7
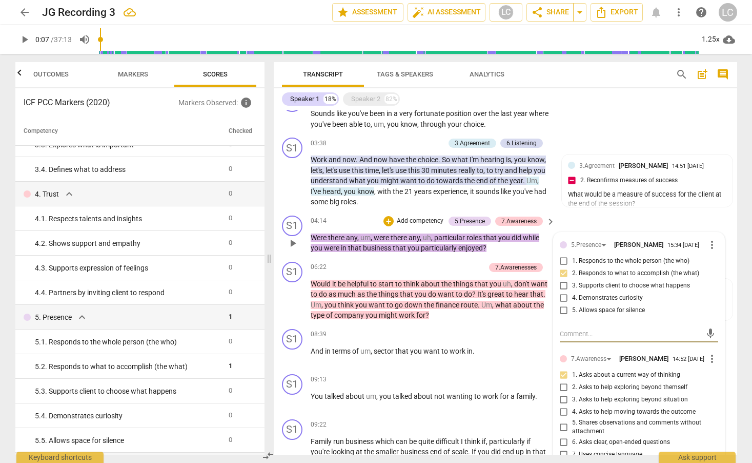
click at [563, 297] on input "4. Demonstrates curiosity" at bounding box center [564, 298] width 16 height 12
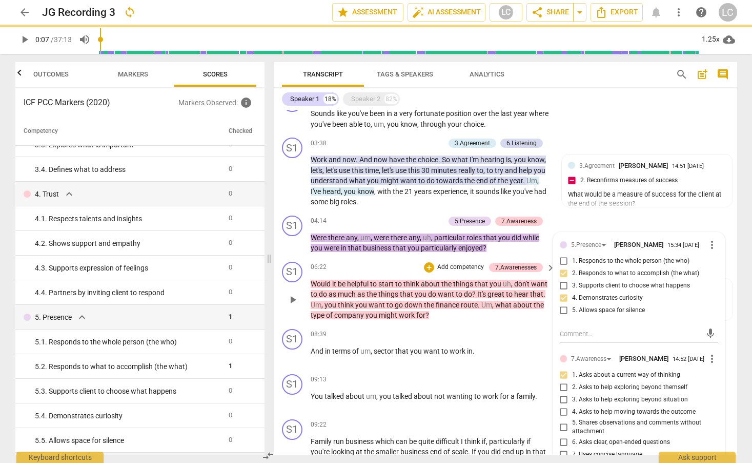
click at [386, 260] on div "S1 play_arrow pause 06:22 + Add competency 7.Awarenesses keyboard_arrow_right W…" at bounding box center [506, 290] width 464 height 67
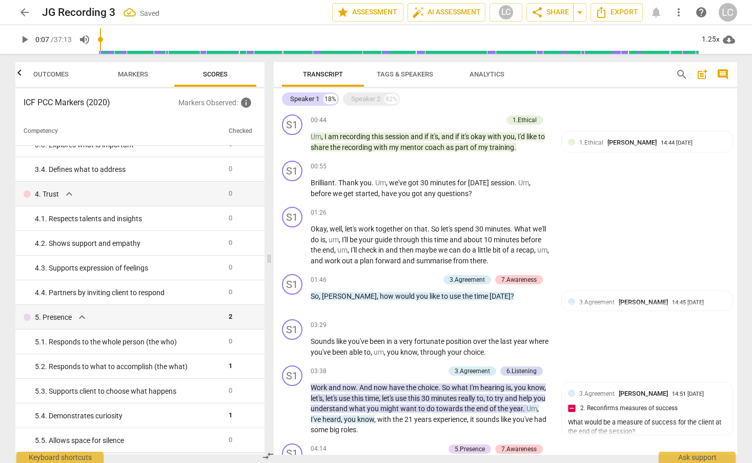
scroll to position [414, 0]
click at [385, 279] on div "+" at bounding box center [383, 278] width 10 height 10
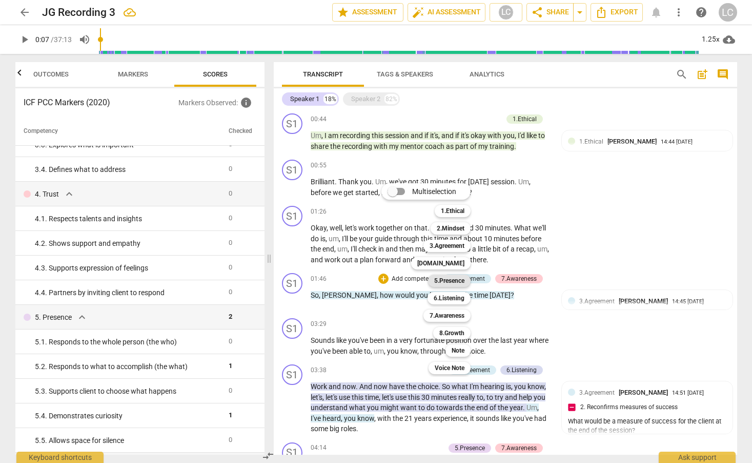
click at [435, 280] on b "5.Presence" at bounding box center [449, 280] width 30 height 12
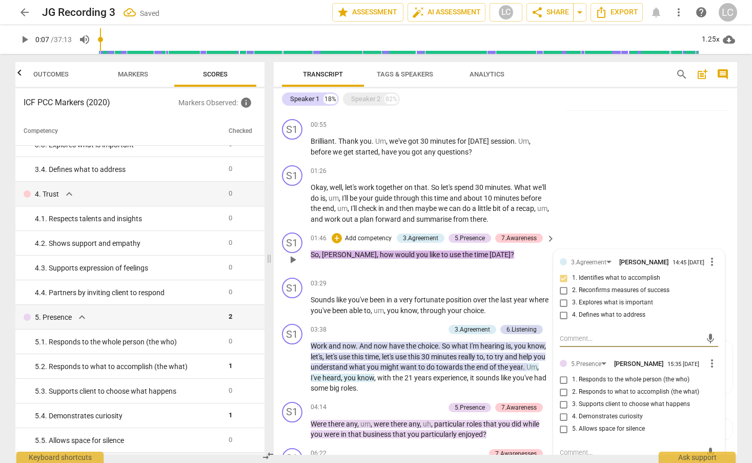
scroll to position [542, 0]
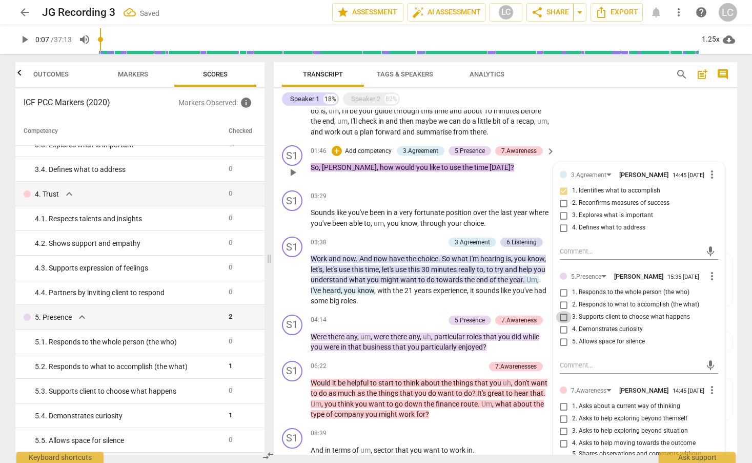
click at [561, 320] on input "3. Supports client to choose what happens" at bounding box center [564, 317] width 16 height 12
click at [412, 215] on span "very" at bounding box center [406, 212] width 15 height 8
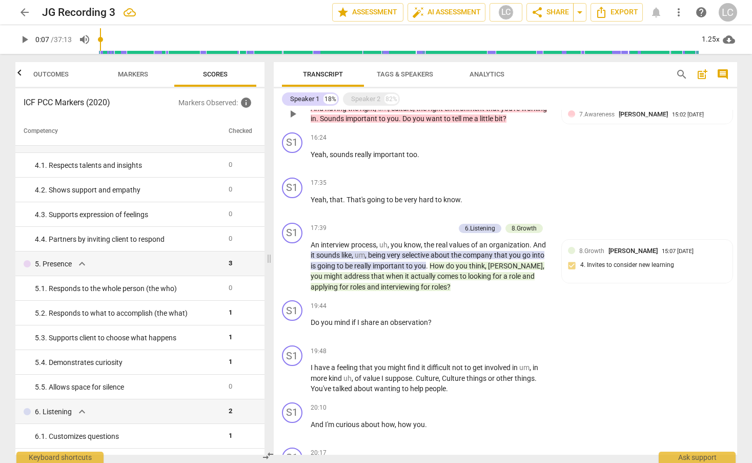
scroll to position [1134, 0]
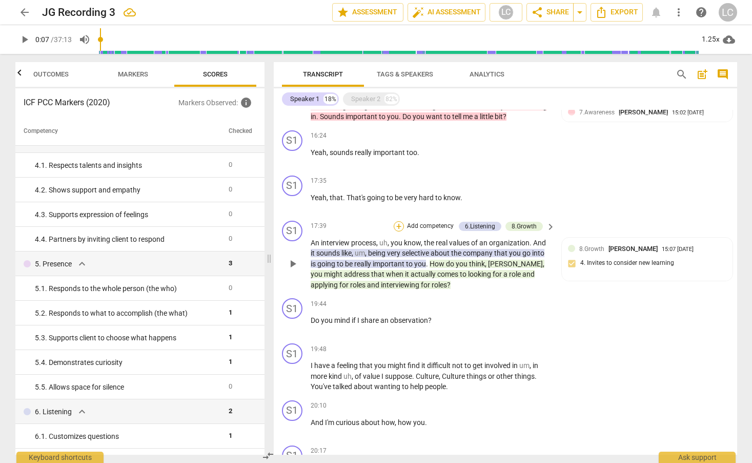
click at [396, 227] on div "+" at bounding box center [399, 226] width 10 height 10
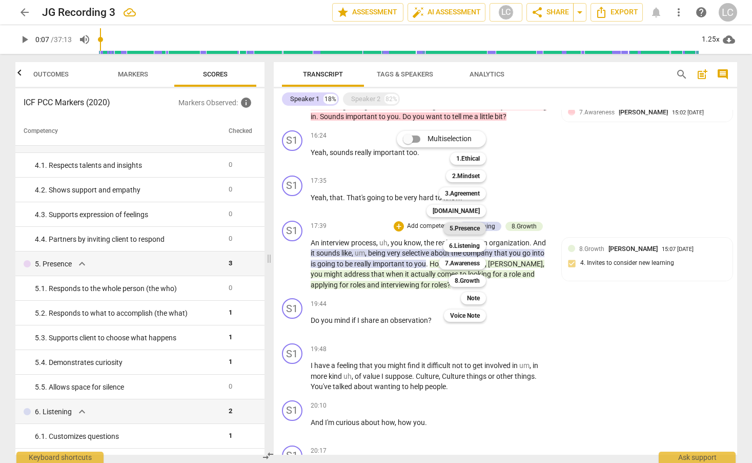
click at [459, 228] on b "5.Presence" at bounding box center [465, 228] width 30 height 12
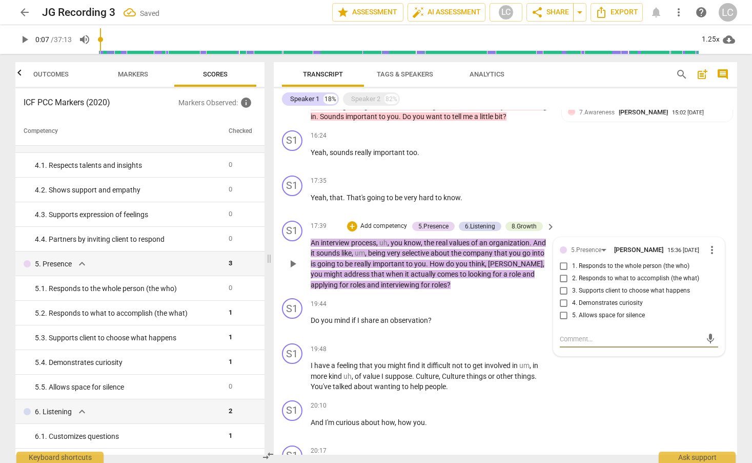
click at [561, 279] on input "2. Responds to what to accomplish (the what)" at bounding box center [564, 278] width 16 height 12
click at [561, 266] on input "1. Responds to the whole person (the who)" at bounding box center [564, 266] width 16 height 12
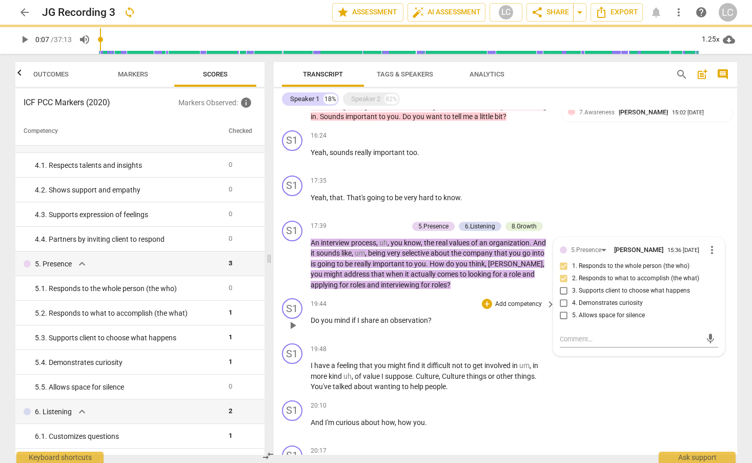
click at [437, 298] on div "19:44 + Add competency keyboard_arrow_right" at bounding box center [434, 303] width 246 height 11
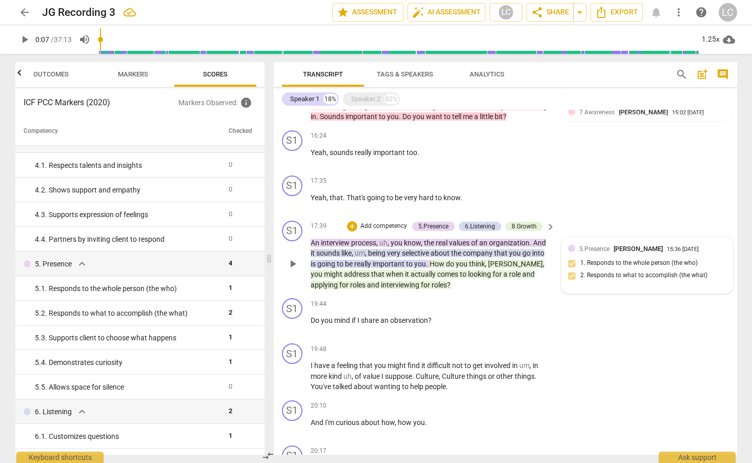
click at [605, 264] on div "5.Presence [PERSON_NAME] 15:36 [DATE] 1. Responds to the whole person (the who)…" at bounding box center [647, 266] width 158 height 44
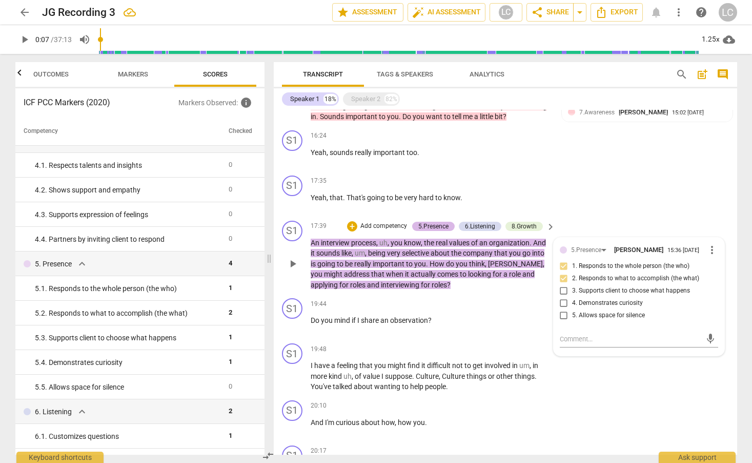
click at [449, 226] on div "5.Presence" at bounding box center [433, 226] width 43 height 9
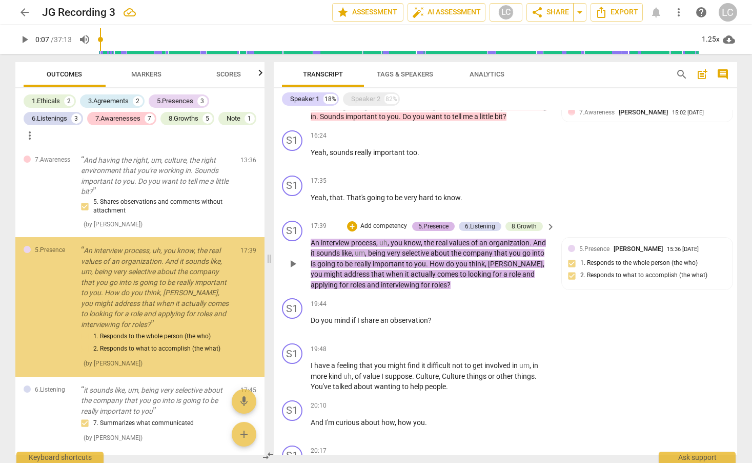
scroll to position [1102, 0]
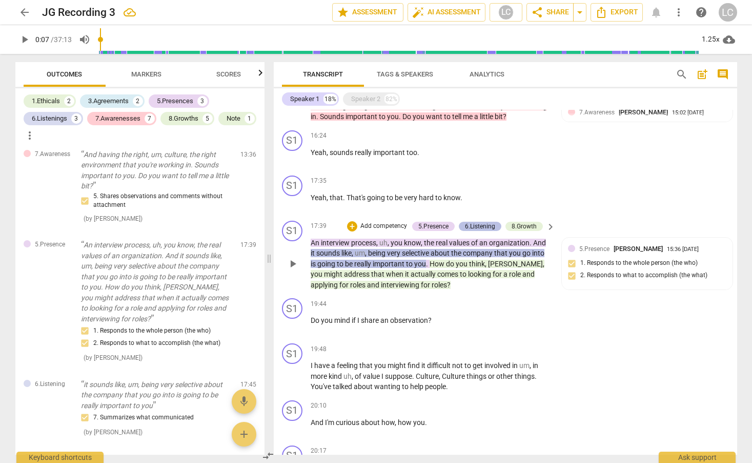
click at [466, 225] on div "6.Listening" at bounding box center [480, 226] width 30 height 9
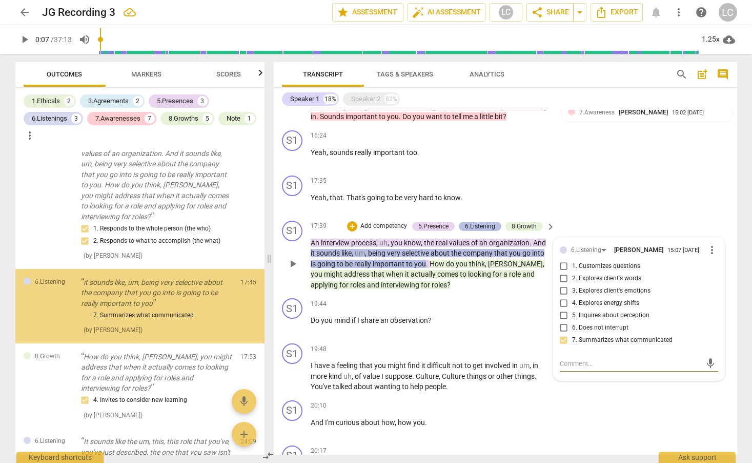
scroll to position [1209, 0]
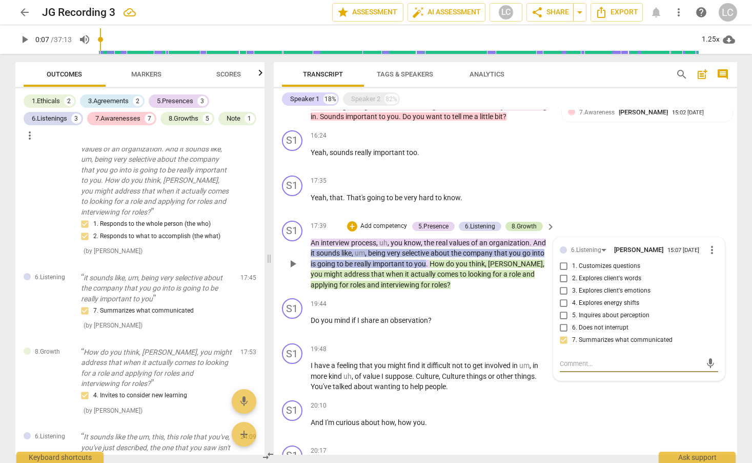
click at [518, 225] on div "8.Growth" at bounding box center [524, 226] width 25 height 9
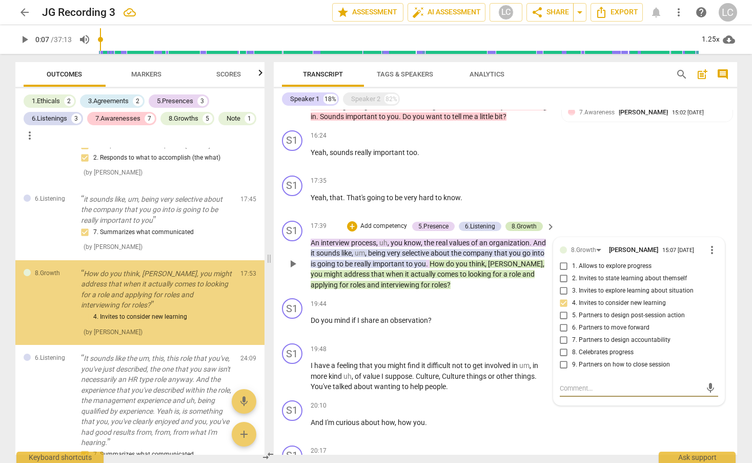
scroll to position [1288, 0]
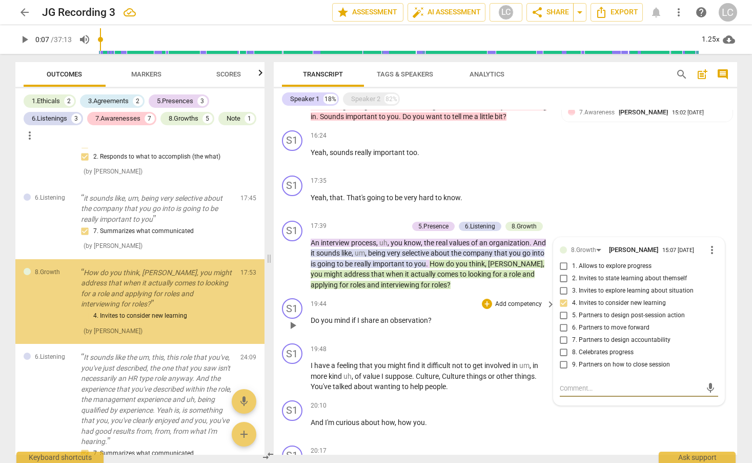
click at [485, 298] on div "+ Add competency keyboard_arrow_right" at bounding box center [518, 303] width 76 height 11
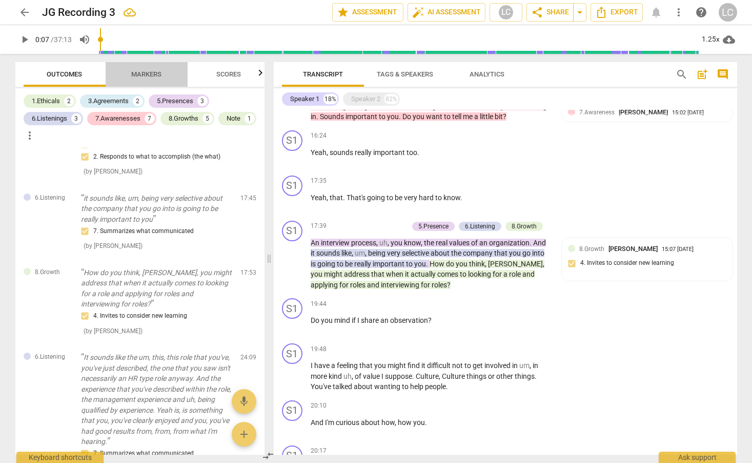
click at [155, 81] on span "Markers" at bounding box center [146, 75] width 55 height 14
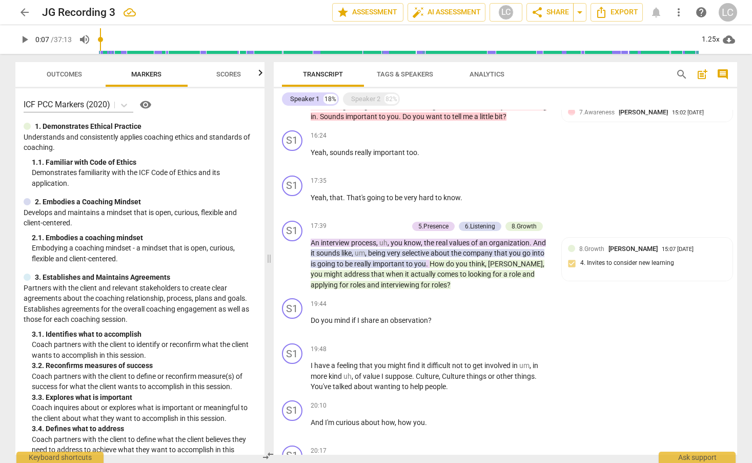
click at [221, 83] on button "Scores" at bounding box center [229, 74] width 82 height 25
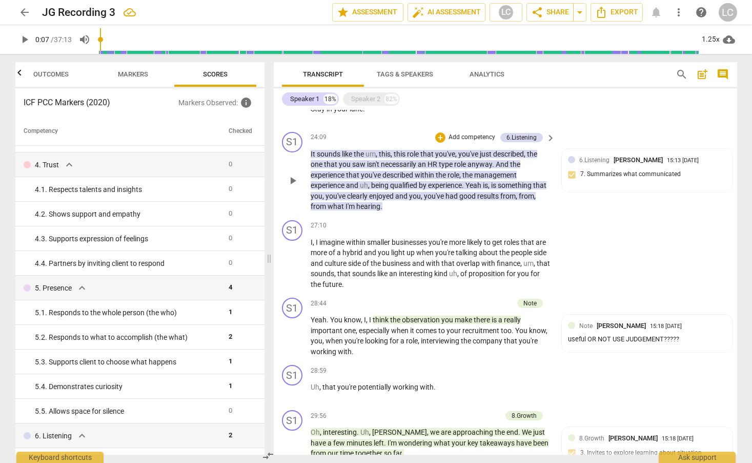
scroll to position [1497, 0]
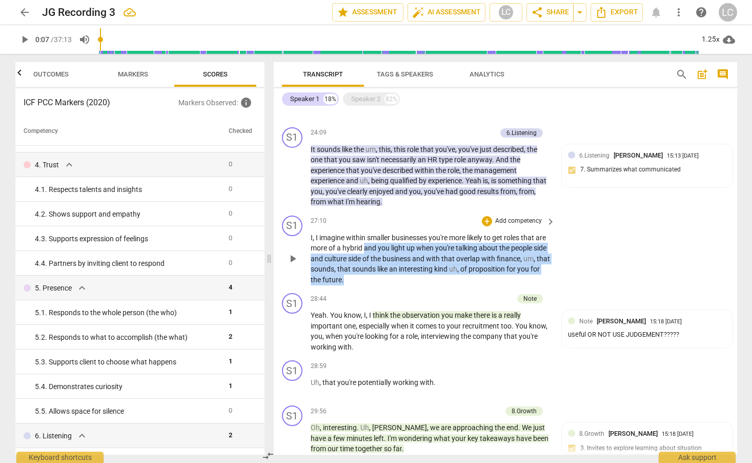
drag, startPoint x: 376, startPoint y: 249, endPoint x: 412, endPoint y: 275, distance: 44.0
click at [412, 275] on p "I , I imagine within smaller businesses you're more likely to get roles that ar…" at bounding box center [431, 258] width 240 height 53
click at [487, 220] on div "+" at bounding box center [487, 221] width 10 height 10
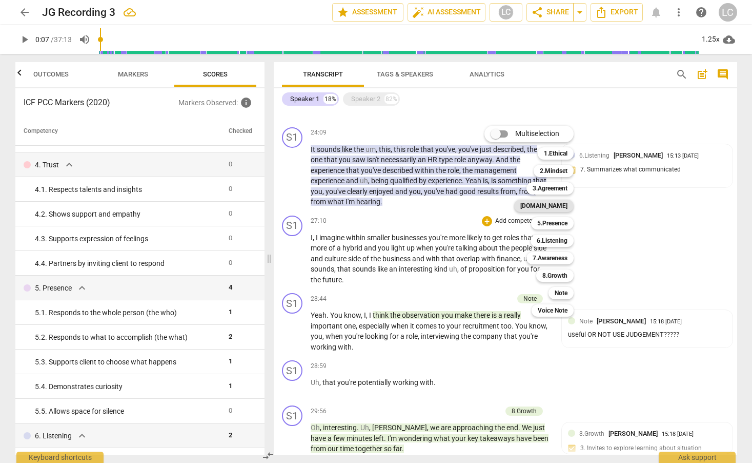
click at [555, 208] on b "[DOMAIN_NAME]" at bounding box center [543, 205] width 47 height 12
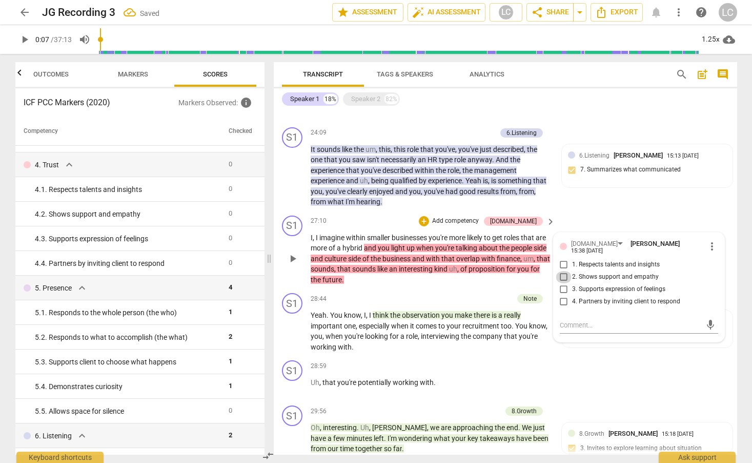
click at [563, 273] on input "2. Shows support and empathy" at bounding box center [564, 277] width 16 height 12
click at [438, 286] on div "S1 play_arrow pause 27:10 + Add competency [DOMAIN_NAME] keyboard_arrow_right I…" at bounding box center [506, 250] width 464 height 78
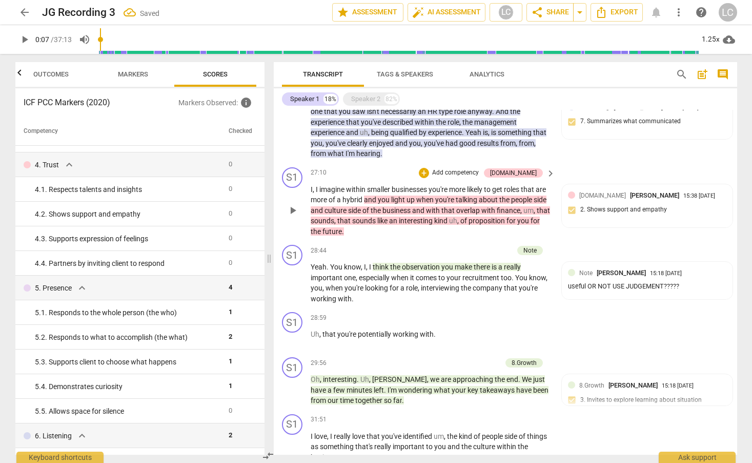
scroll to position [1552, 0]
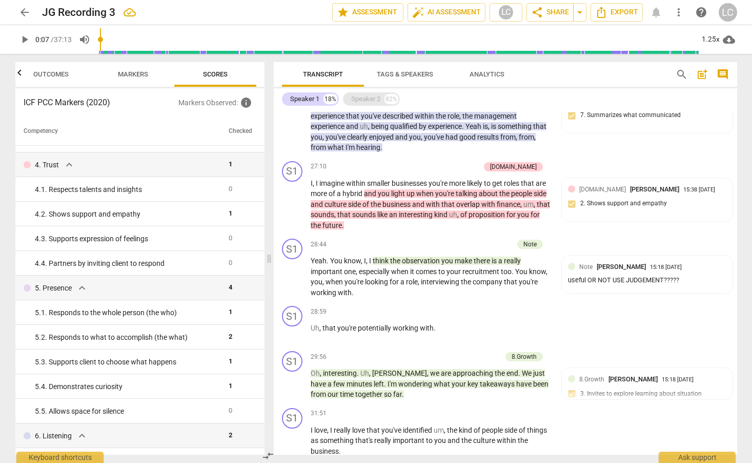
click at [374, 99] on div "Speaker 2" at bounding box center [365, 99] width 29 height 10
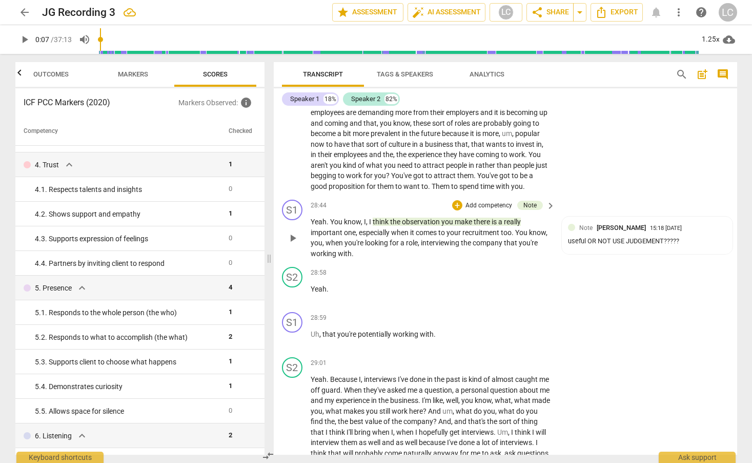
scroll to position [5213, 0]
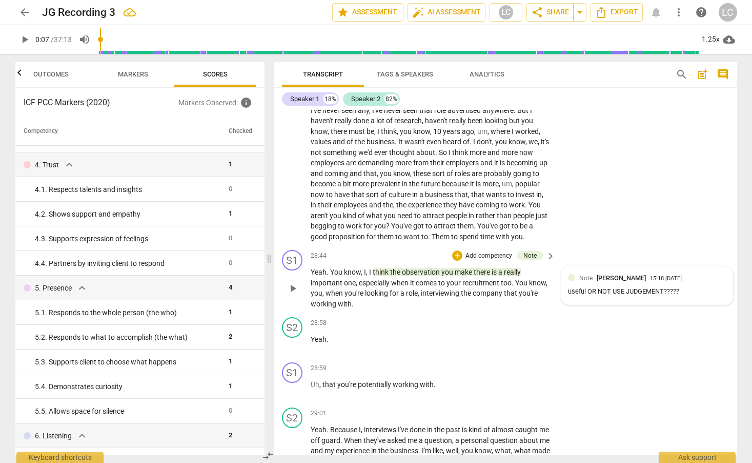
click at [595, 296] on div "useful OR NOT USE JUDGEMENT?????" at bounding box center [647, 292] width 158 height 10
click at [709, 285] on span "more_vert" at bounding box center [712, 279] width 12 height 12
click at [712, 316] on li "Delete" at bounding box center [719, 319] width 35 height 19
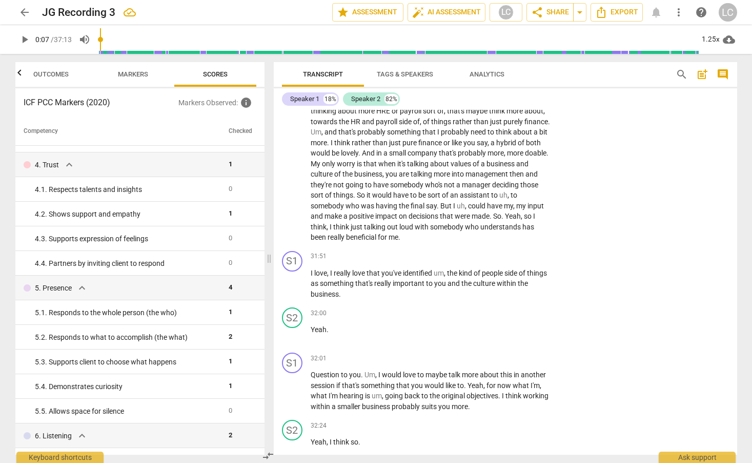
scroll to position [5796, 0]
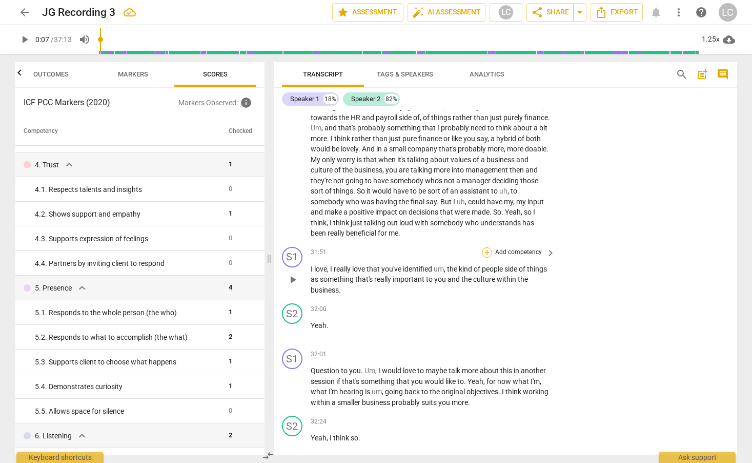
click at [486, 257] on div "+" at bounding box center [487, 252] width 10 height 10
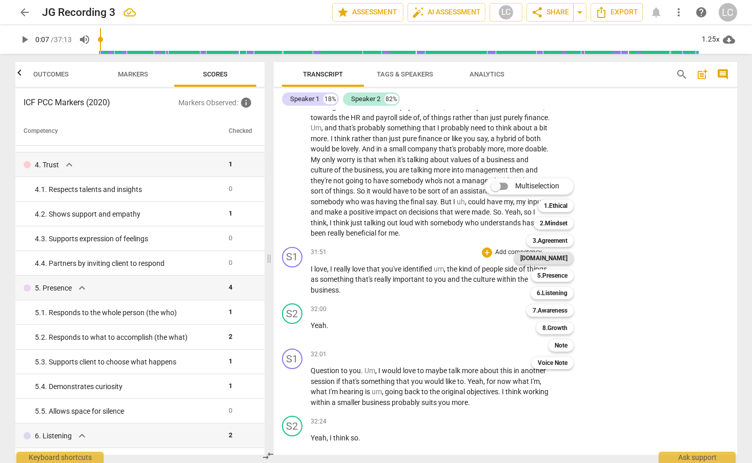
click at [552, 259] on b "[DOMAIN_NAME]" at bounding box center [543, 258] width 47 height 12
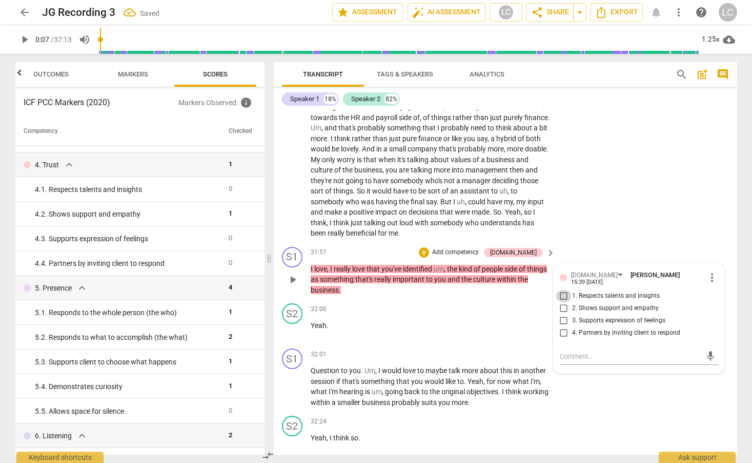
click at [561, 302] on input "1. Respects talents and insights" at bounding box center [564, 296] width 16 height 12
click at [436, 323] on div "S2 play_arrow pause 32:00 + Add competency keyboard_arrow_right Yeah ." at bounding box center [506, 321] width 464 height 45
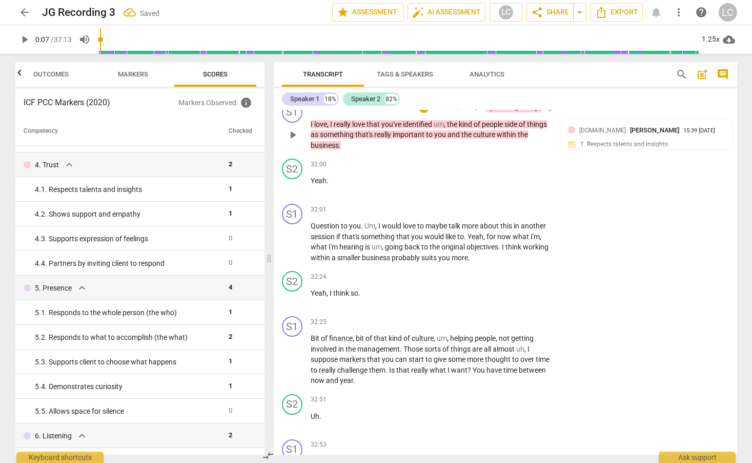
scroll to position [5946, 0]
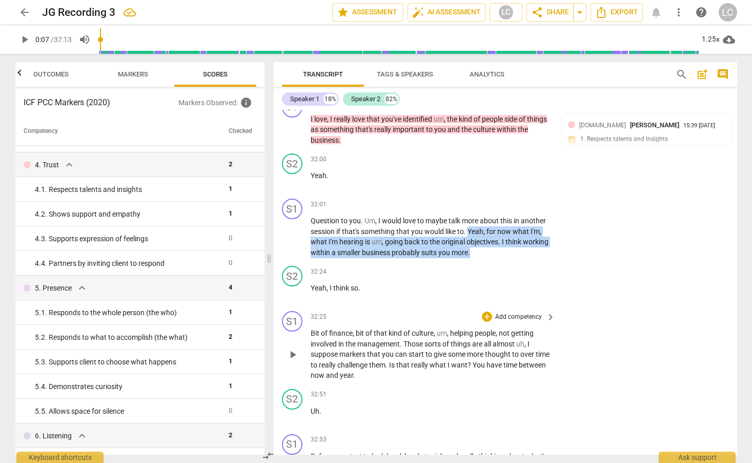
drag, startPoint x: 470, startPoint y: 252, endPoint x: 396, endPoint y: 401, distance: 166.5
click at [395, 402] on div "format_bold format_list_bulleted [PERSON_NAME] delete Summary: Strengths: Coach…" at bounding box center [506, 282] width 464 height 345
click at [508, 262] on div "+" at bounding box center [508, 260] width 10 height 10
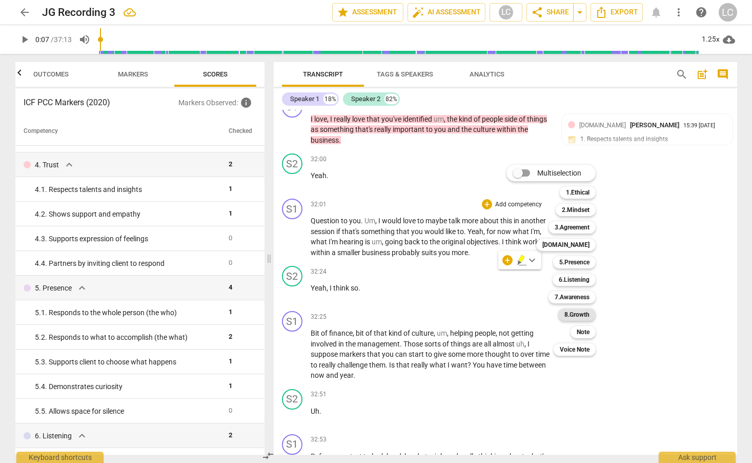
click at [580, 312] on b "8.Growth" at bounding box center [577, 314] width 25 height 12
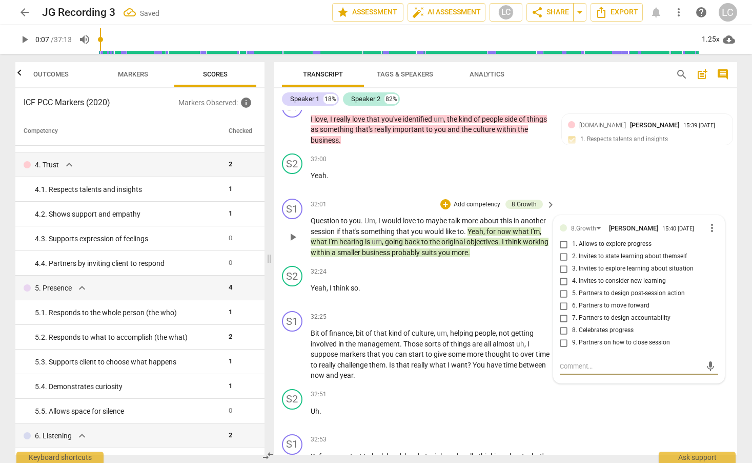
click at [562, 250] on input "1. Allows to explore progress" at bounding box center [564, 244] width 16 height 12
click at [566, 371] on textarea at bounding box center [631, 366] width 142 height 10
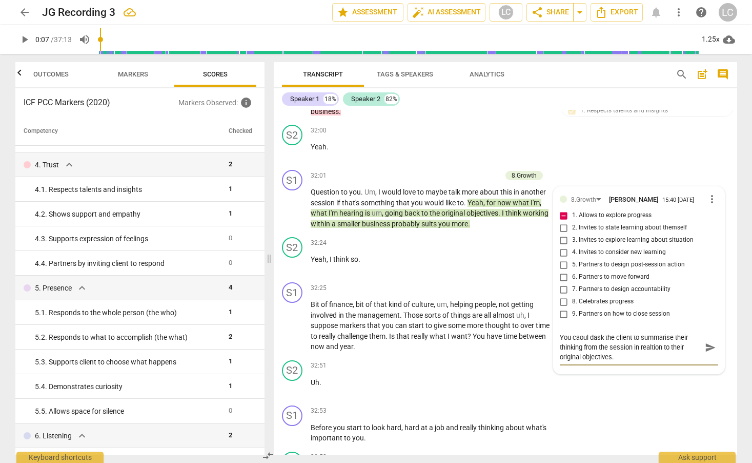
scroll to position [5980, 0]
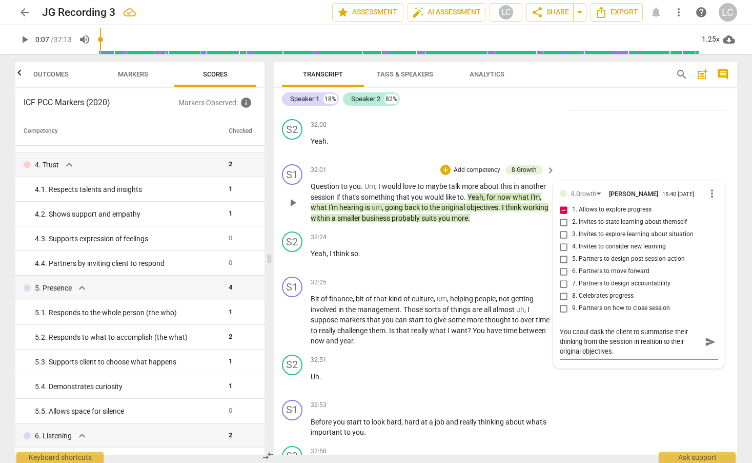
click at [587, 352] on textarea "You caoul dask the client to summarise their thinking from the session in realt…" at bounding box center [631, 341] width 142 height 29
click at [593, 350] on textarea "You could dask the client to summarise their thinking from the session in realt…" at bounding box center [631, 341] width 142 height 29
click at [654, 356] on textarea "You could ask the client to summarise their thinking from the session in realti…" at bounding box center [631, 341] width 142 height 29
click at [707, 347] on span "send" at bounding box center [710, 341] width 11 height 11
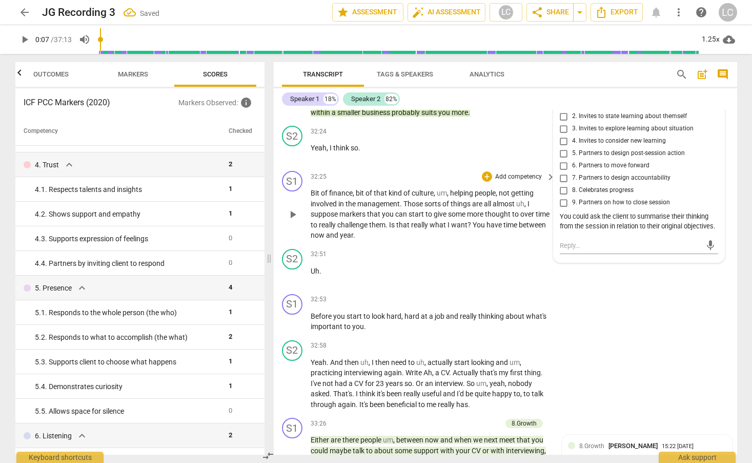
scroll to position [6087, 0]
click at [395, 275] on p "Uh ." at bounding box center [431, 270] width 240 height 11
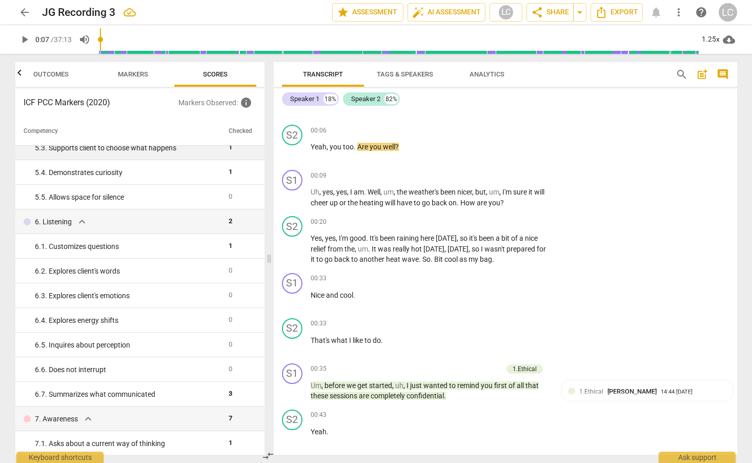
scroll to position [436, 0]
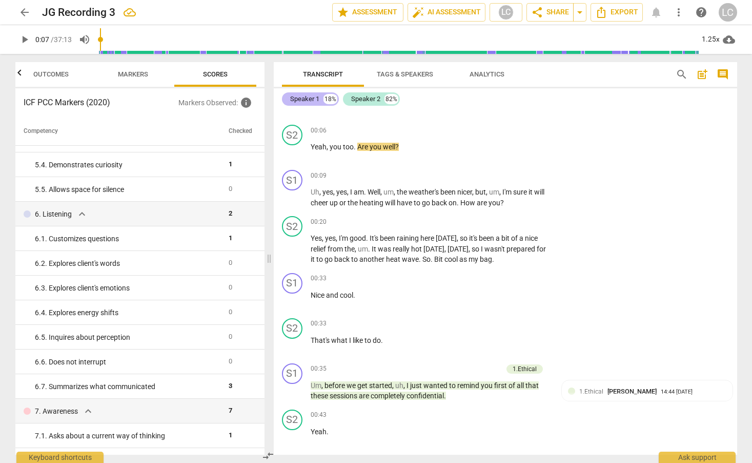
click at [318, 97] on div "Speaker 1" at bounding box center [304, 99] width 29 height 10
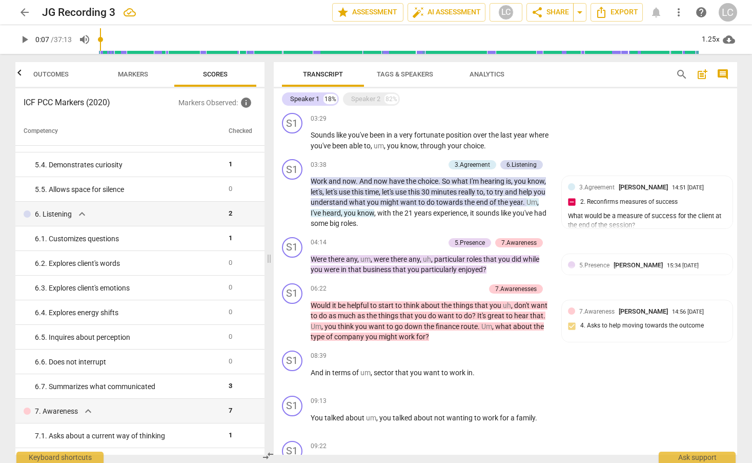
scroll to position [620, 0]
click at [390, 238] on div "+" at bounding box center [389, 241] width 10 height 10
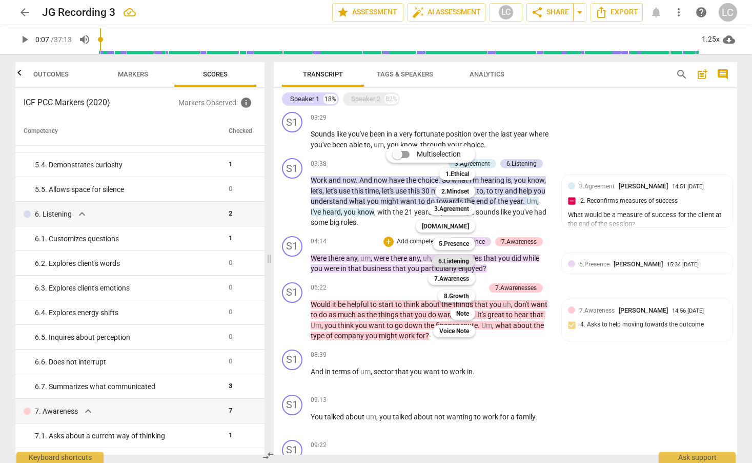
click at [452, 260] on b "6.Listening" at bounding box center [453, 261] width 31 height 12
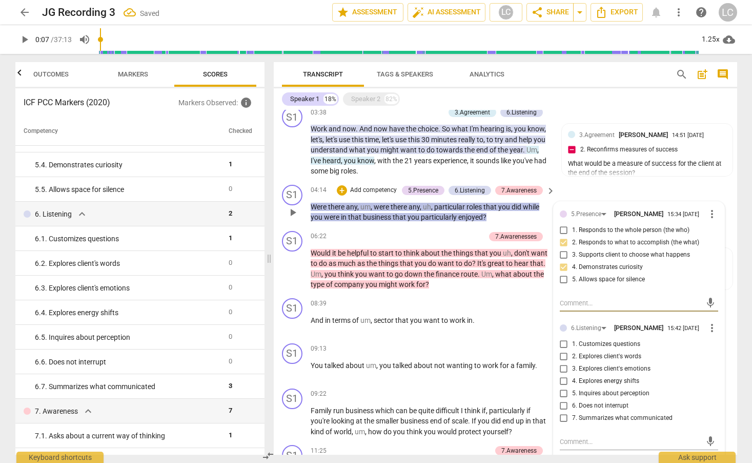
scroll to position [672, 0]
click at [564, 392] on input "5. Inquires about perception" at bounding box center [564, 393] width 16 height 12
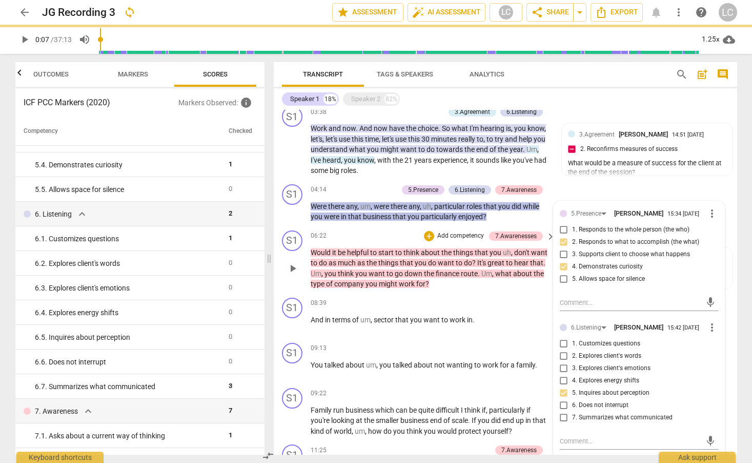
click at [397, 230] on div "06:22 + Add competency 7.Awarenesses keyboard_arrow_right" at bounding box center [434, 235] width 246 height 11
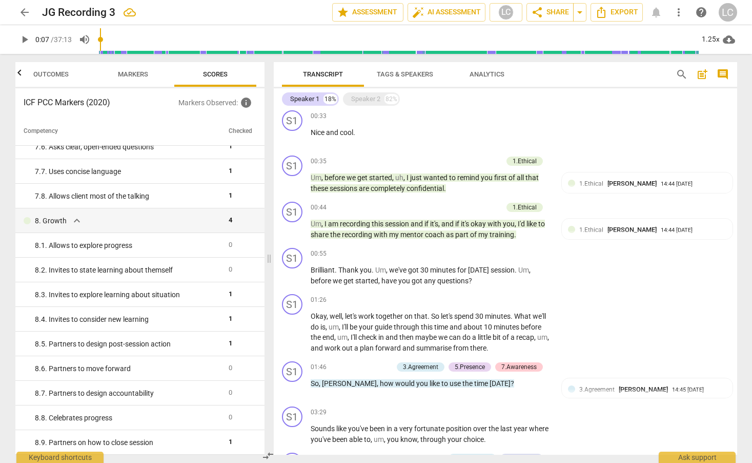
scroll to position [0, 0]
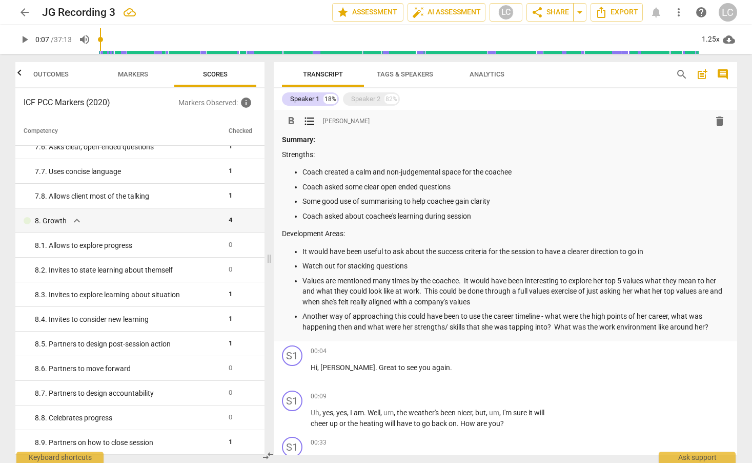
click at [718, 327] on p "Another way of approaching this could have been to use the career timeline - wh…" at bounding box center [516, 321] width 427 height 21
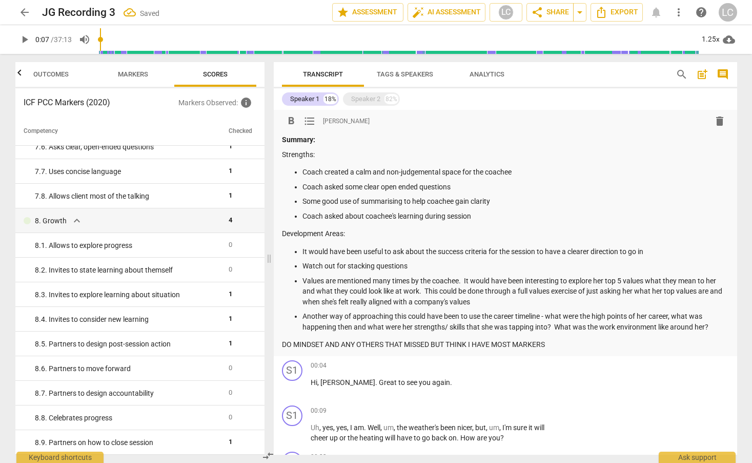
click at [530, 293] on p "Values are mentioned many times by the coachee. It would have been interesting …" at bounding box center [516, 291] width 427 height 32
